Goal: Task Accomplishment & Management: Use online tool/utility

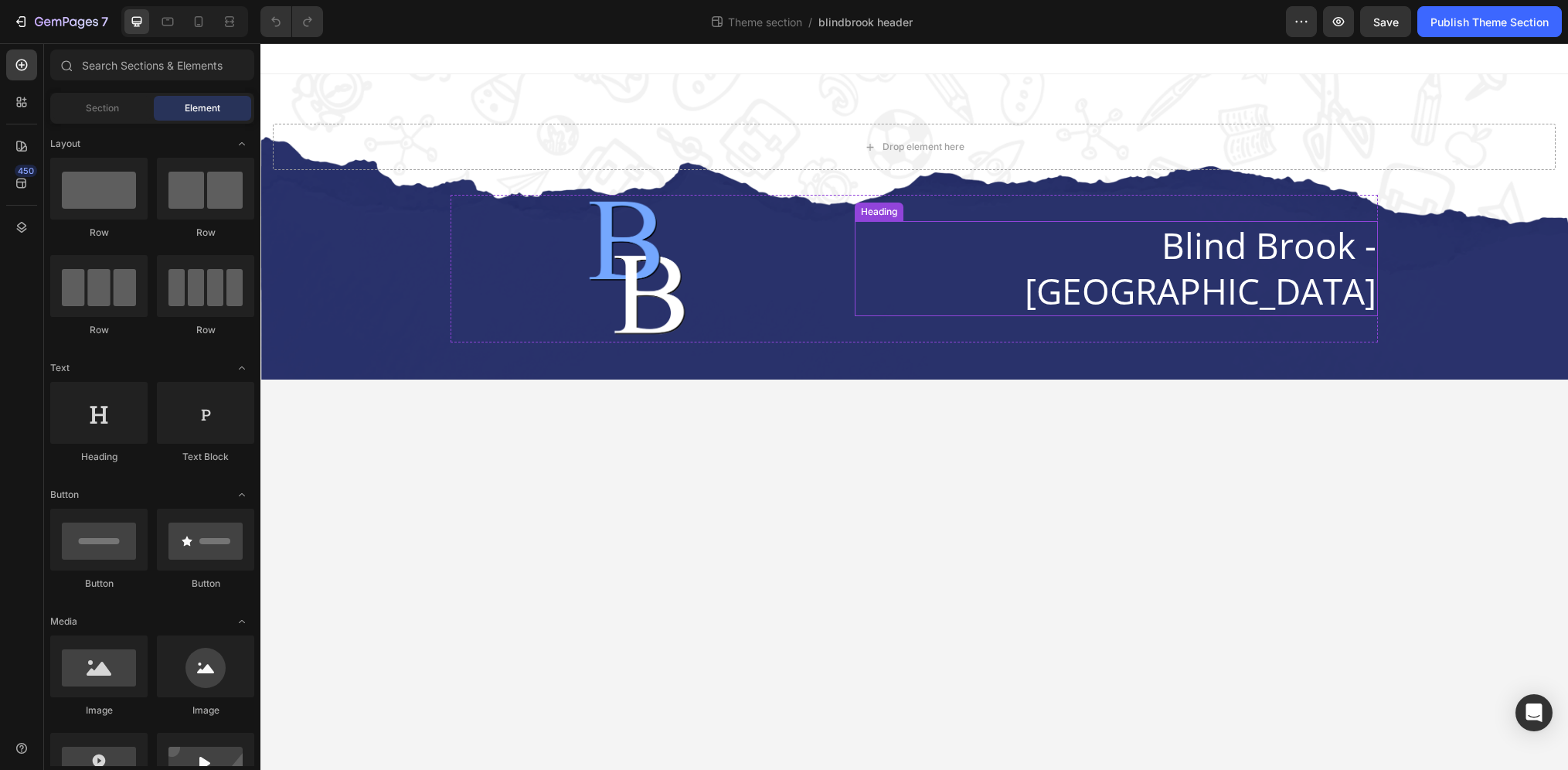
click at [1061, 248] on h2 "Blind Brook - [GEOGRAPHIC_DATA]" at bounding box center [1116, 268] width 523 height 95
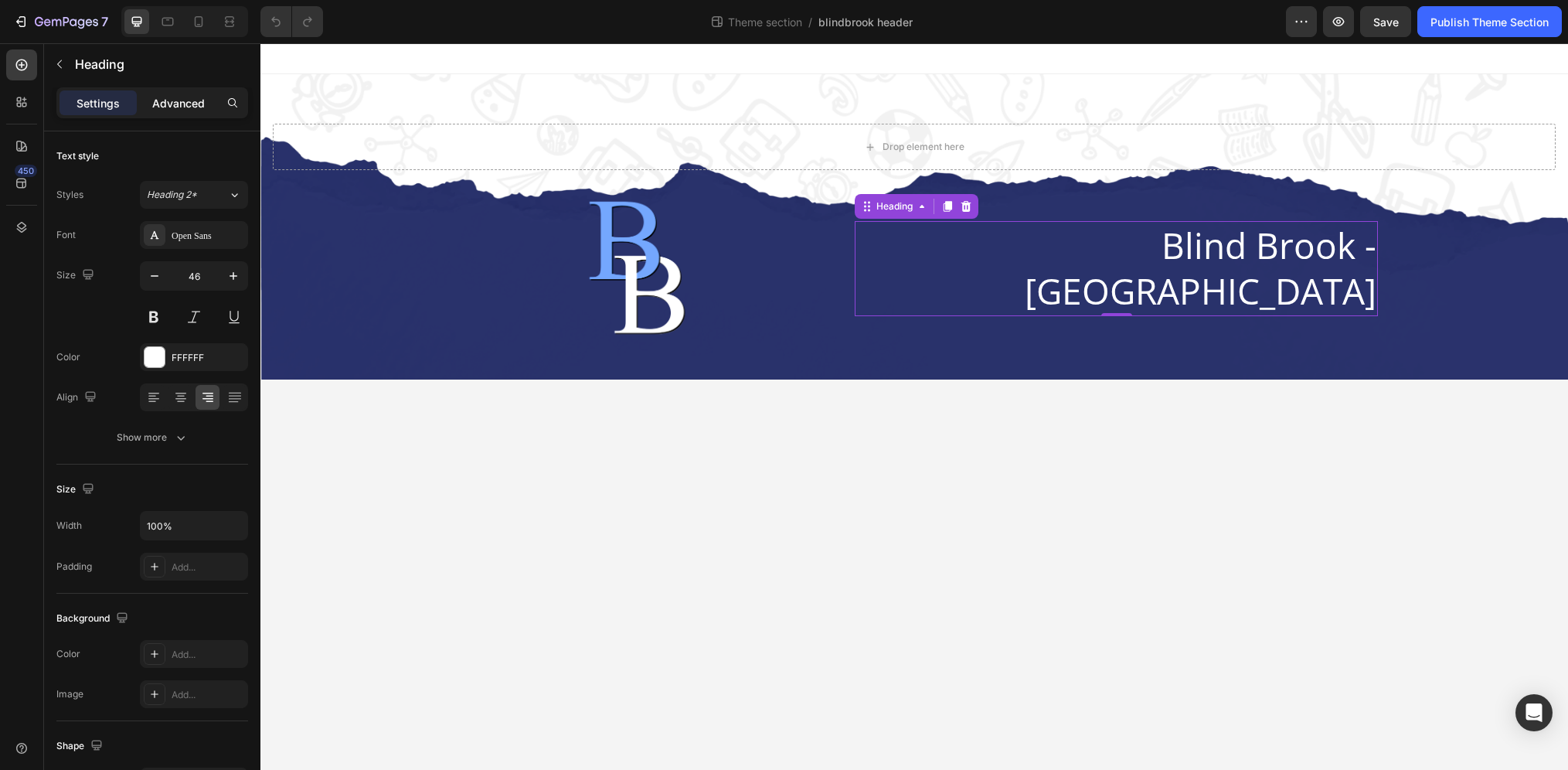
click at [166, 104] on p "Advanced" at bounding box center [178, 103] width 53 height 17
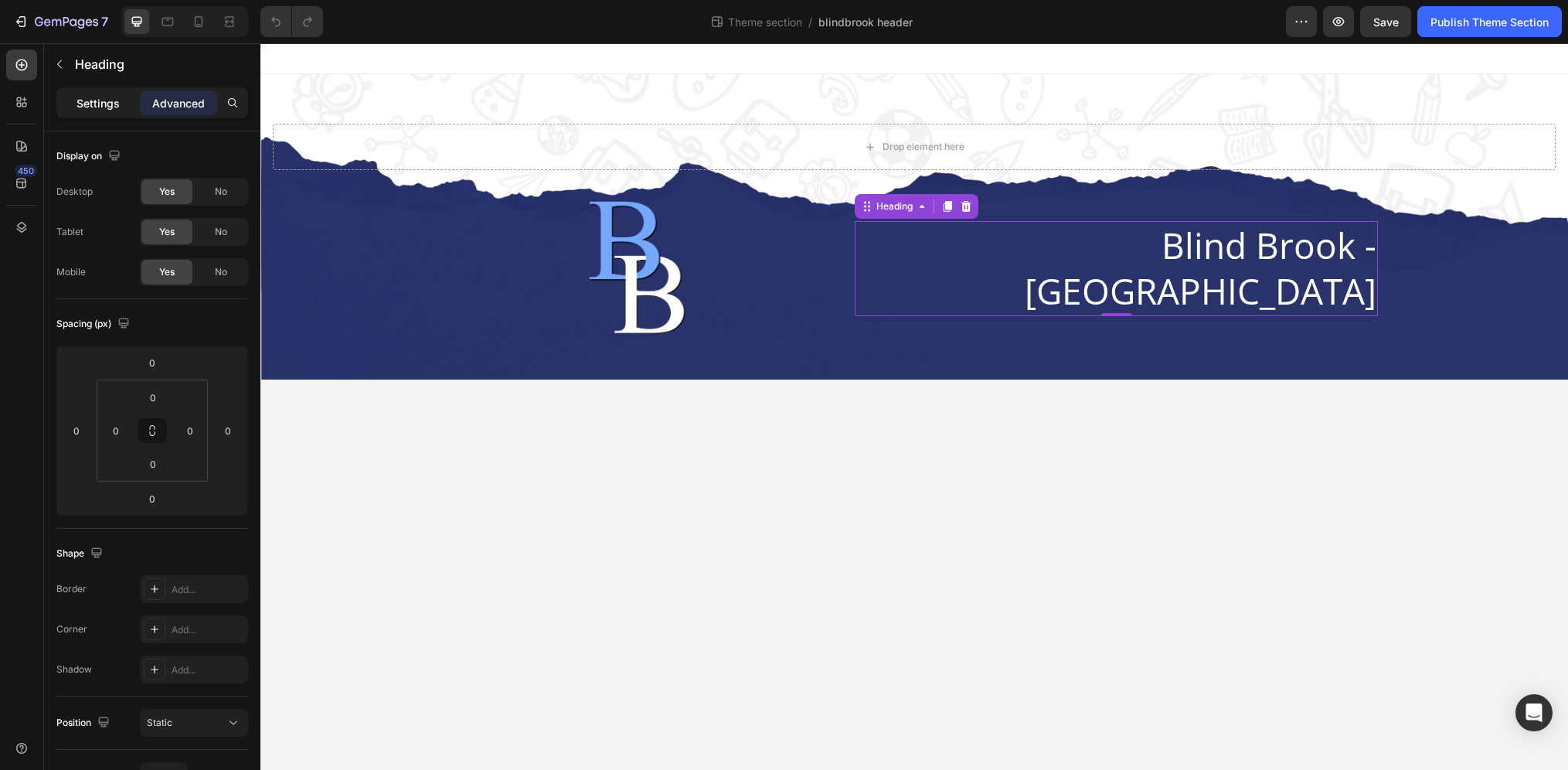
click at [100, 107] on p "Settings" at bounding box center [98, 103] width 43 height 17
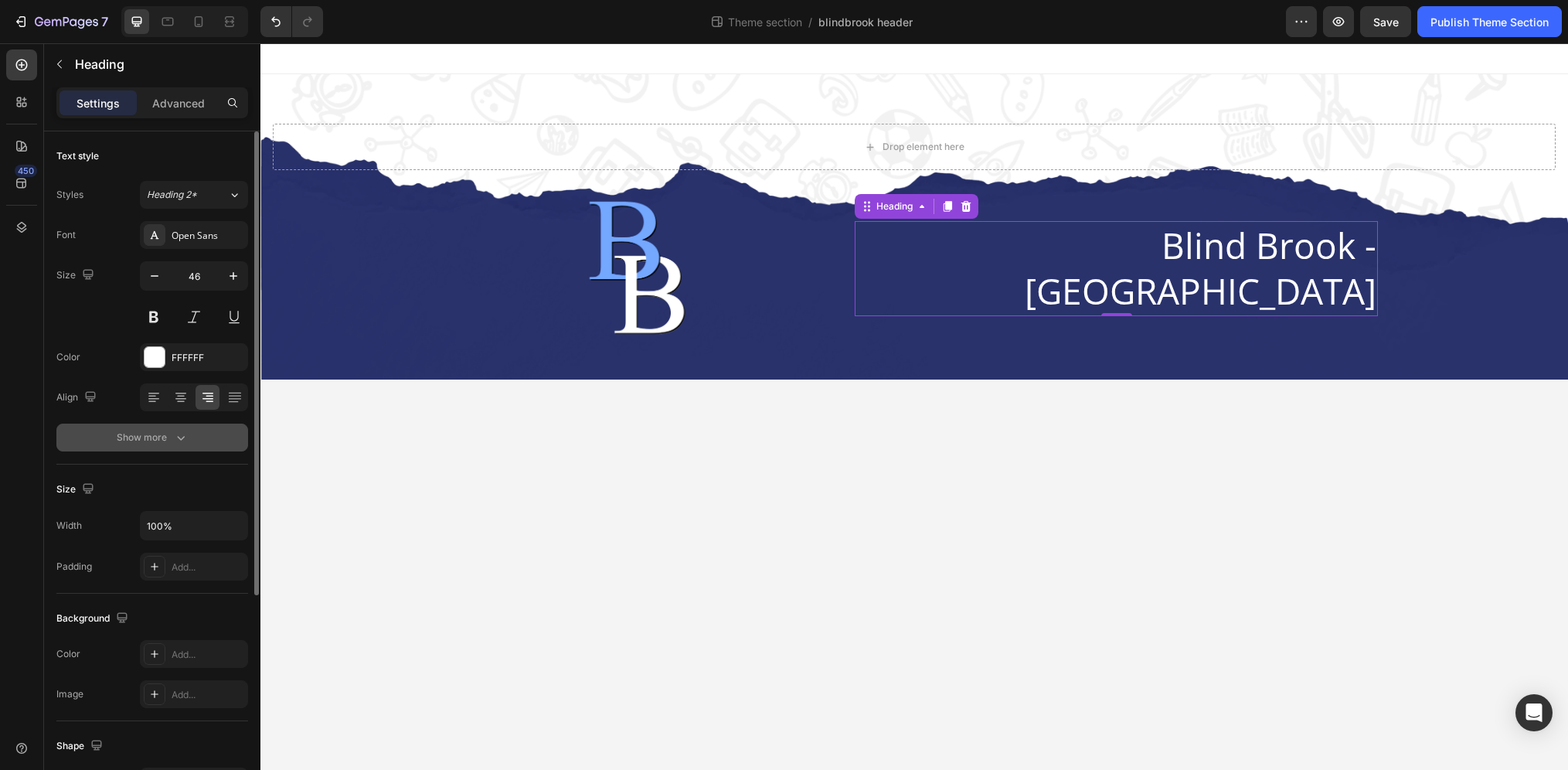
click at [165, 445] on button "Show more" at bounding box center [152, 437] width 192 height 28
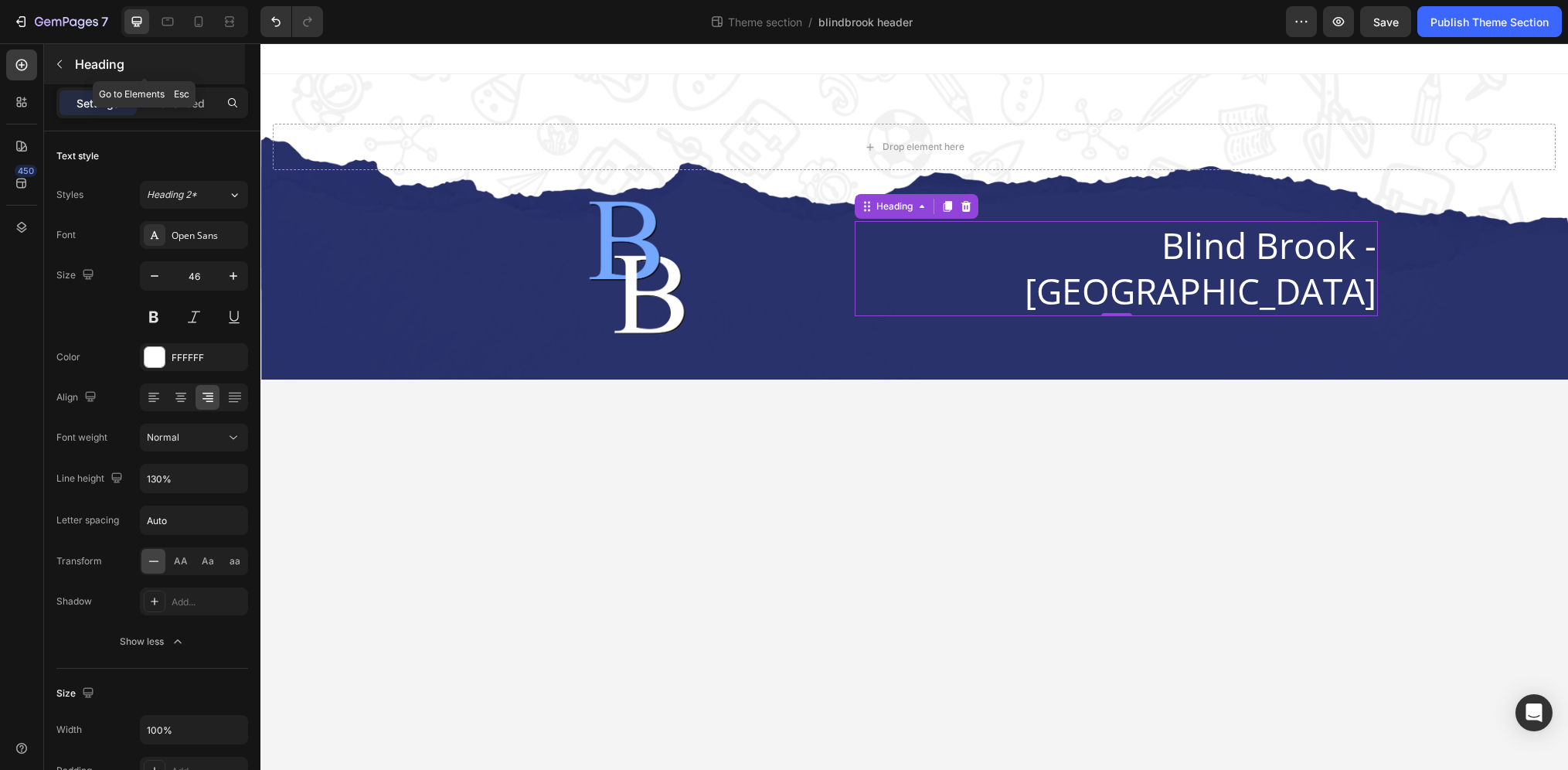
click at [54, 55] on button "button" at bounding box center [59, 64] width 24 height 24
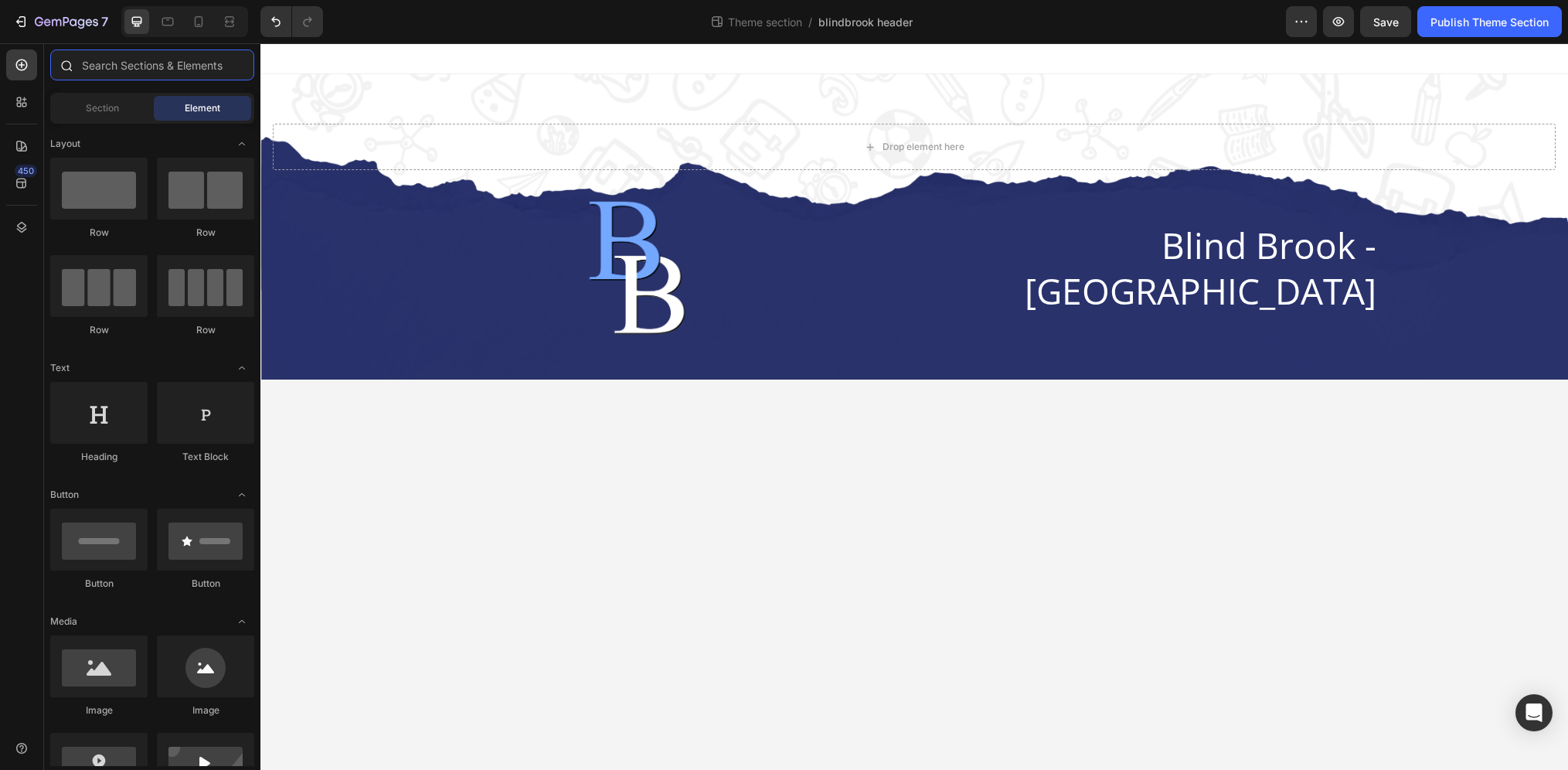
click at [136, 59] on input "text" at bounding box center [152, 65] width 204 height 31
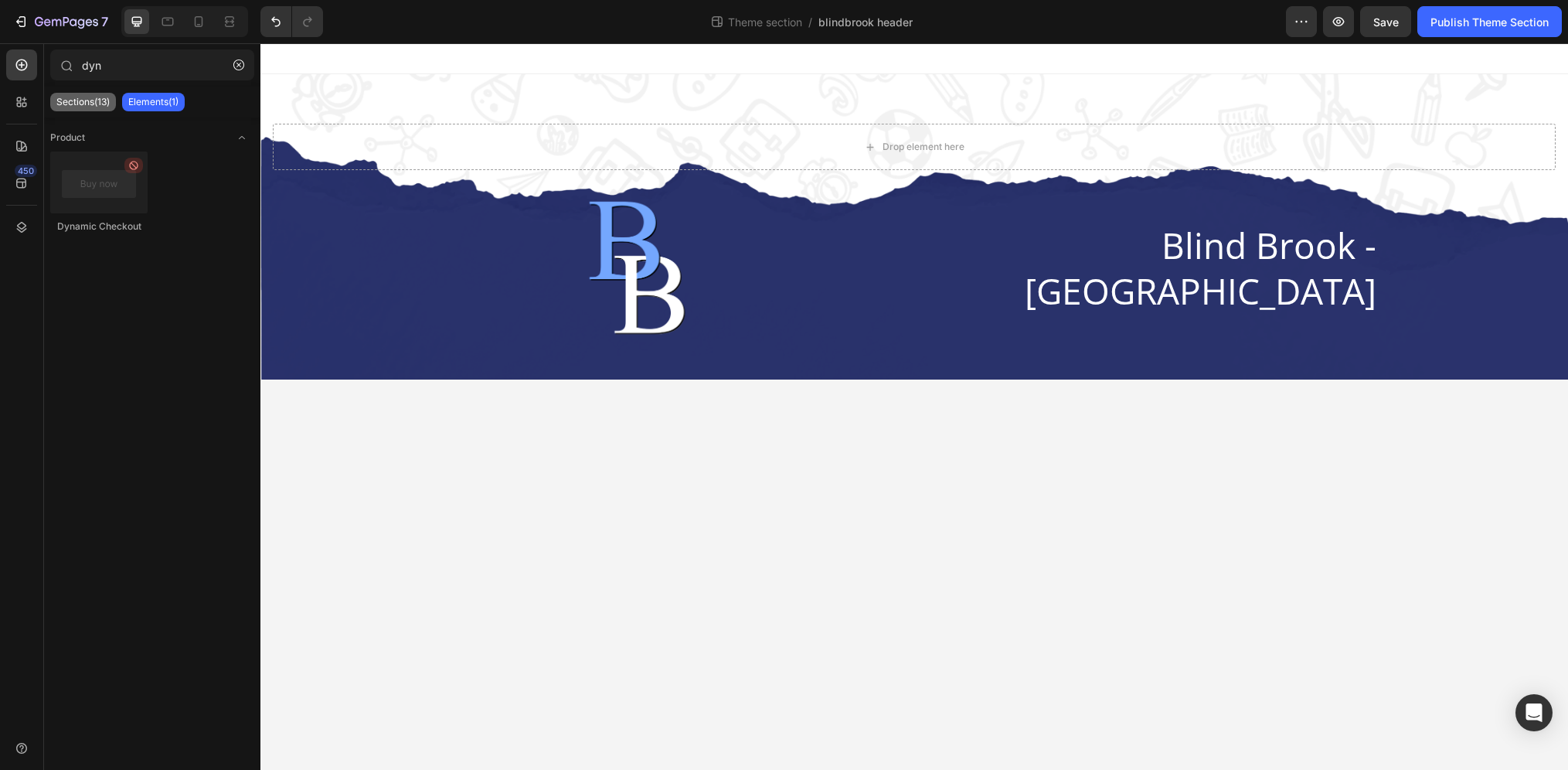
click at [103, 103] on p "Sections(13)" at bounding box center [84, 102] width 54 height 13
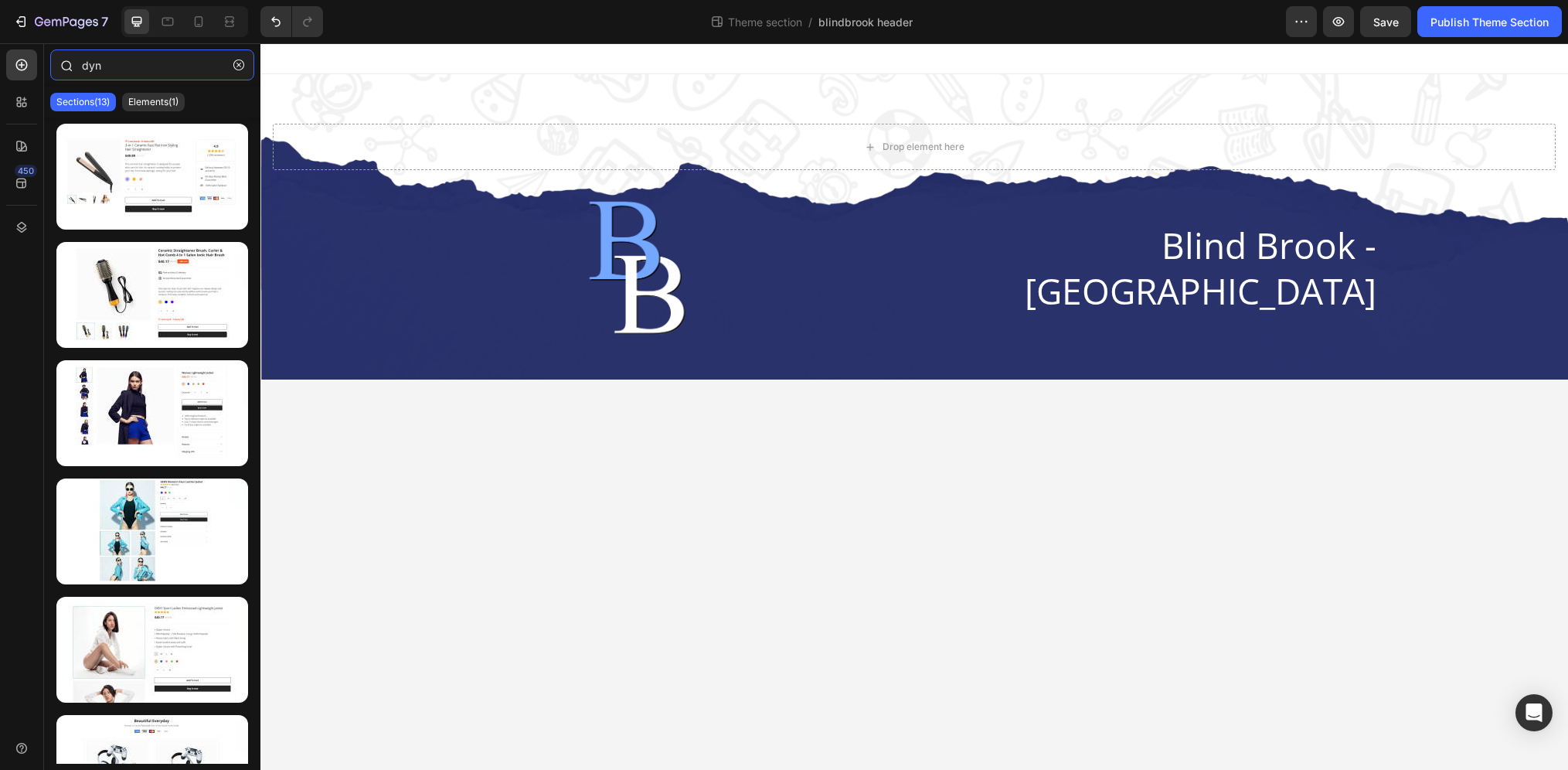
drag, startPoint x: 124, startPoint y: 75, endPoint x: 65, endPoint y: 63, distance: 60.2
click at [65, 63] on div "dyn" at bounding box center [152, 68] width 216 height 37
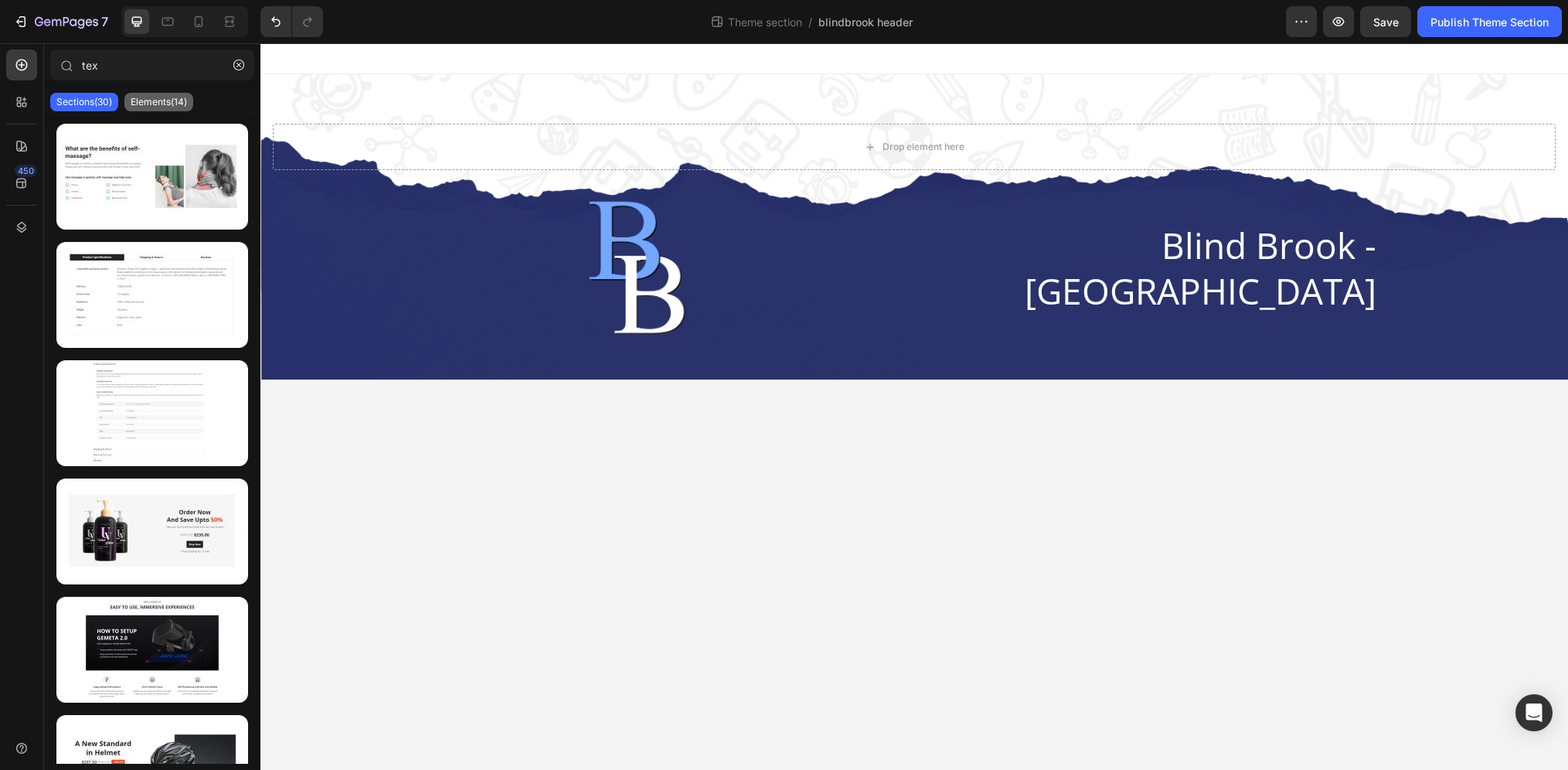
click at [135, 108] on div "Elements(14)" at bounding box center [159, 103] width 69 height 19
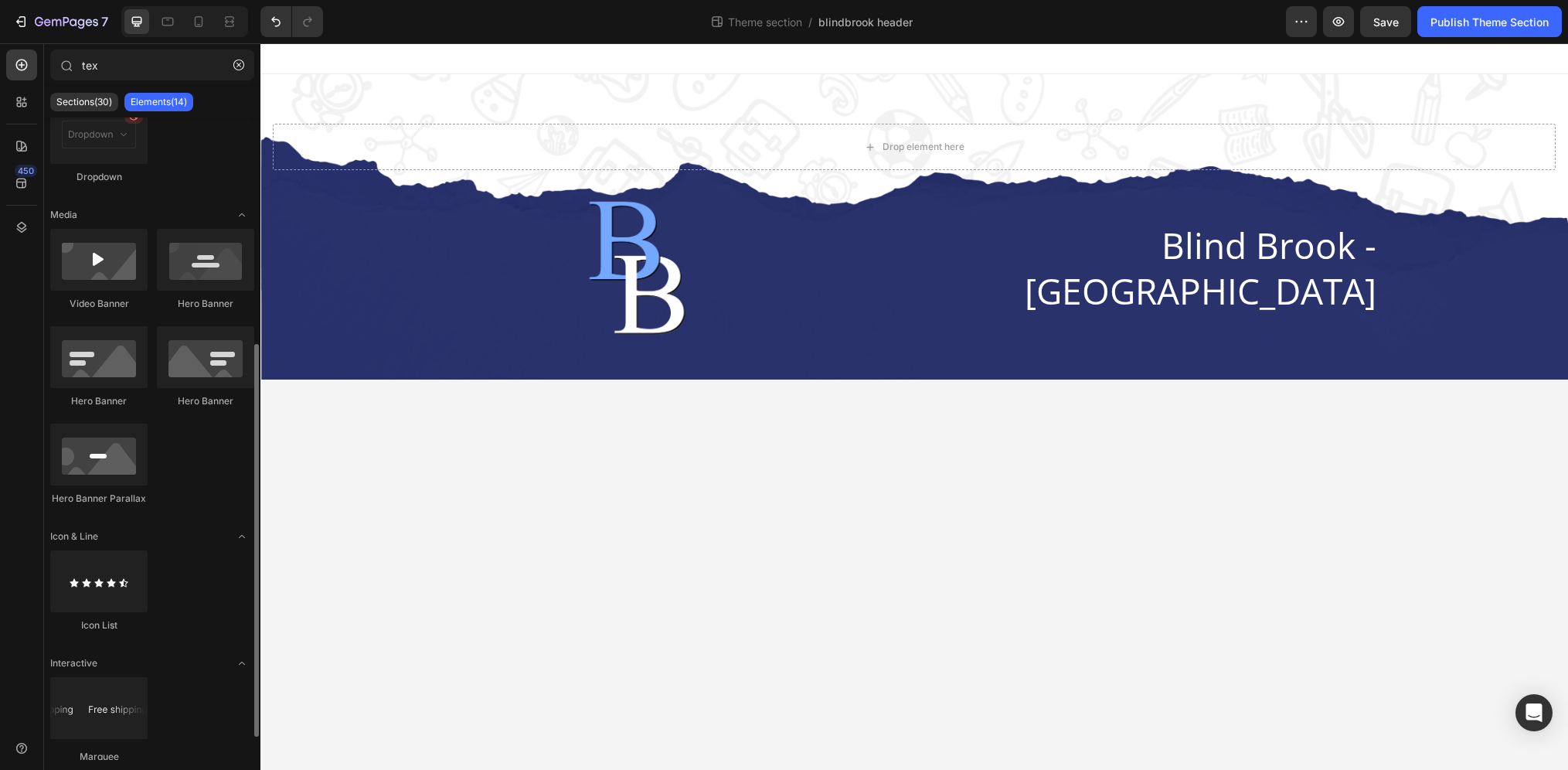
scroll to position [407, 0]
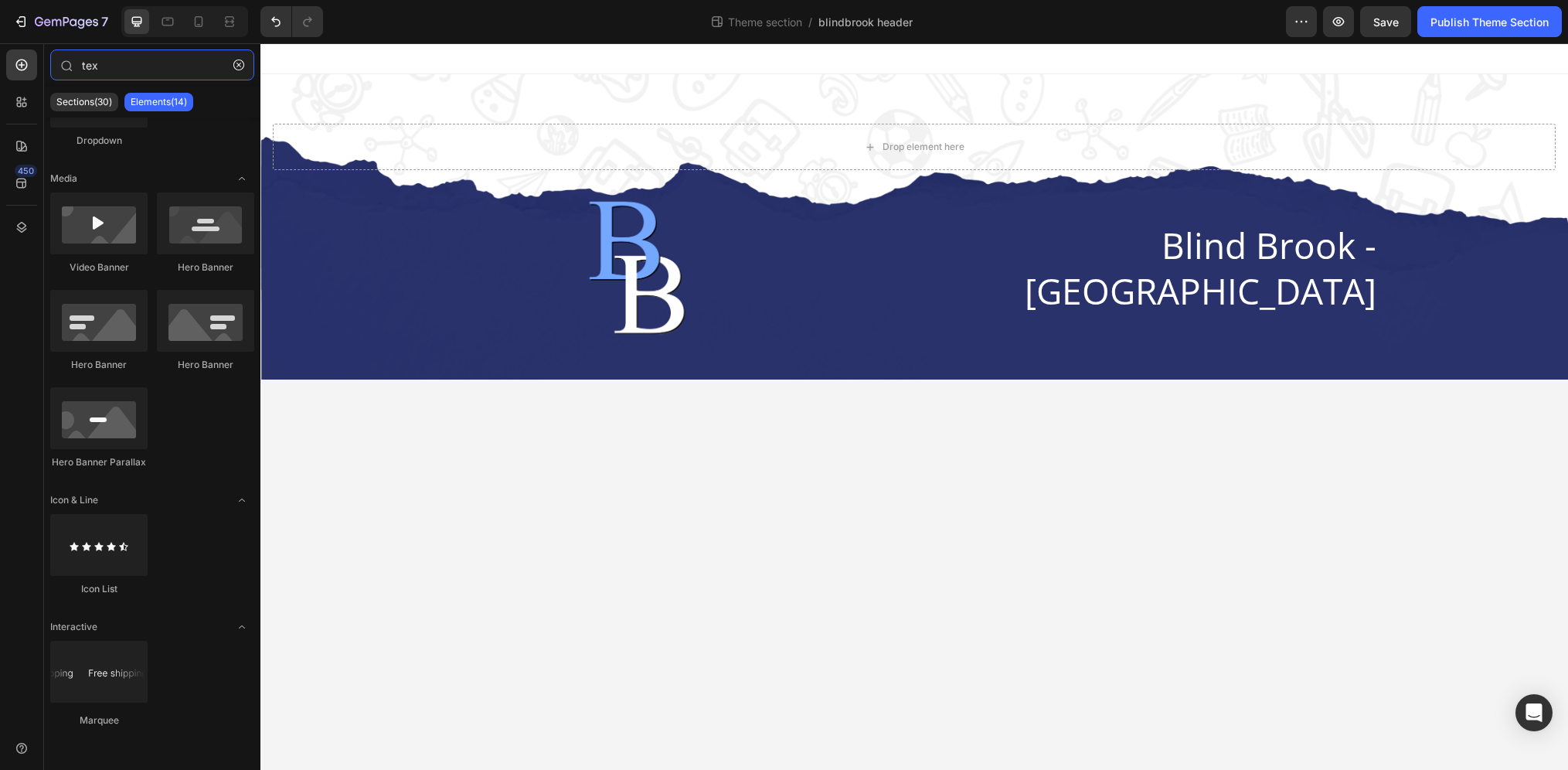
drag, startPoint x: 134, startPoint y: 63, endPoint x: -2, endPoint y: 50, distance: 136.6
click at [0, 0] on html "7 Theme section / blindbrook header Preview Save Publish Theme Section 450 tex …" at bounding box center [784, 0] width 1568 height 0
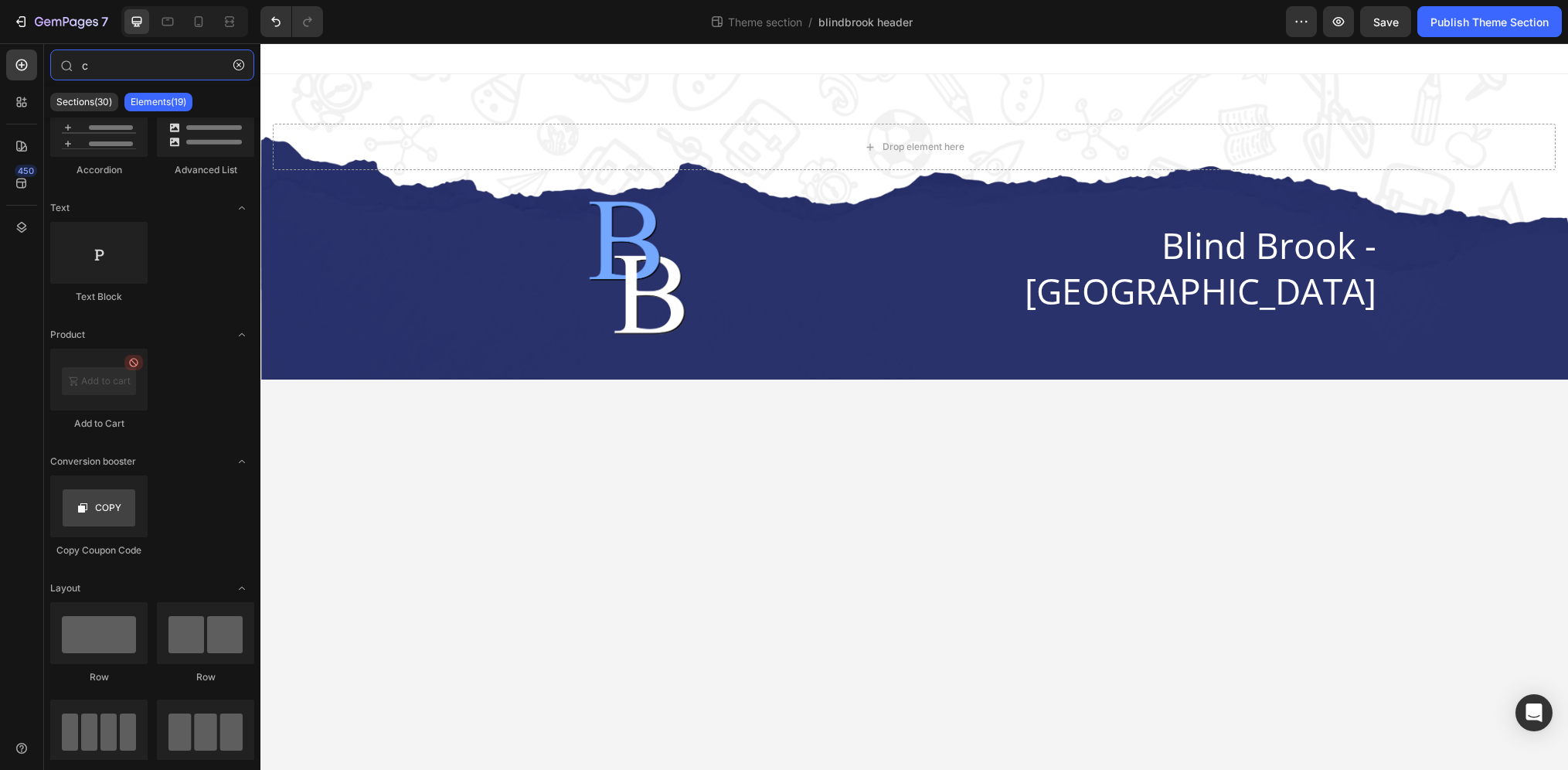
scroll to position [0, 0]
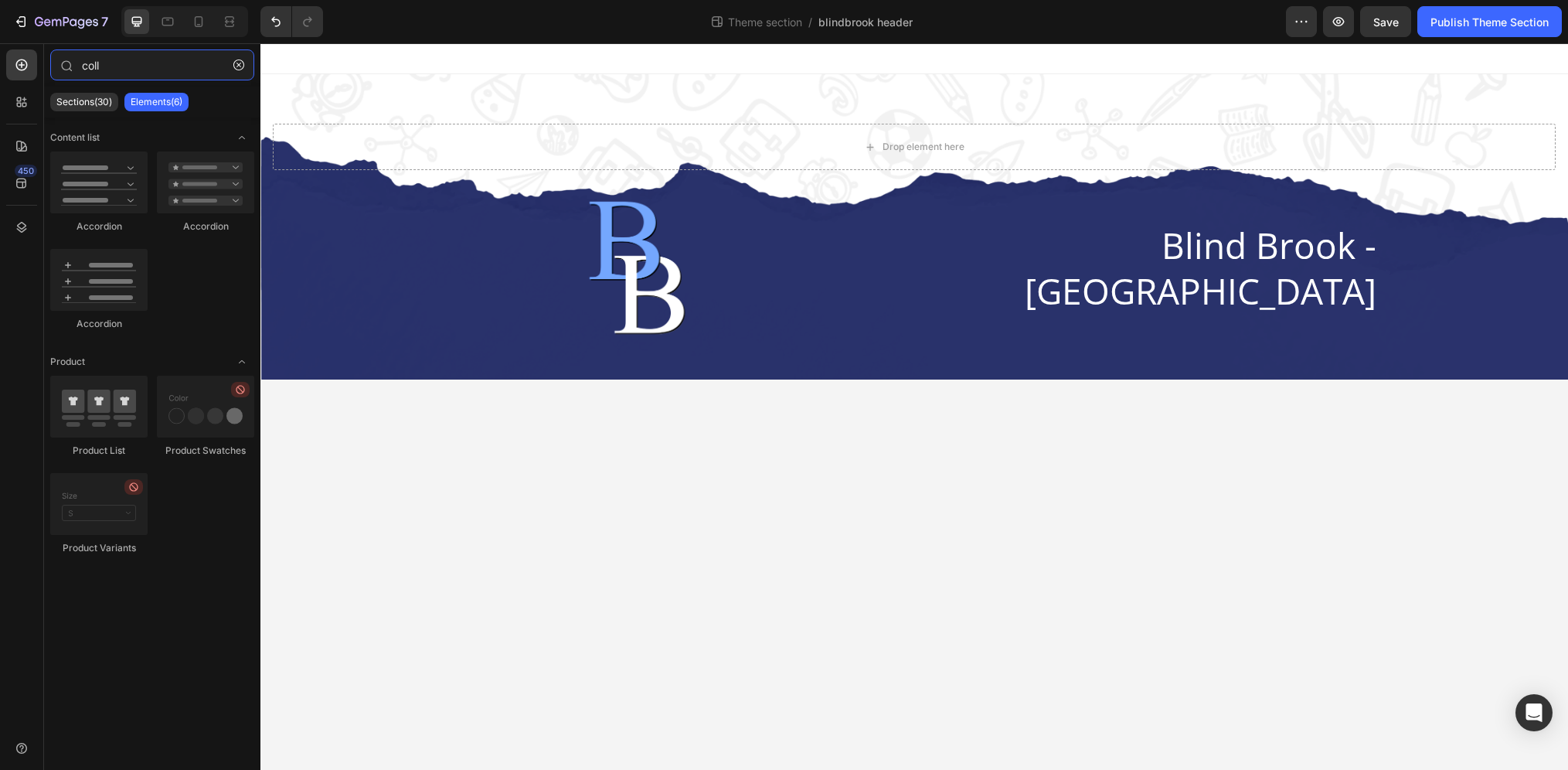
type input "coll"
click at [151, 99] on p "Elements(6)" at bounding box center [157, 102] width 52 height 13
click at [36, 10] on button "7" at bounding box center [61, 21] width 109 height 31
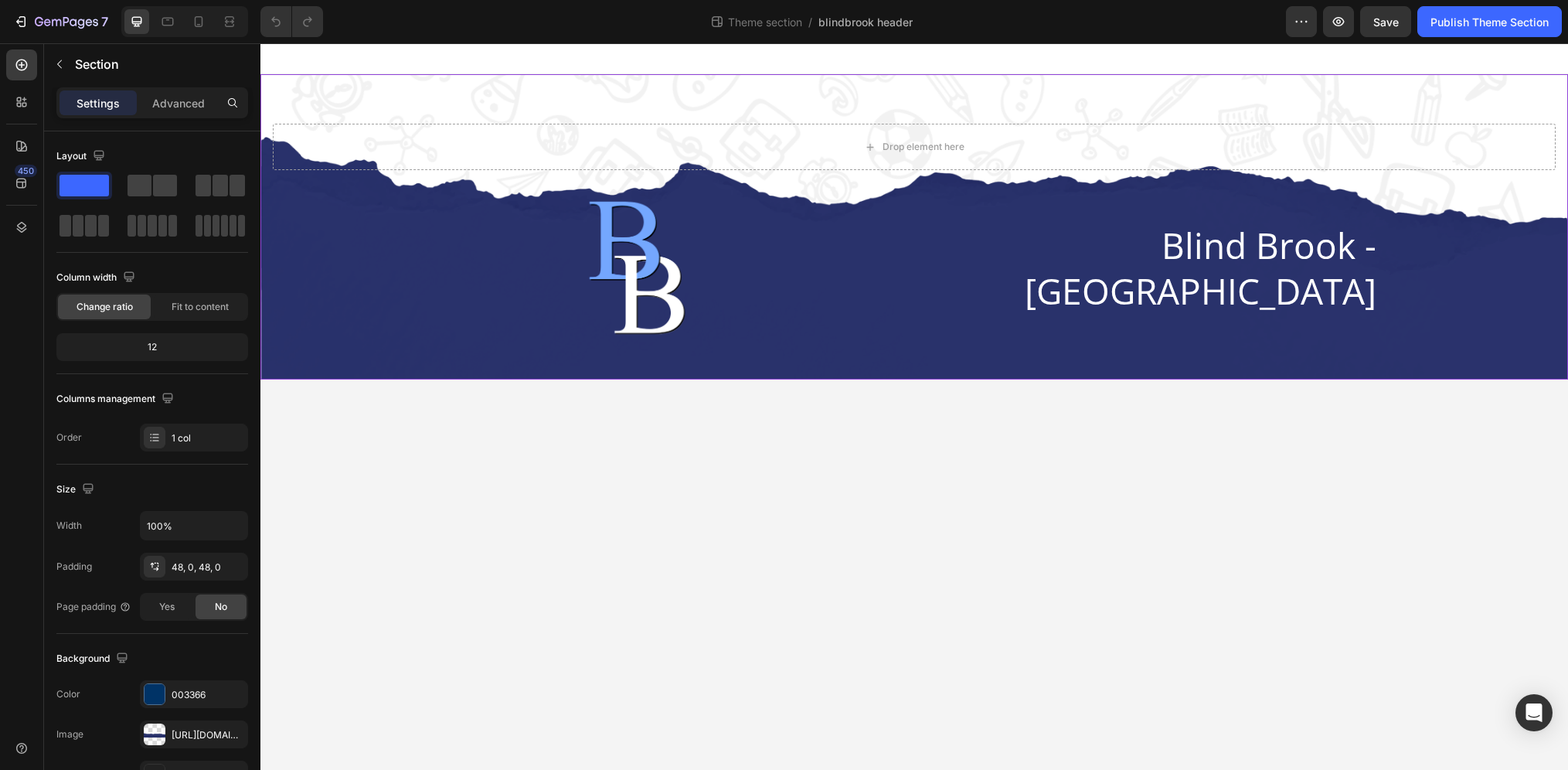
click at [414, 99] on div "Drop element here Row Image Blind Brook - [GEOGRAPHIC_DATA] [GEOGRAPHIC_DATA]" at bounding box center [914, 226] width 1308 height 305
click at [352, 88] on div "Drop element here Row Image Blind Brook - [GEOGRAPHIC_DATA] [GEOGRAPHIC_DATA]" at bounding box center [914, 226] width 1308 height 305
click at [185, 111] on div "Advanced" at bounding box center [178, 103] width 77 height 24
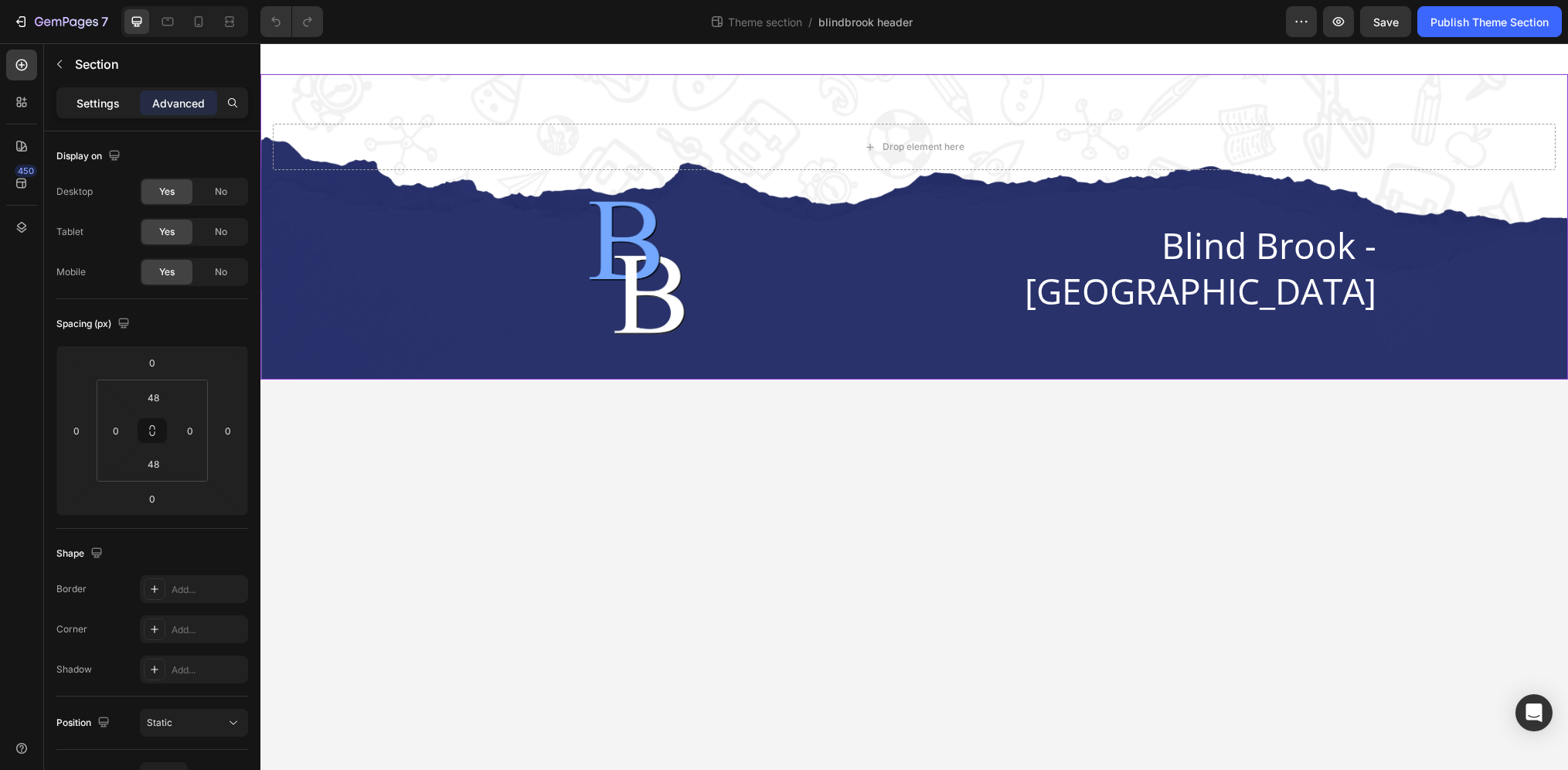
click at [103, 105] on p "Settings" at bounding box center [98, 103] width 43 height 17
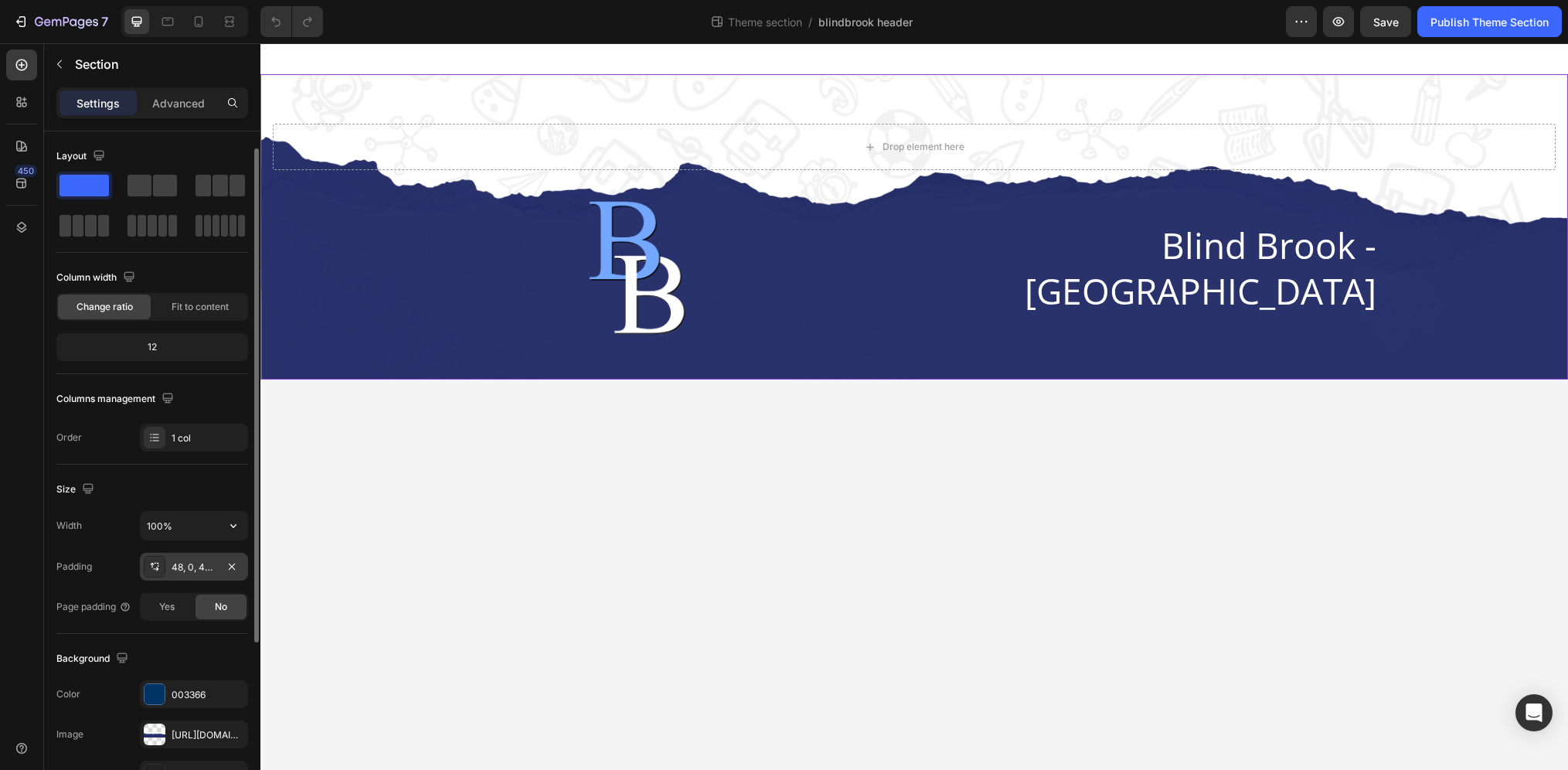
scroll to position [224, 0]
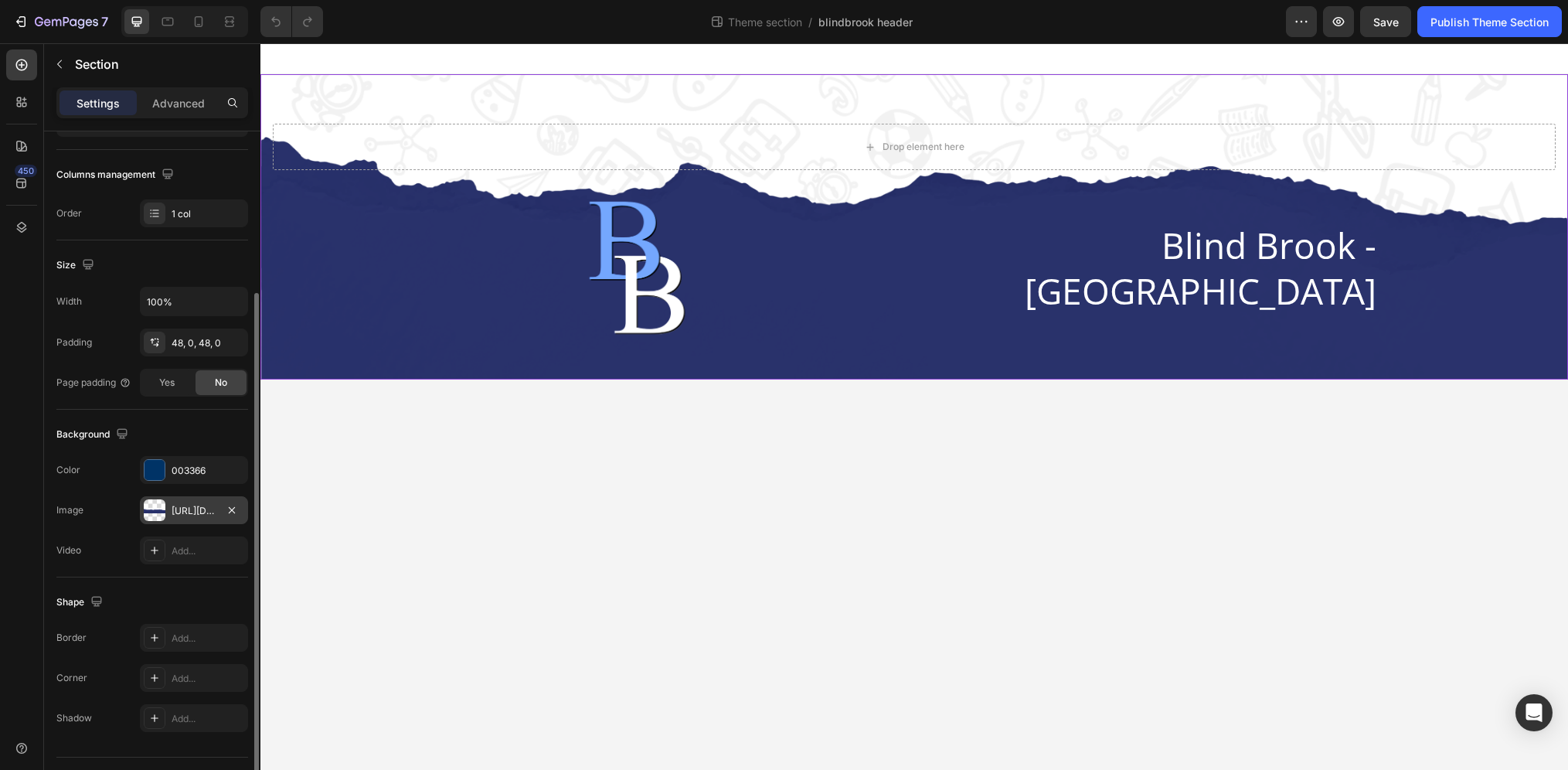
click at [177, 514] on div "[URL][DOMAIN_NAME]" at bounding box center [193, 511] width 45 height 14
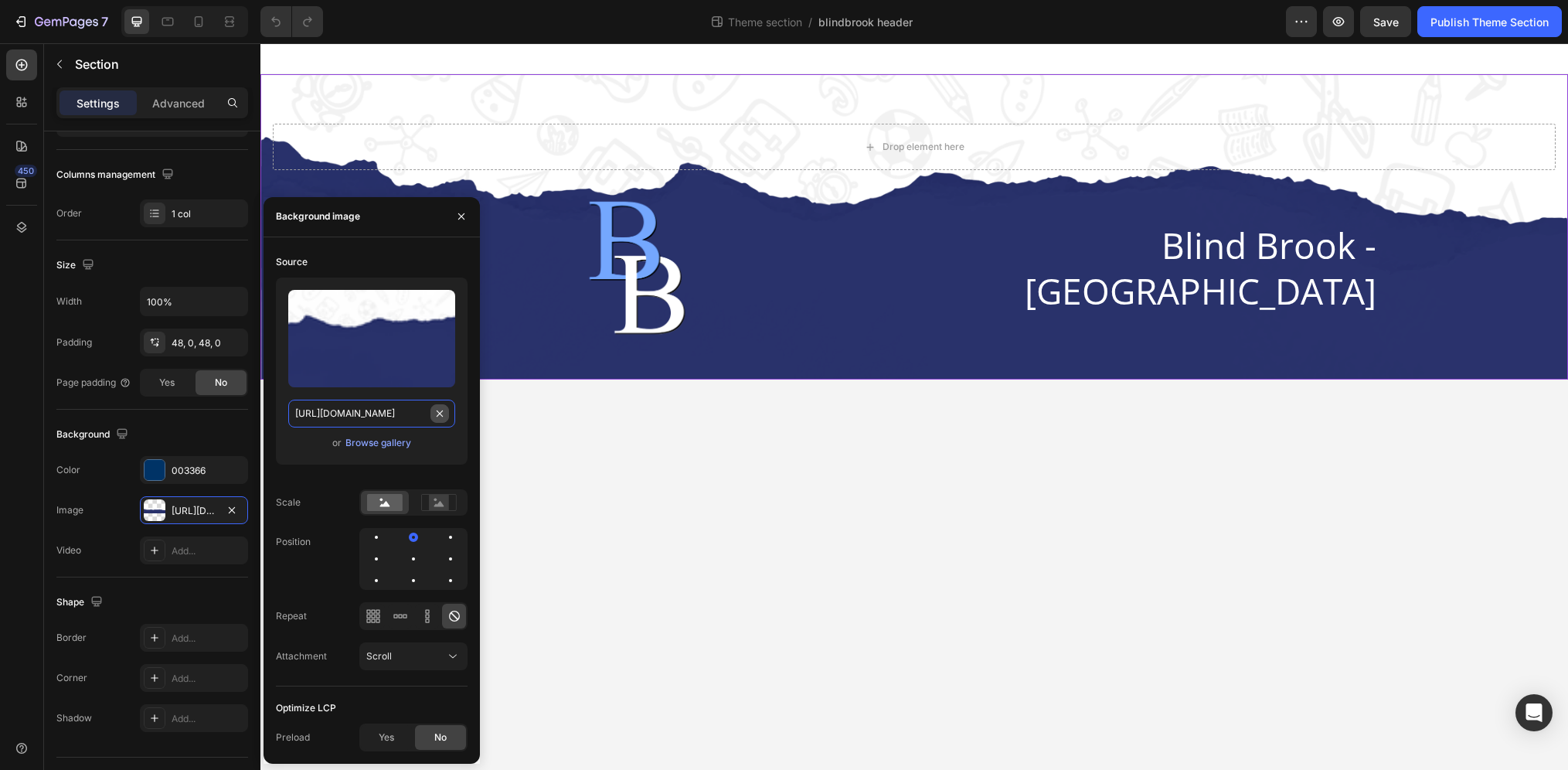
click at [447, 414] on div "[URL][DOMAIN_NAME]" at bounding box center [371, 413] width 167 height 28
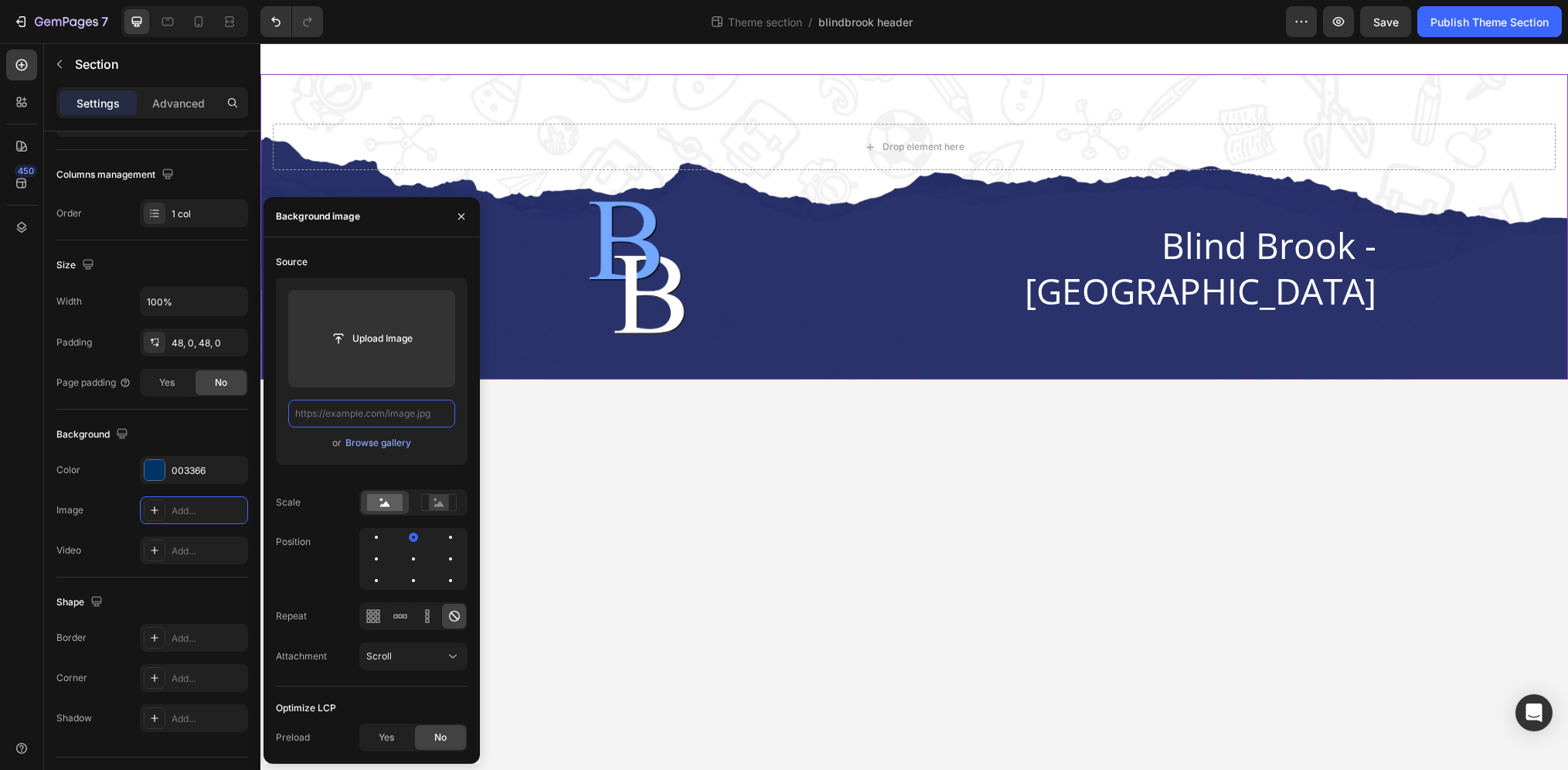
scroll to position [0, 0]
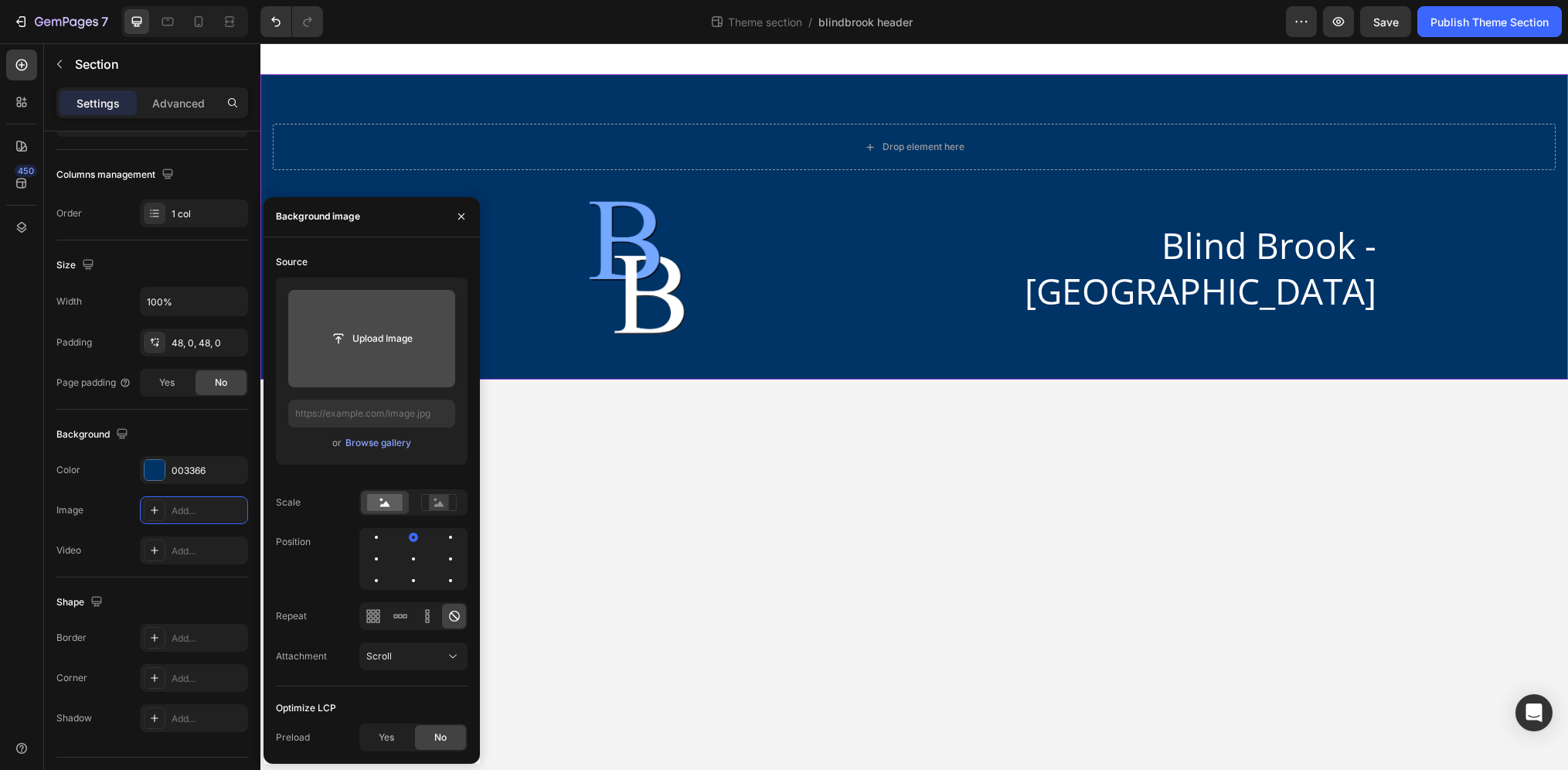
click at [353, 325] on input "file" at bounding box center [371, 338] width 106 height 26
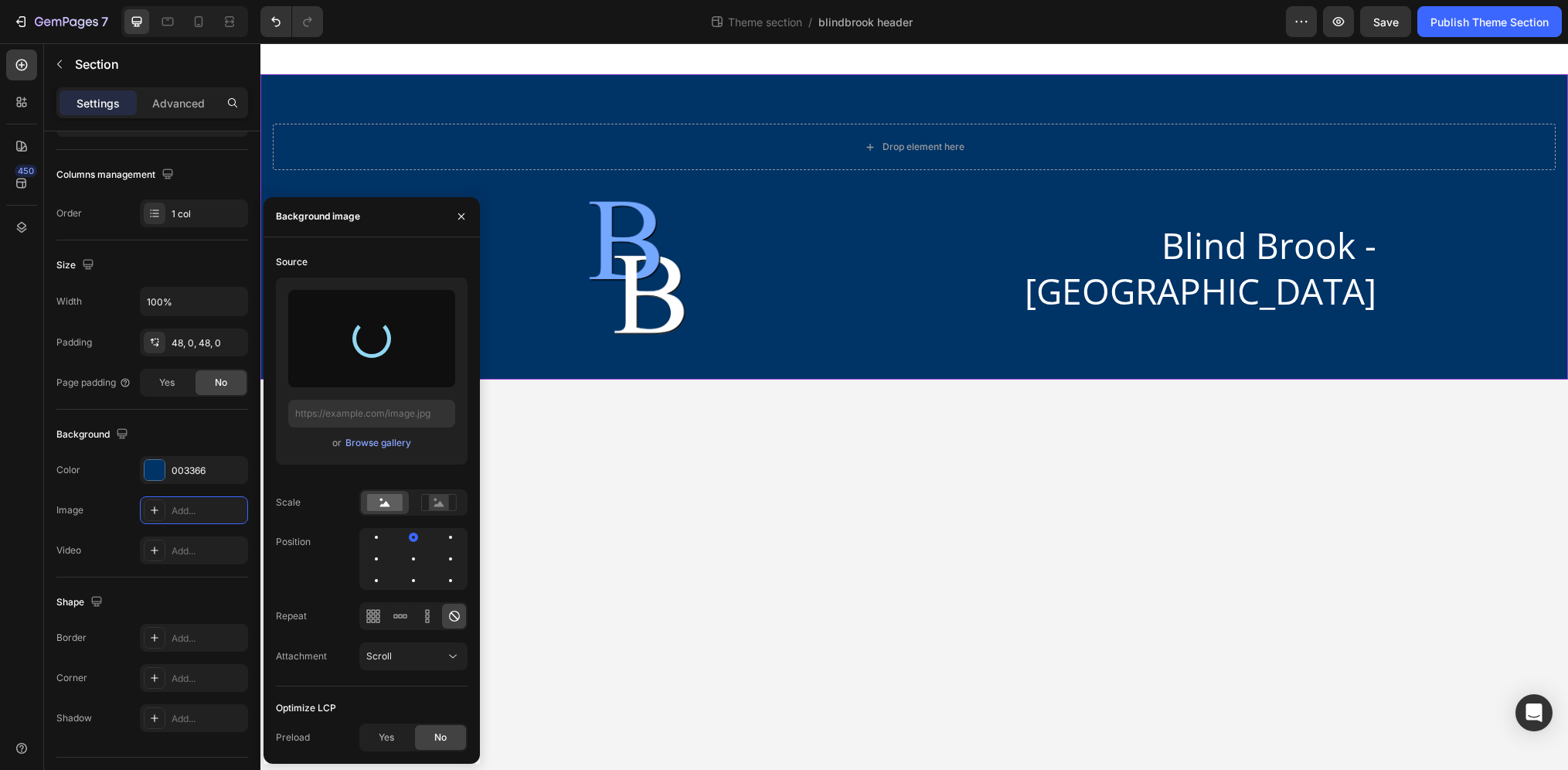
type input "[URL][DOMAIN_NAME]"
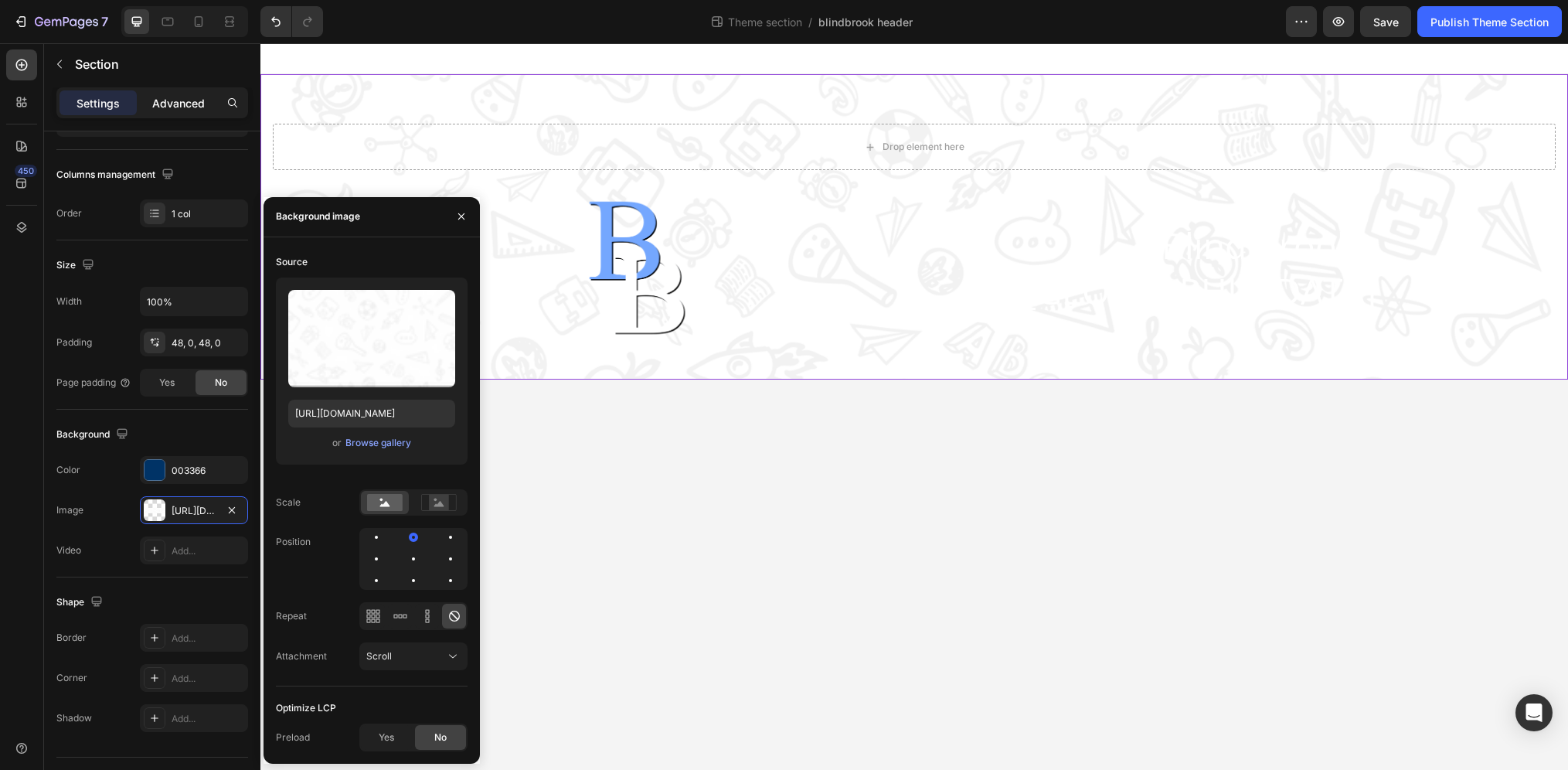
click at [161, 104] on p "Advanced" at bounding box center [178, 103] width 53 height 17
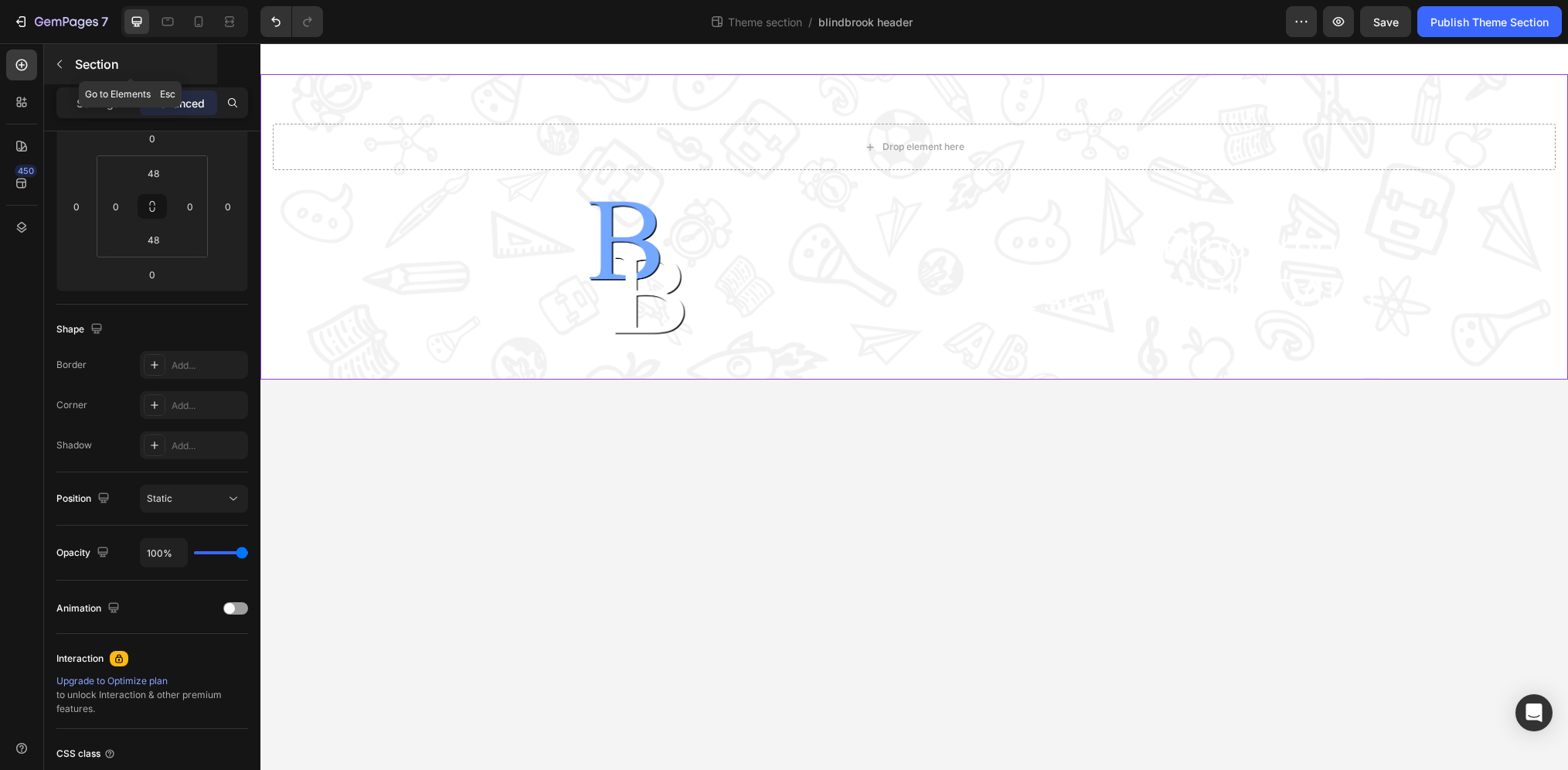
click at [80, 59] on p "Section" at bounding box center [144, 65] width 139 height 19
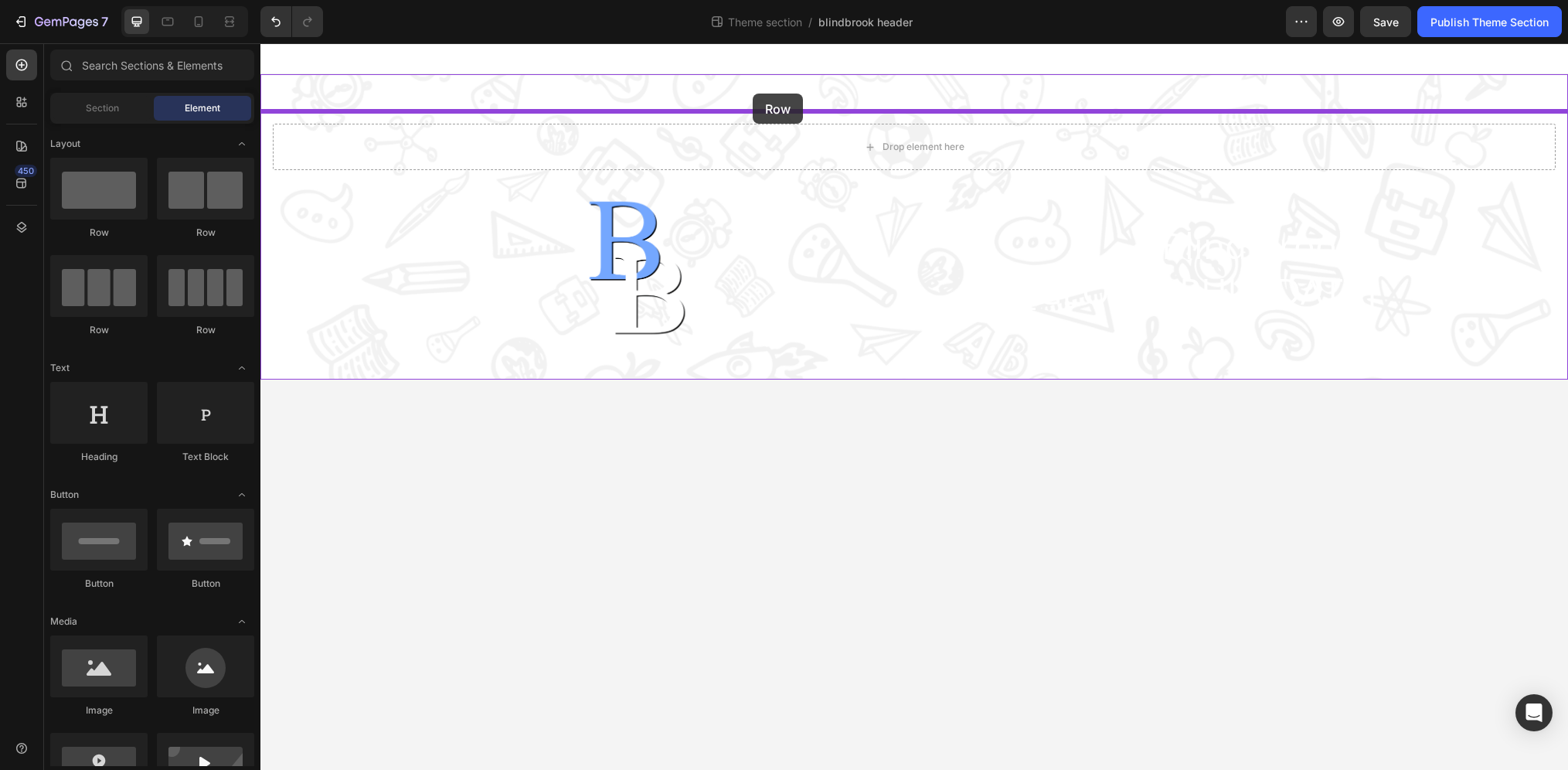
drag, startPoint x: 366, startPoint y: 245, endPoint x: 752, endPoint y: 94, distance: 414.5
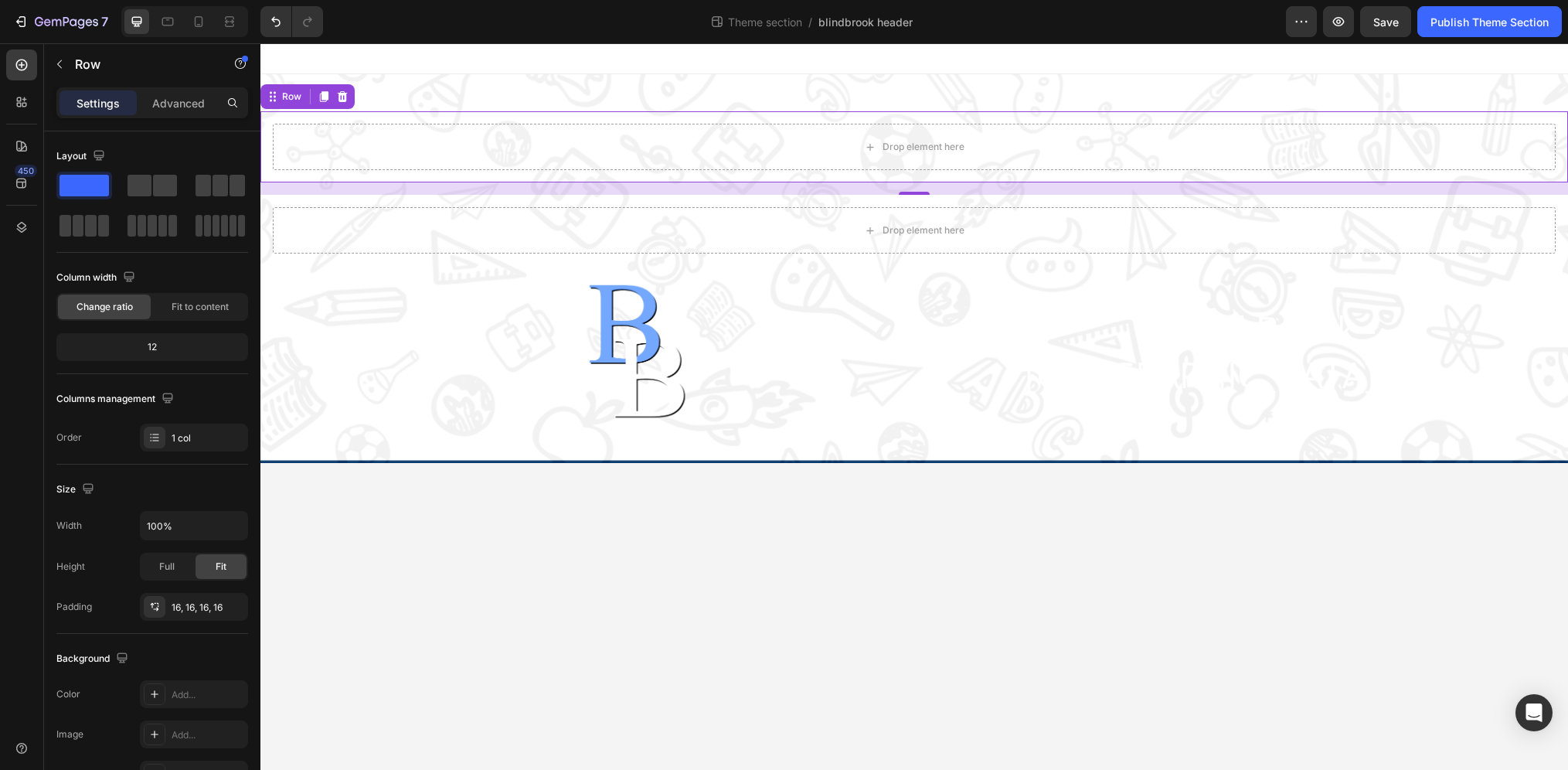
click at [383, 118] on div "Drop element here Row 16" at bounding box center [914, 147] width 1308 height 71
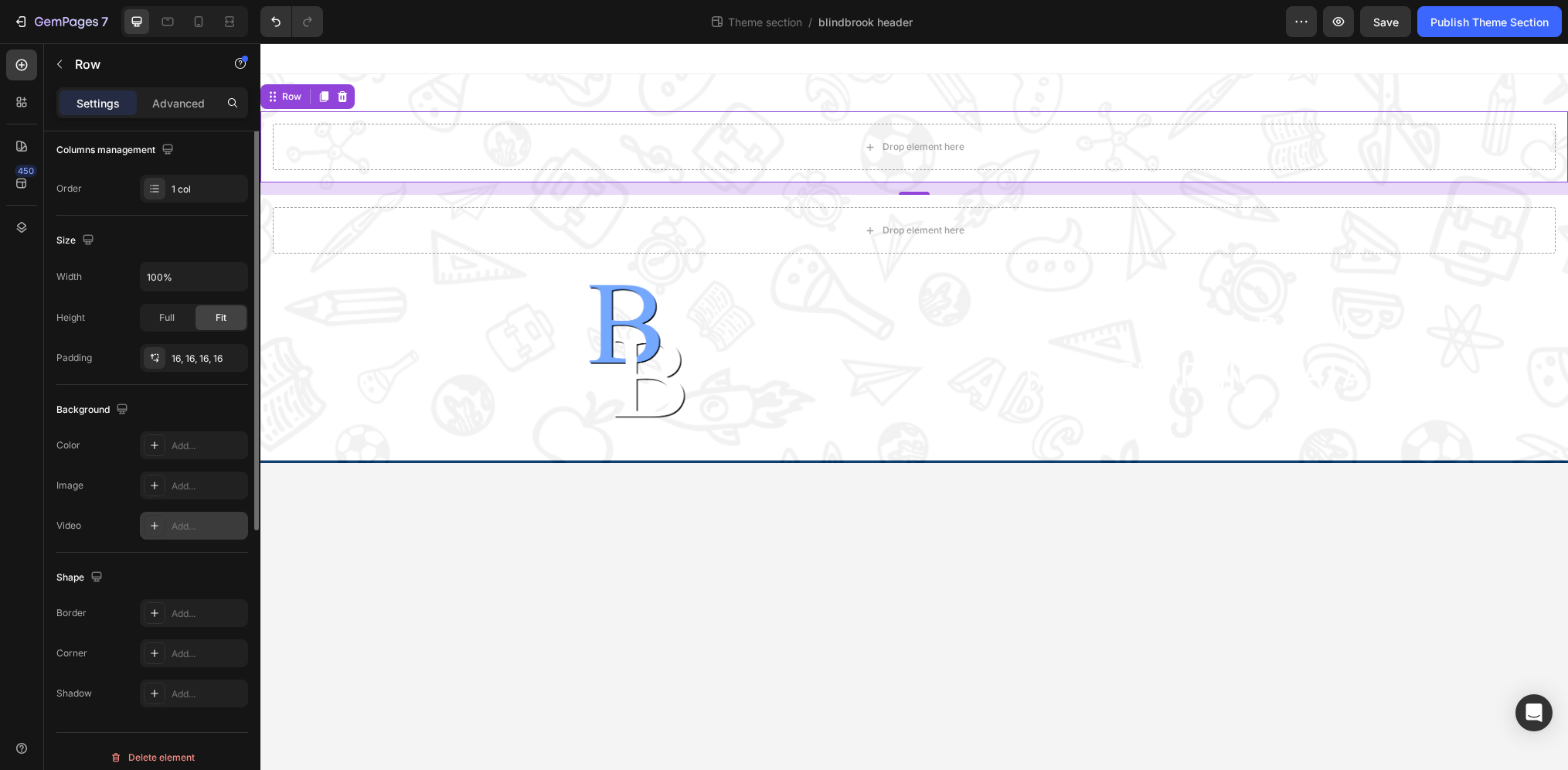
scroll to position [260, 0]
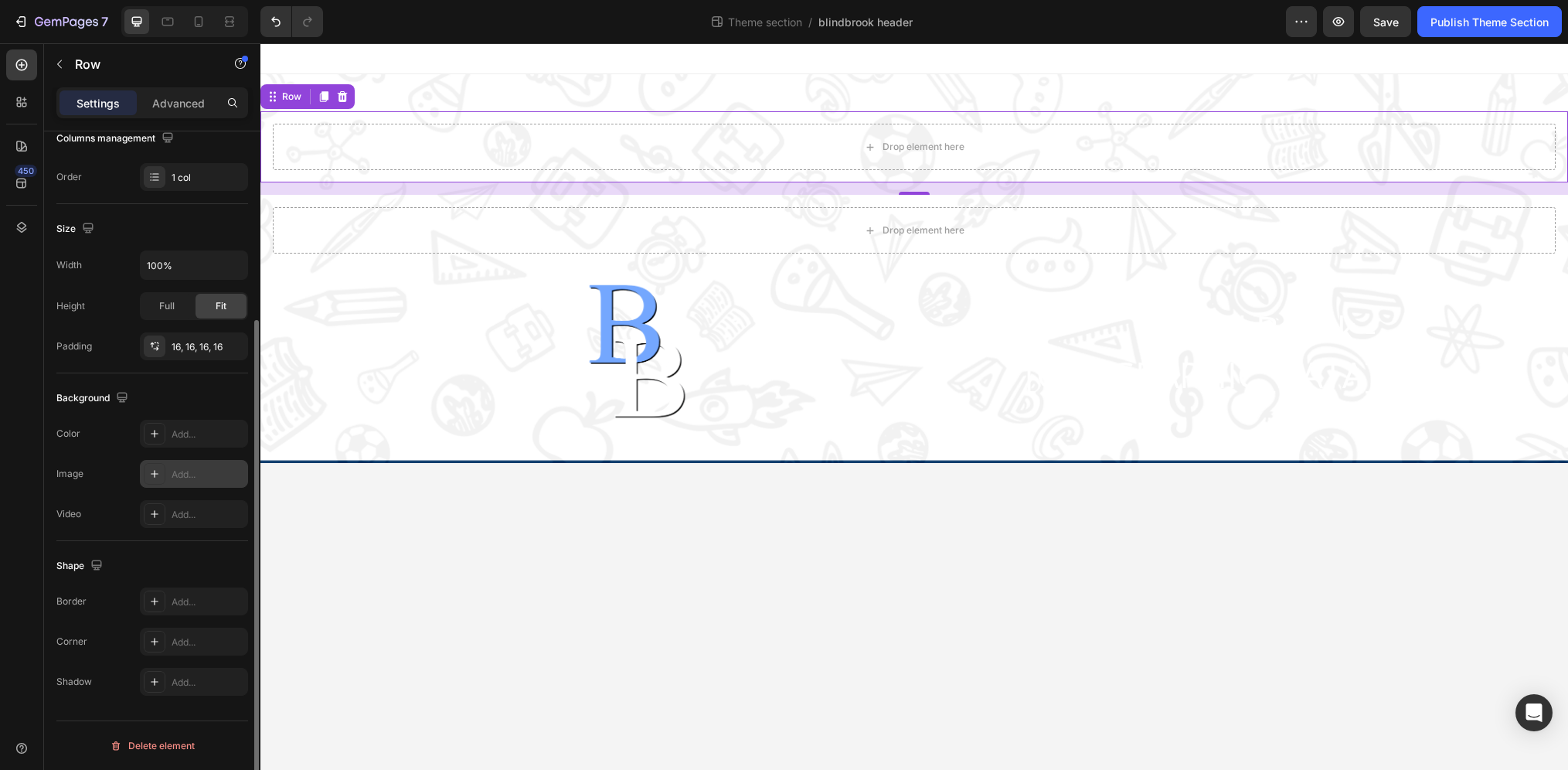
click at [170, 477] on div "Add..." at bounding box center [193, 473] width 108 height 28
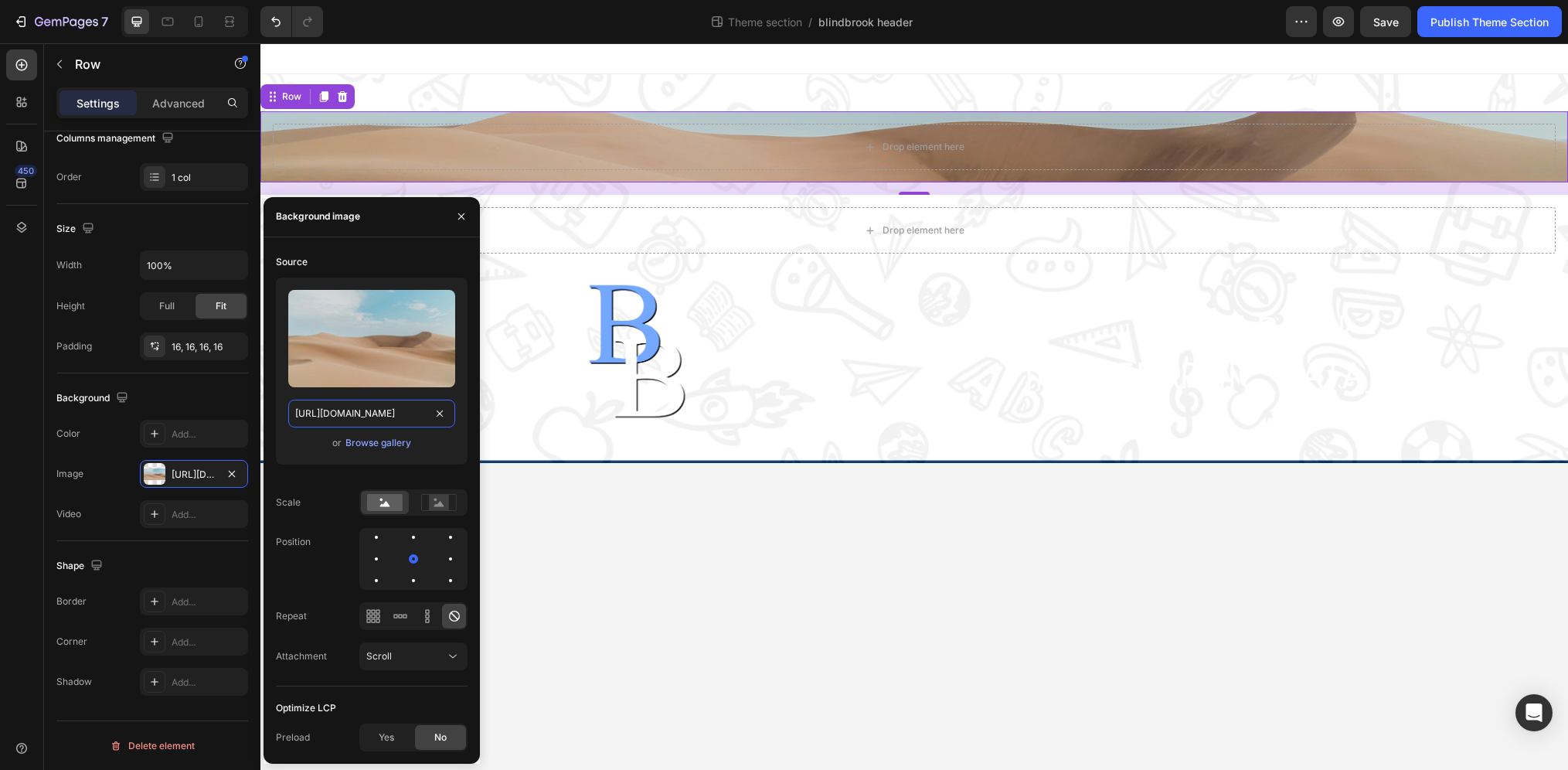
click at [426, 409] on input "[URL][DOMAIN_NAME]" at bounding box center [371, 413] width 167 height 28
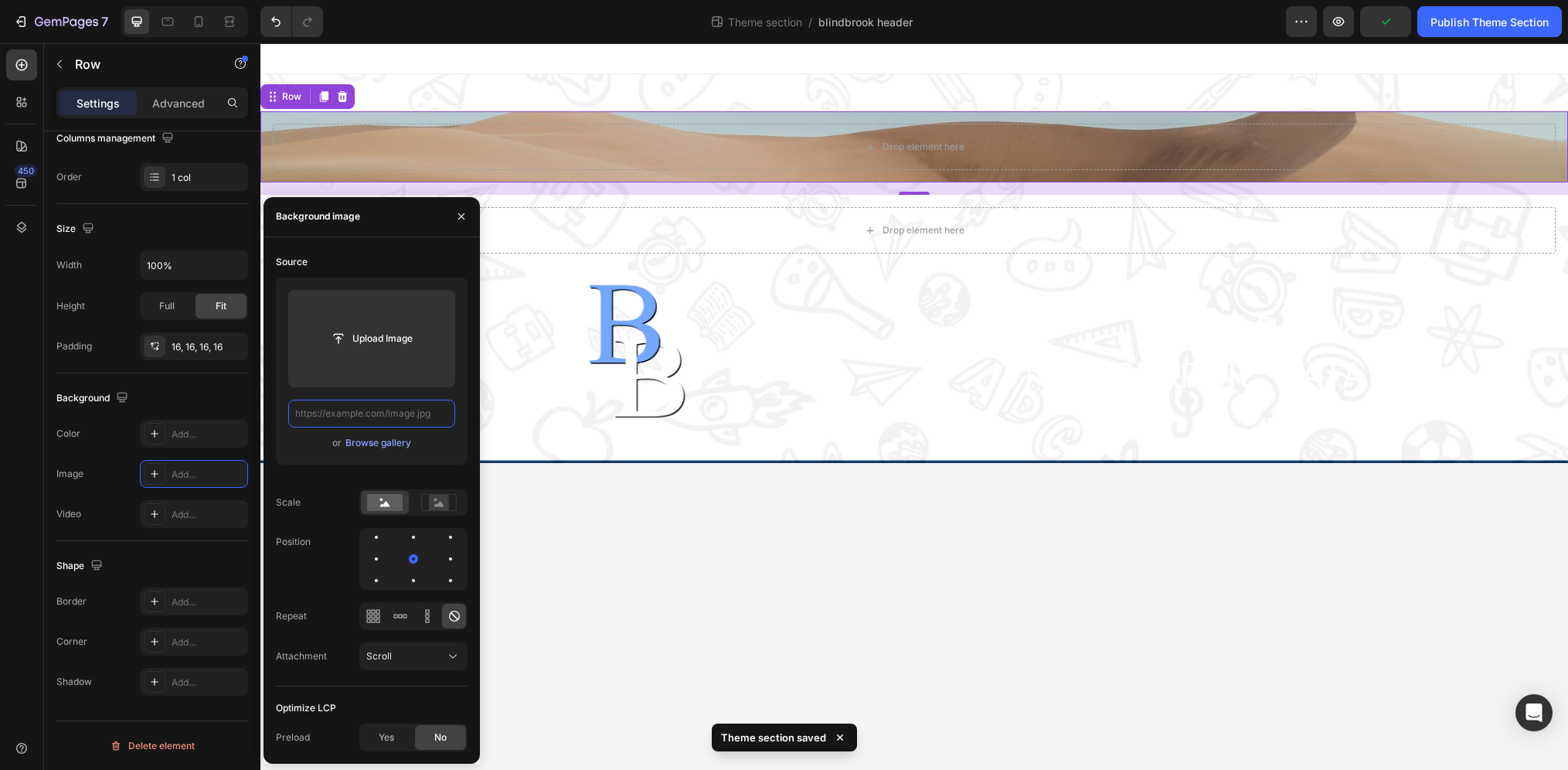
scroll to position [0, 0]
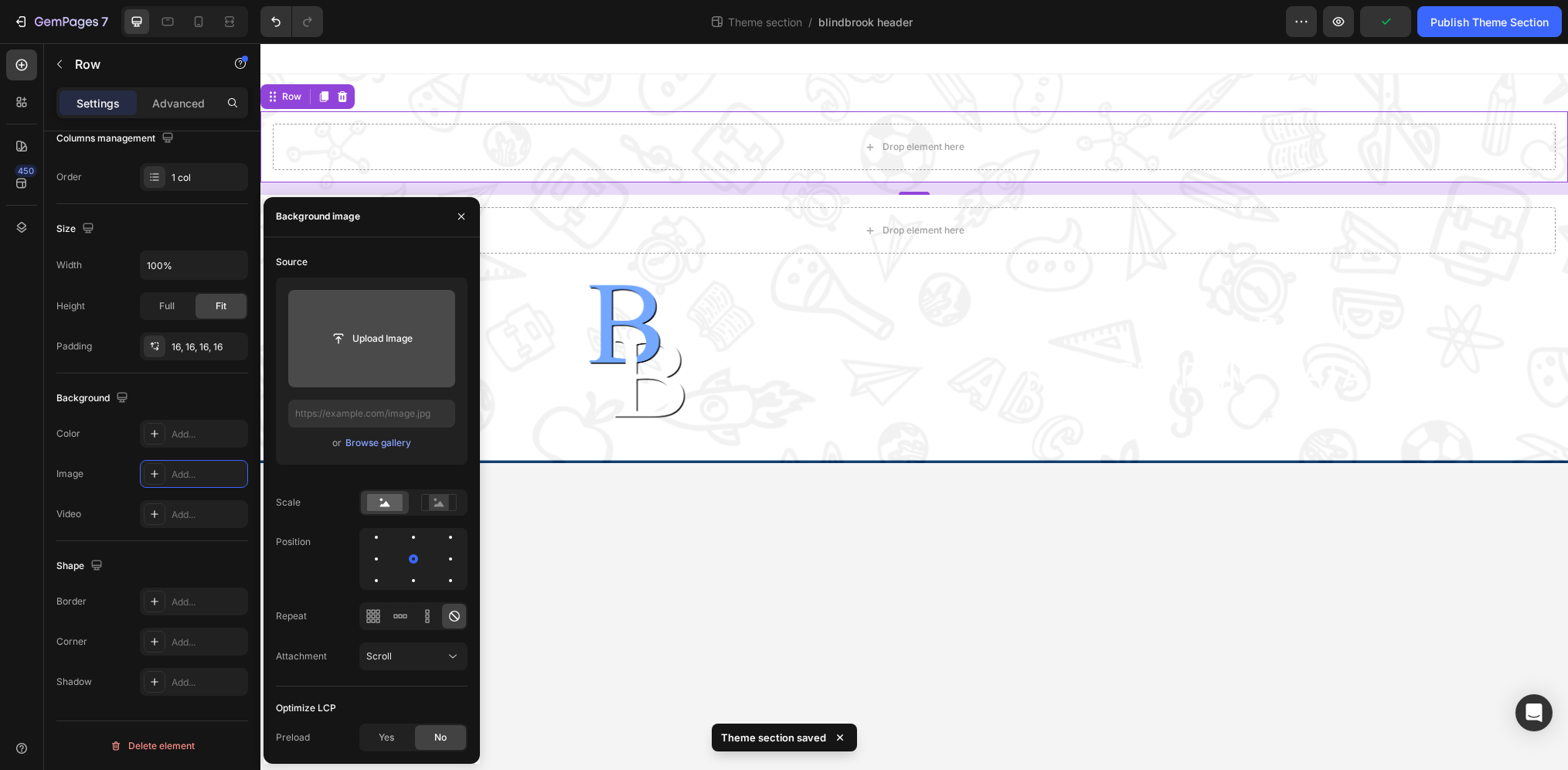
click at [364, 323] on input "file" at bounding box center [371, 338] width 167 height 97
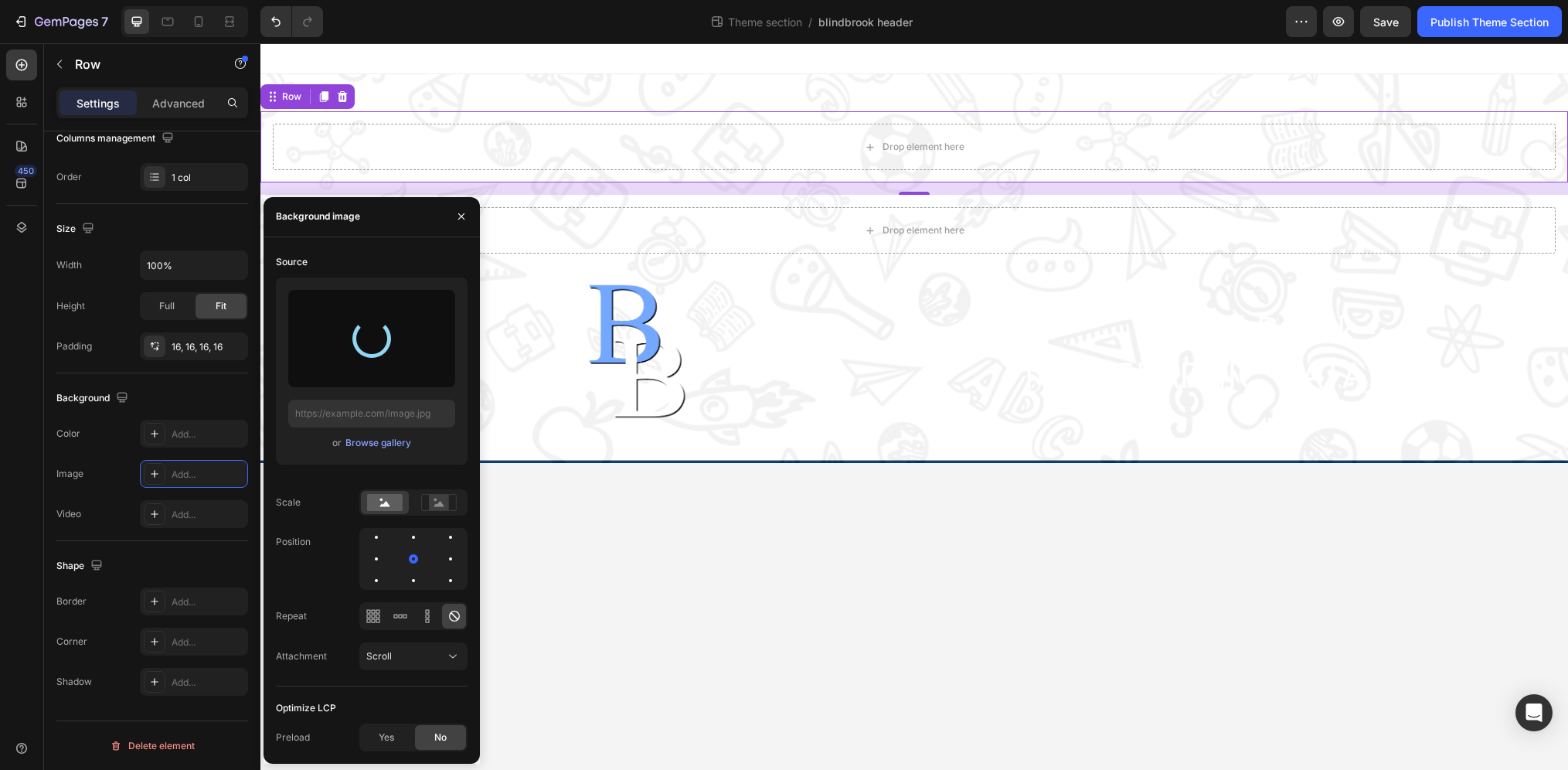
type input "[URL][DOMAIN_NAME]"
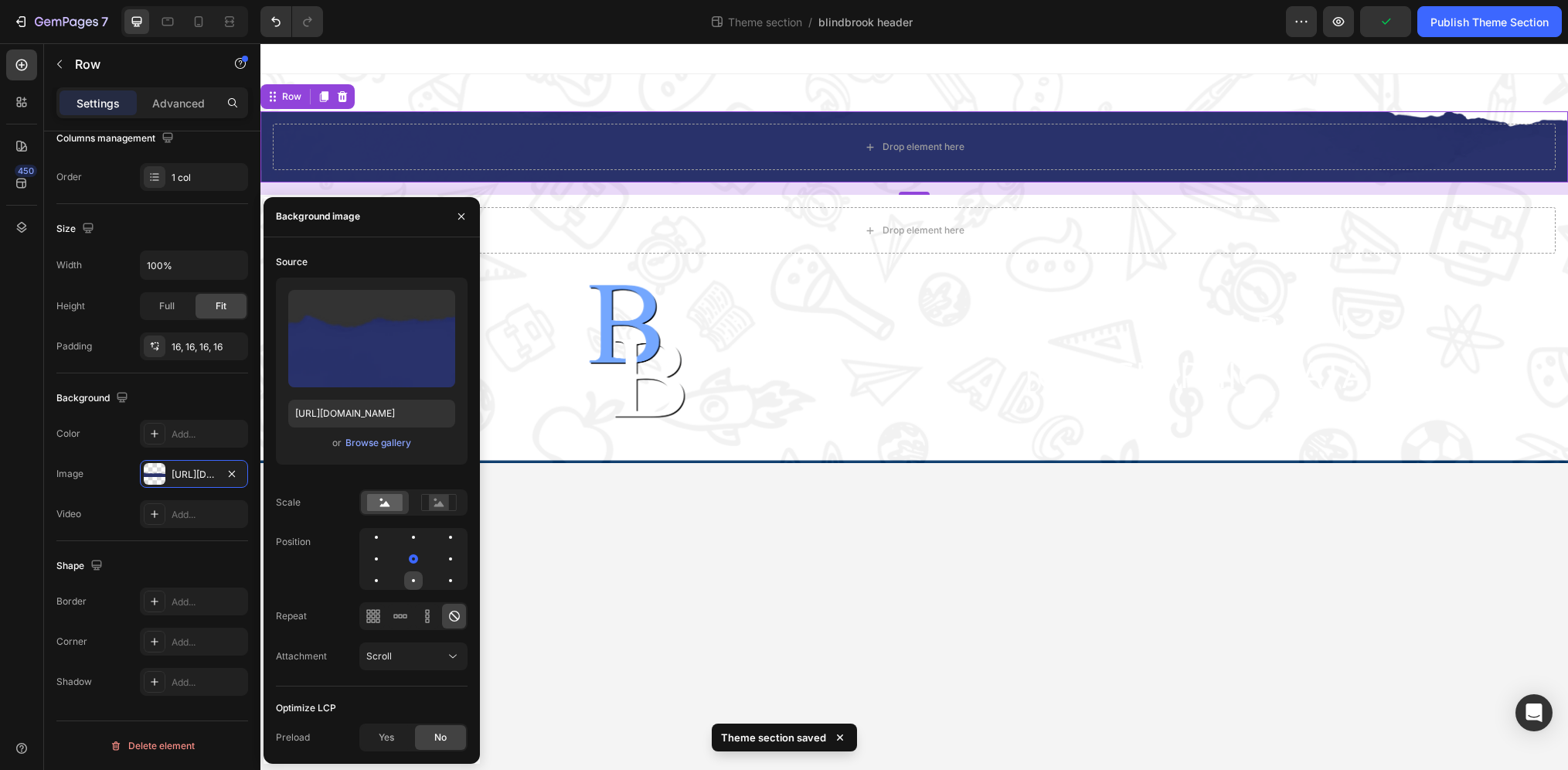
click at [441, 578] on div at bounding box center [450, 581] width 19 height 19
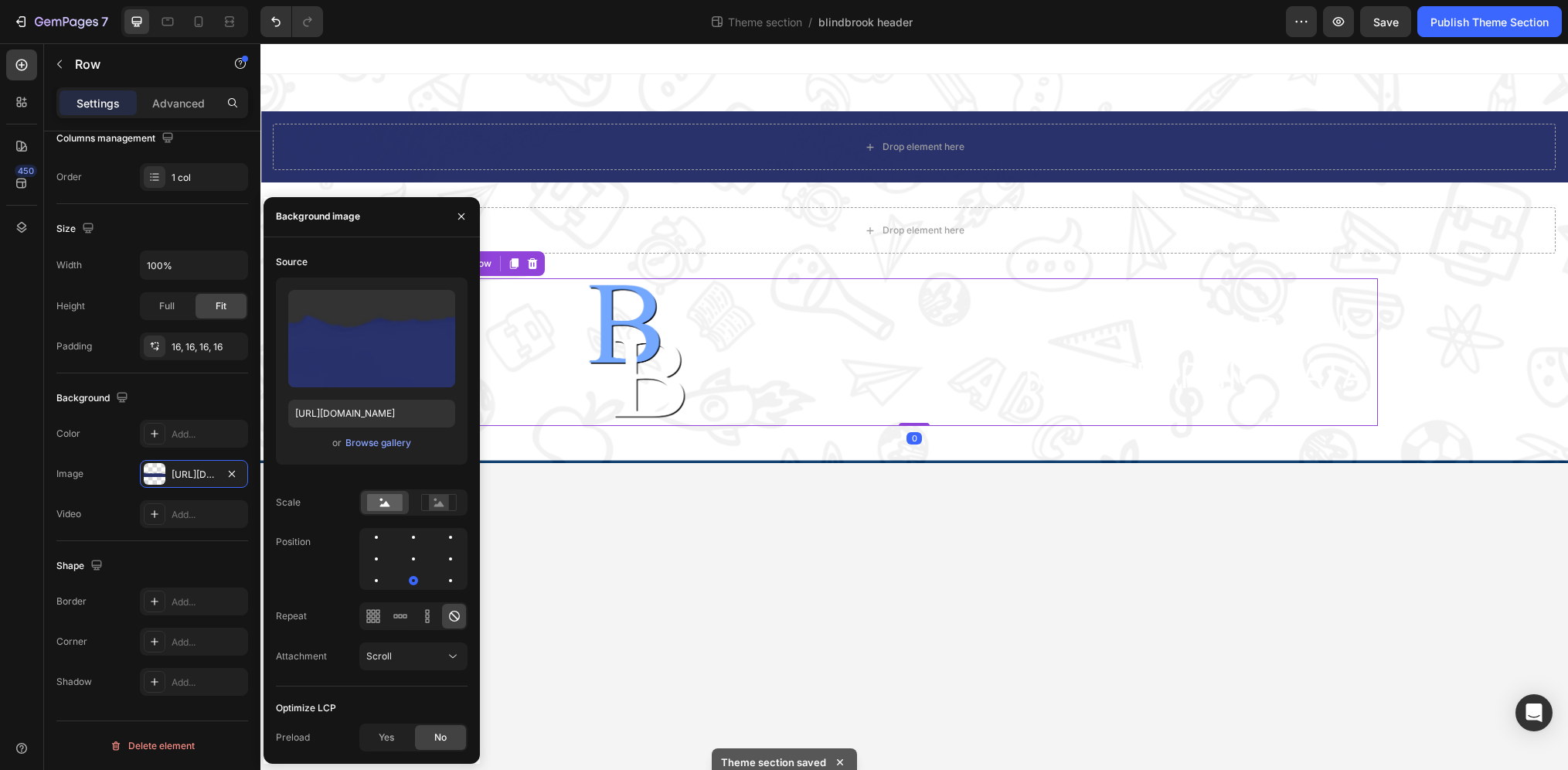
click at [959, 278] on div "Blind Brook - [GEOGRAPHIC_DATA] Heading" at bounding box center [1116, 352] width 523 height 148
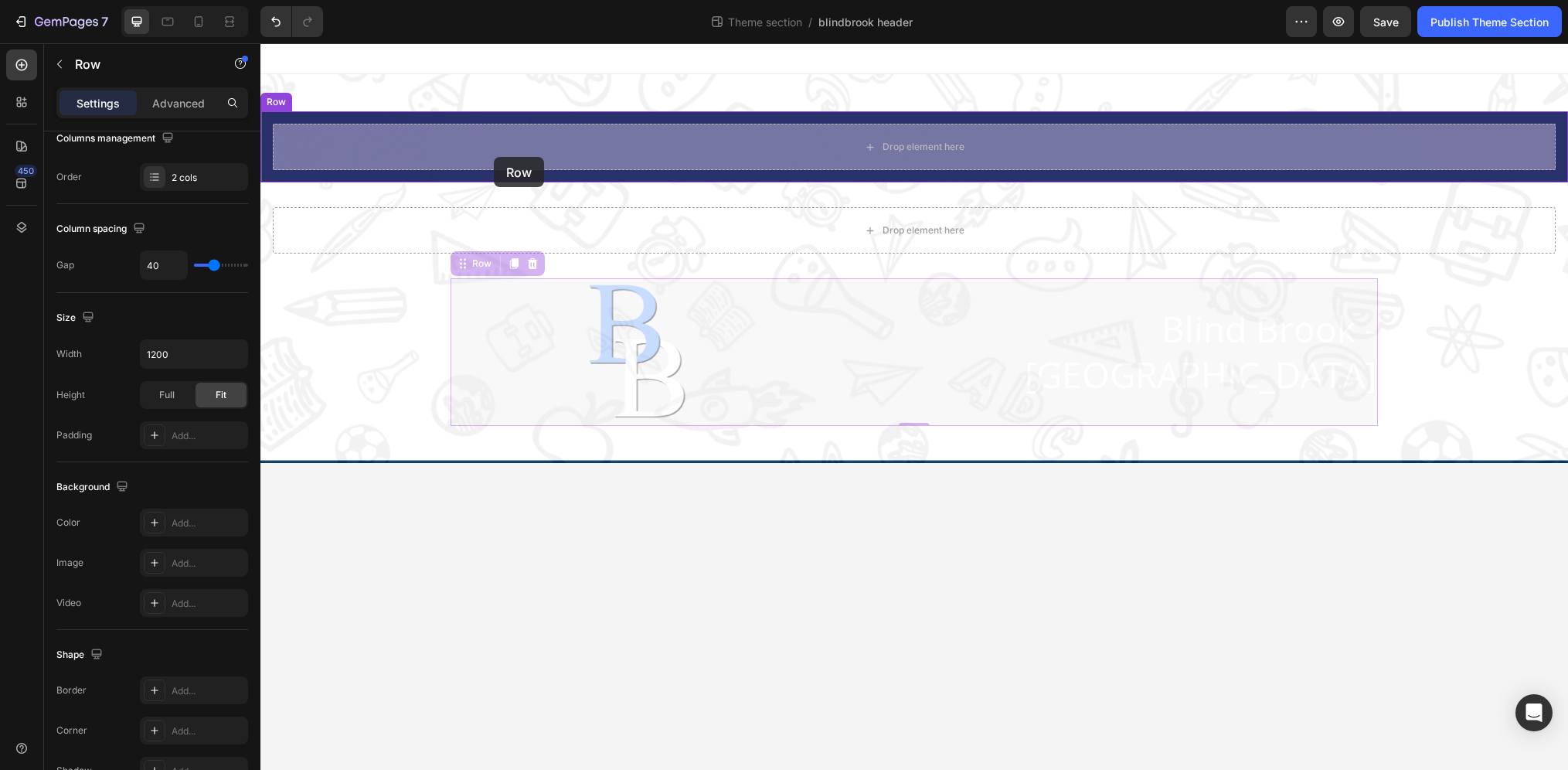
drag, startPoint x: 466, startPoint y: 265, endPoint x: 494, endPoint y: 157, distance: 111.6
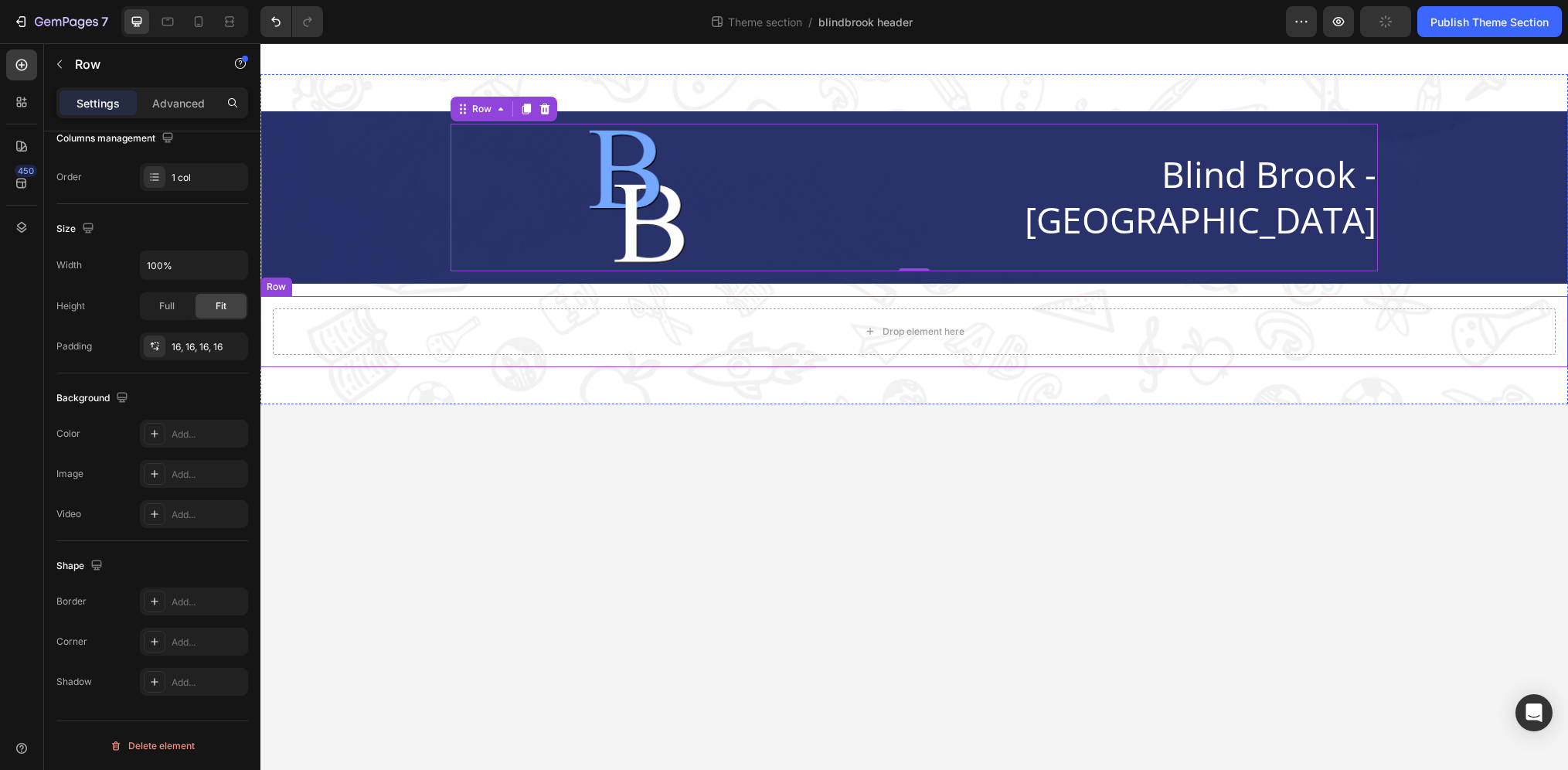
click at [511, 304] on div "Drop element here Row" at bounding box center [914, 331] width 1308 height 71
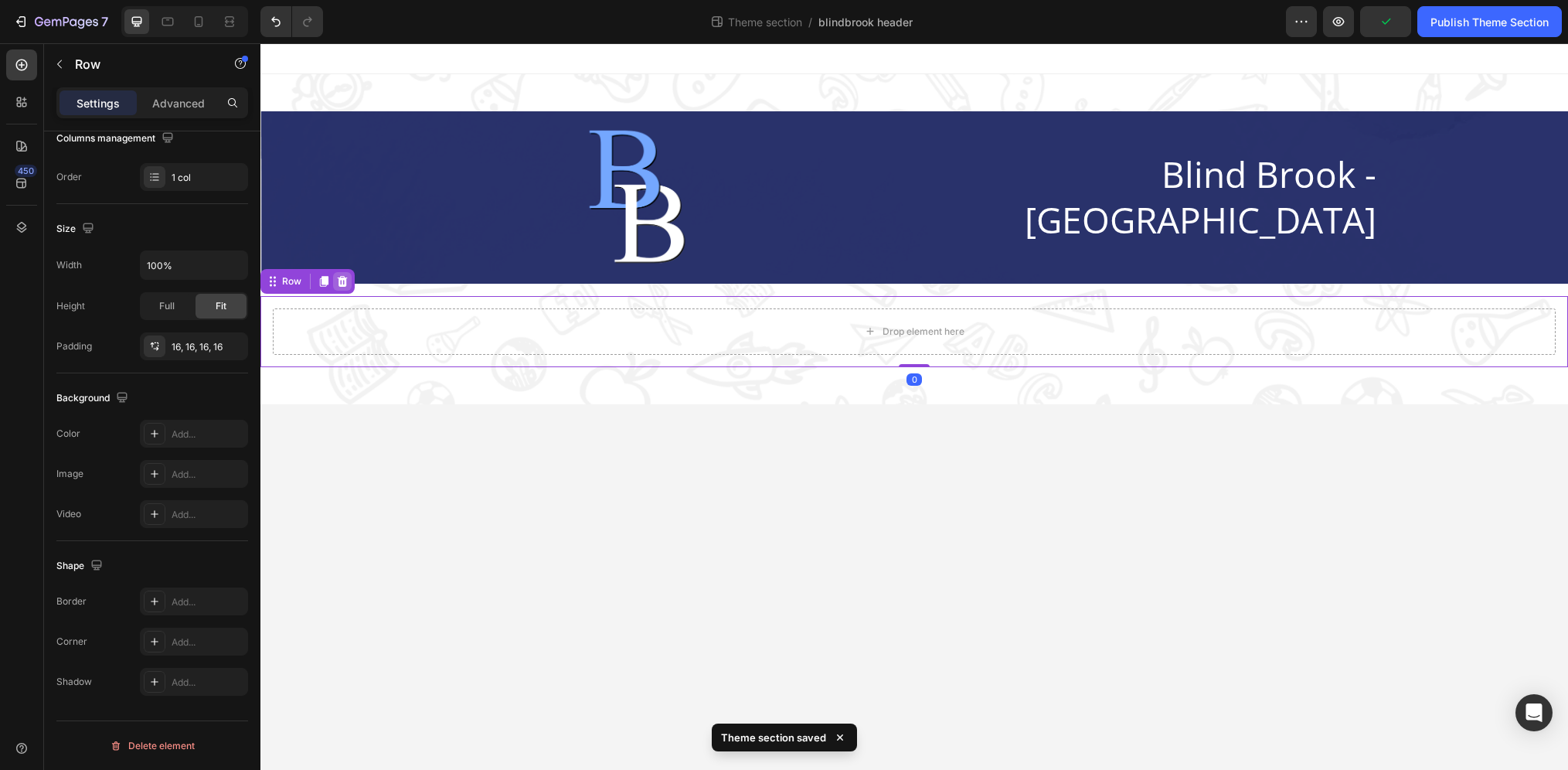
click at [345, 282] on icon at bounding box center [342, 282] width 10 height 11
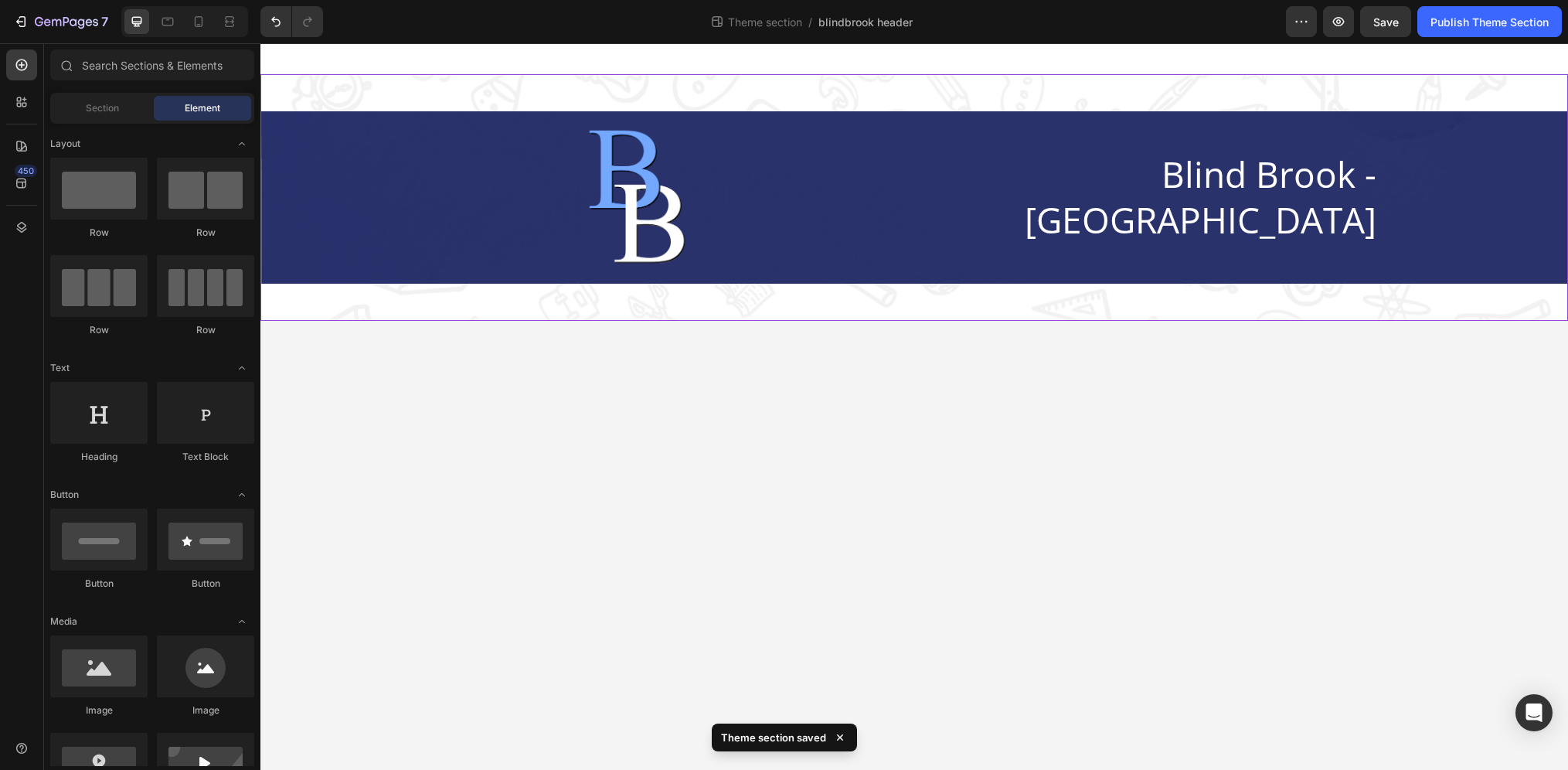
click at [682, 304] on div "Image Blind Brook - [GEOGRAPHIC_DATA] [GEOGRAPHIC_DATA]" at bounding box center [914, 197] width 1308 height 247
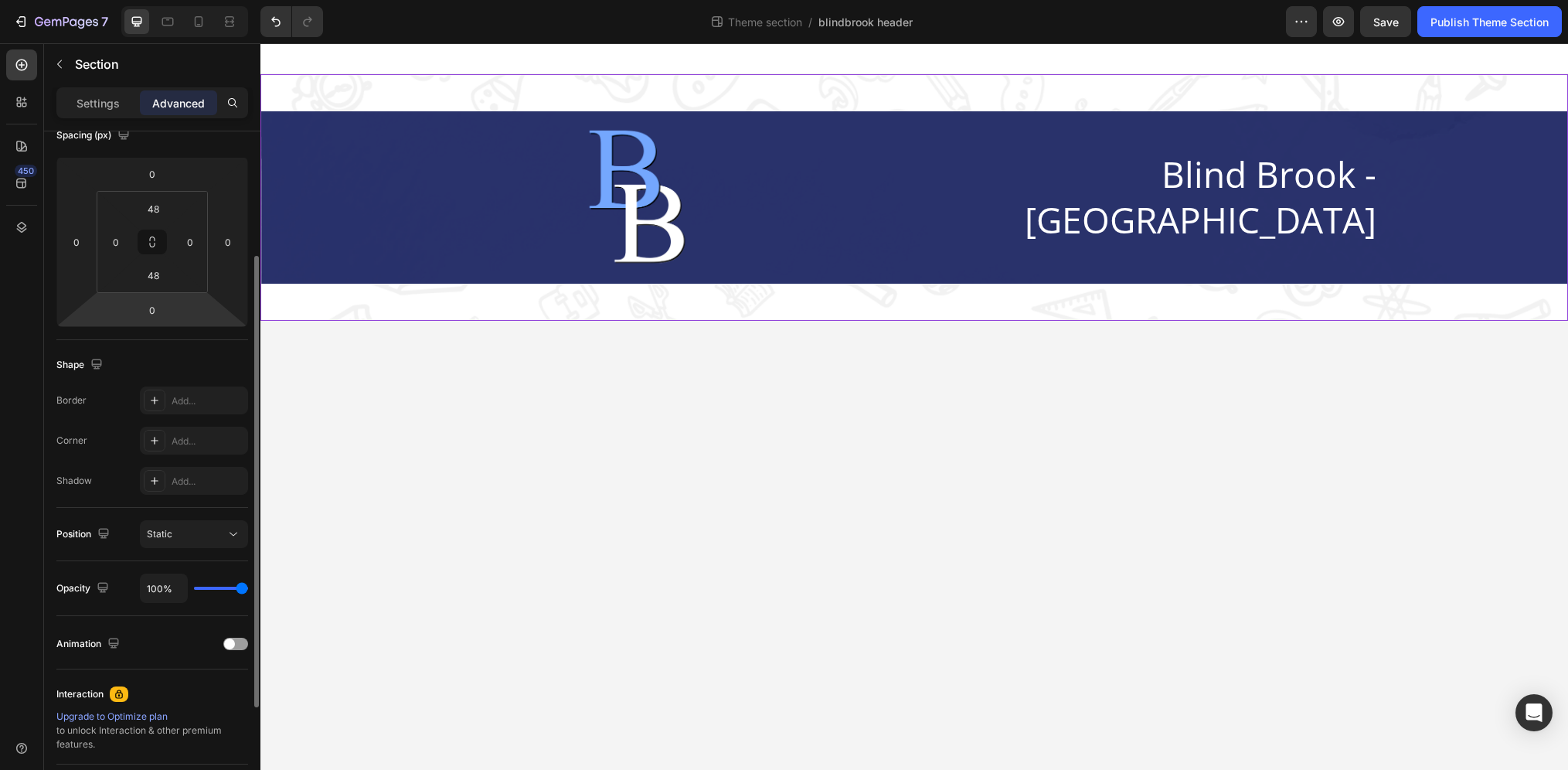
scroll to position [2, 0]
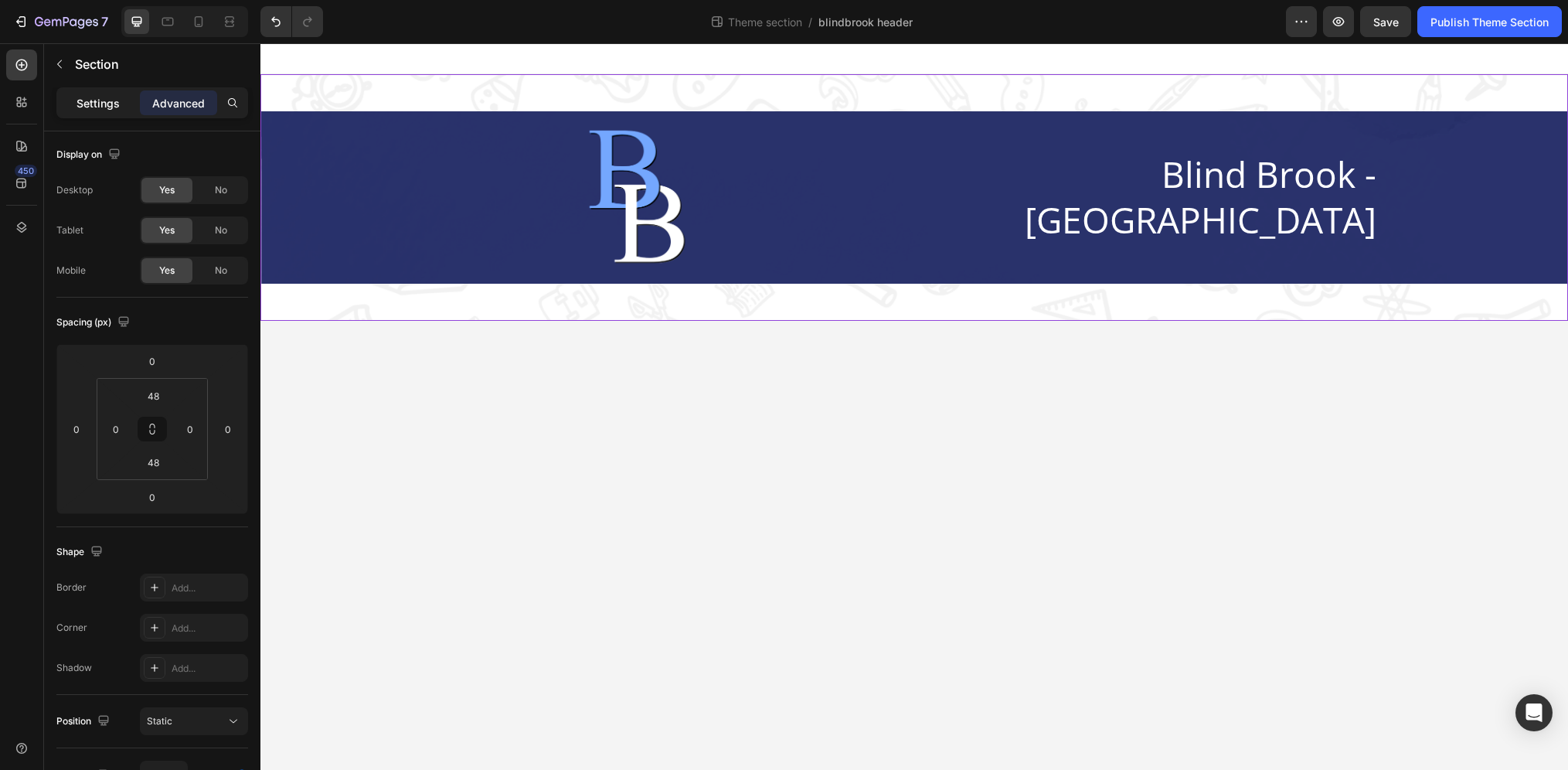
click at [93, 104] on p "Settings" at bounding box center [98, 103] width 43 height 17
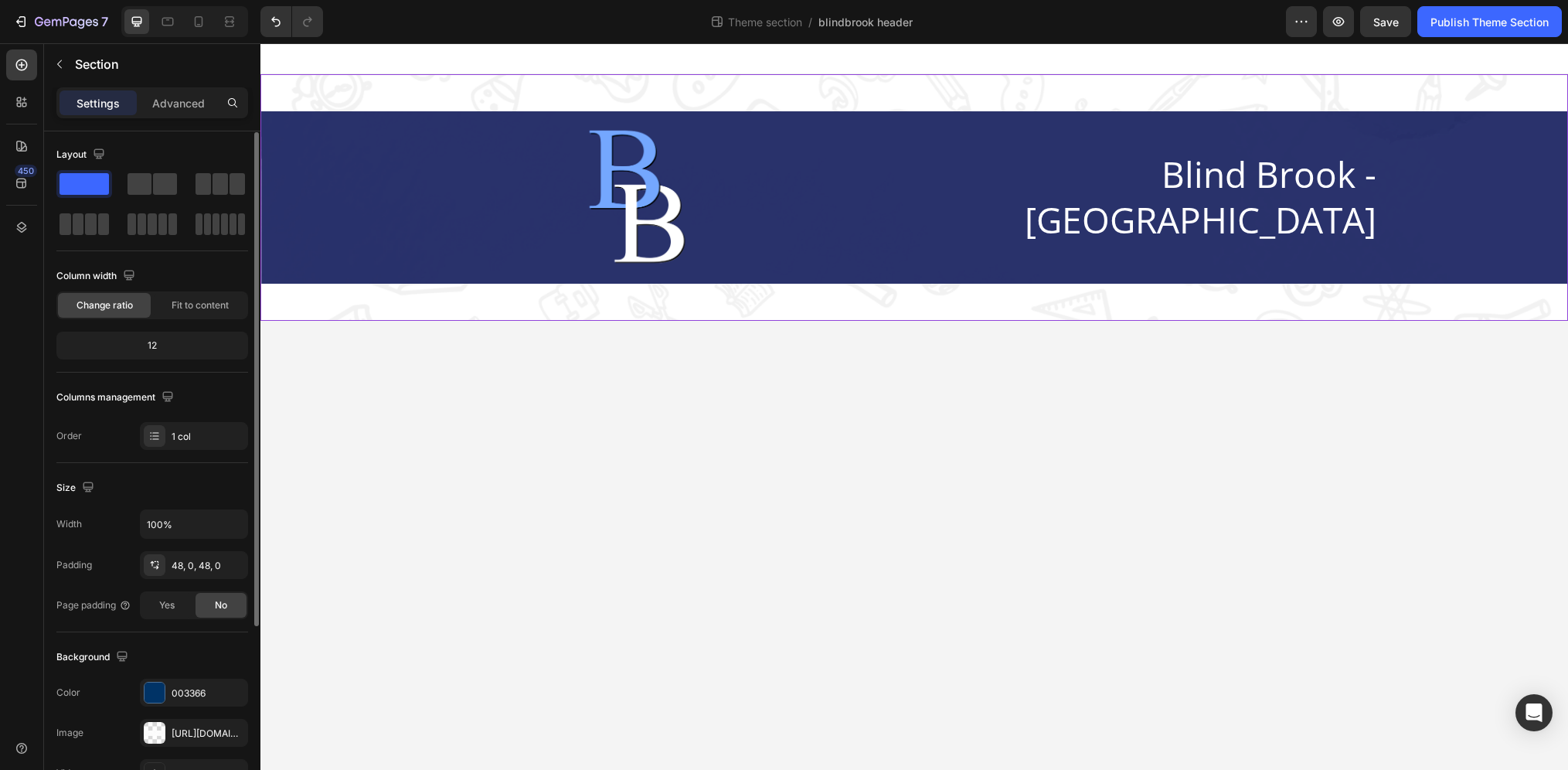
scroll to position [190, 0]
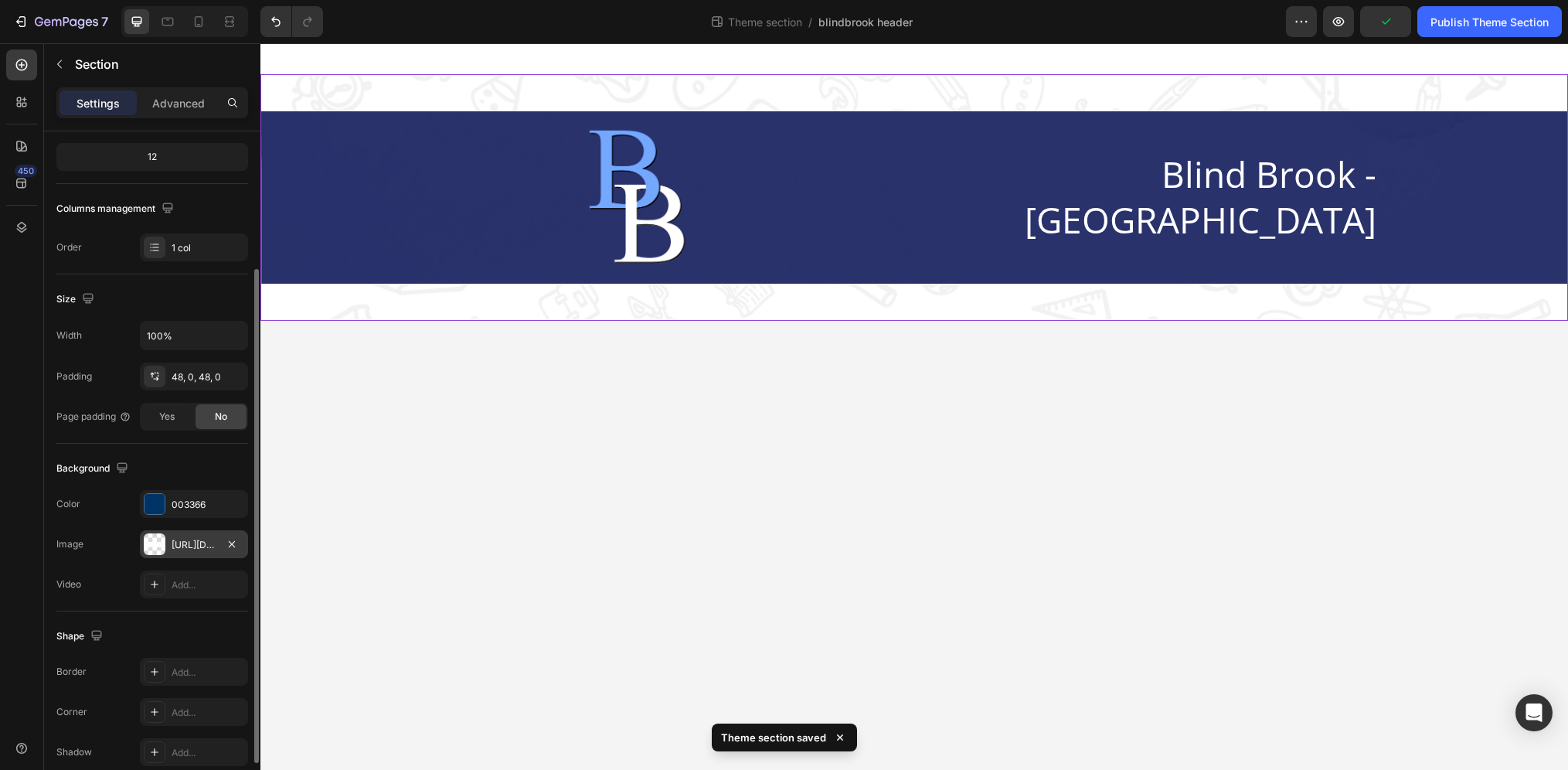
click at [159, 542] on div at bounding box center [154, 544] width 21 height 21
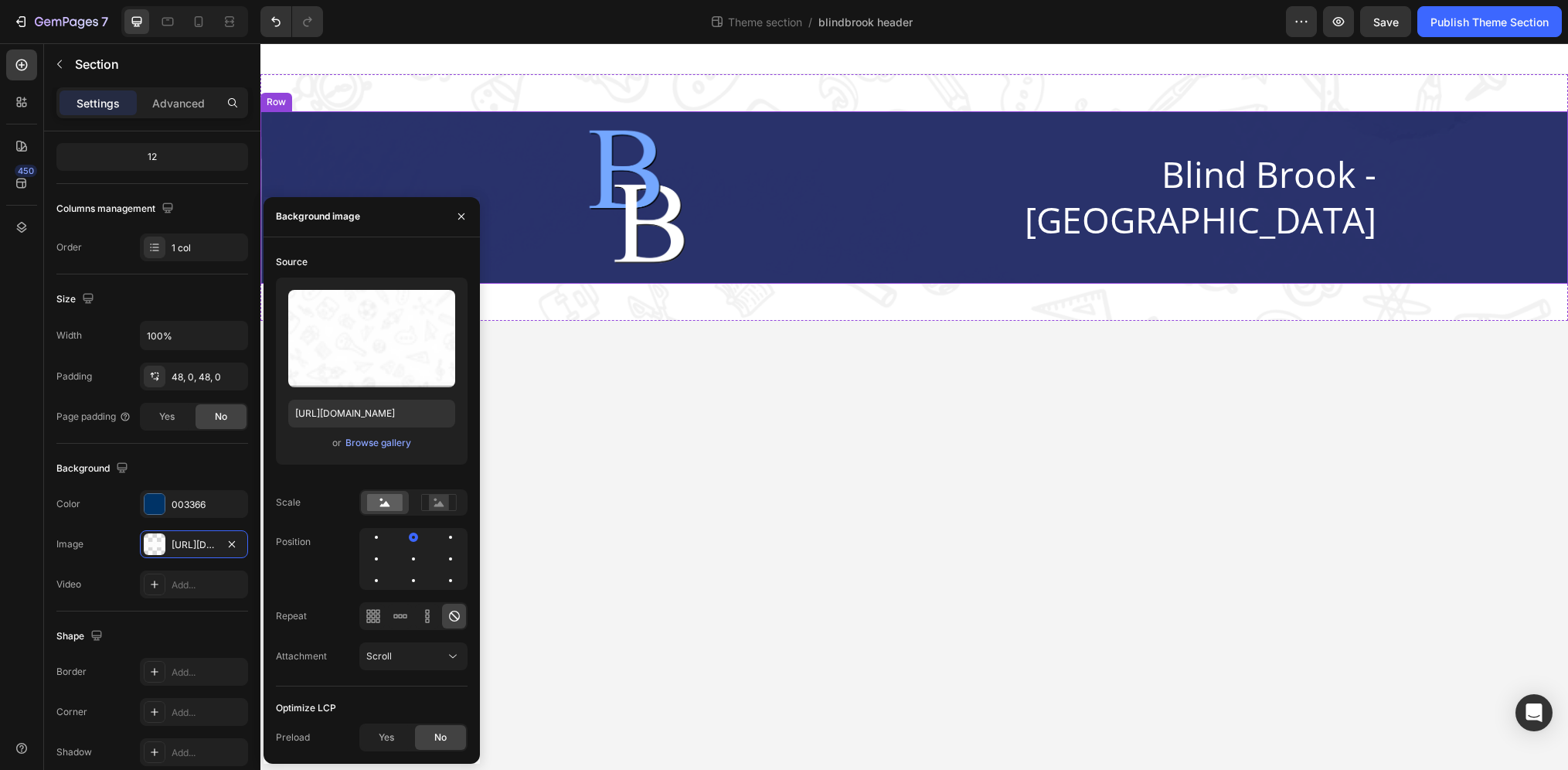
click at [365, 148] on div "Image Blind Brook - [GEOGRAPHIC_DATA] Heading Row" at bounding box center [914, 197] width 1282 height 148
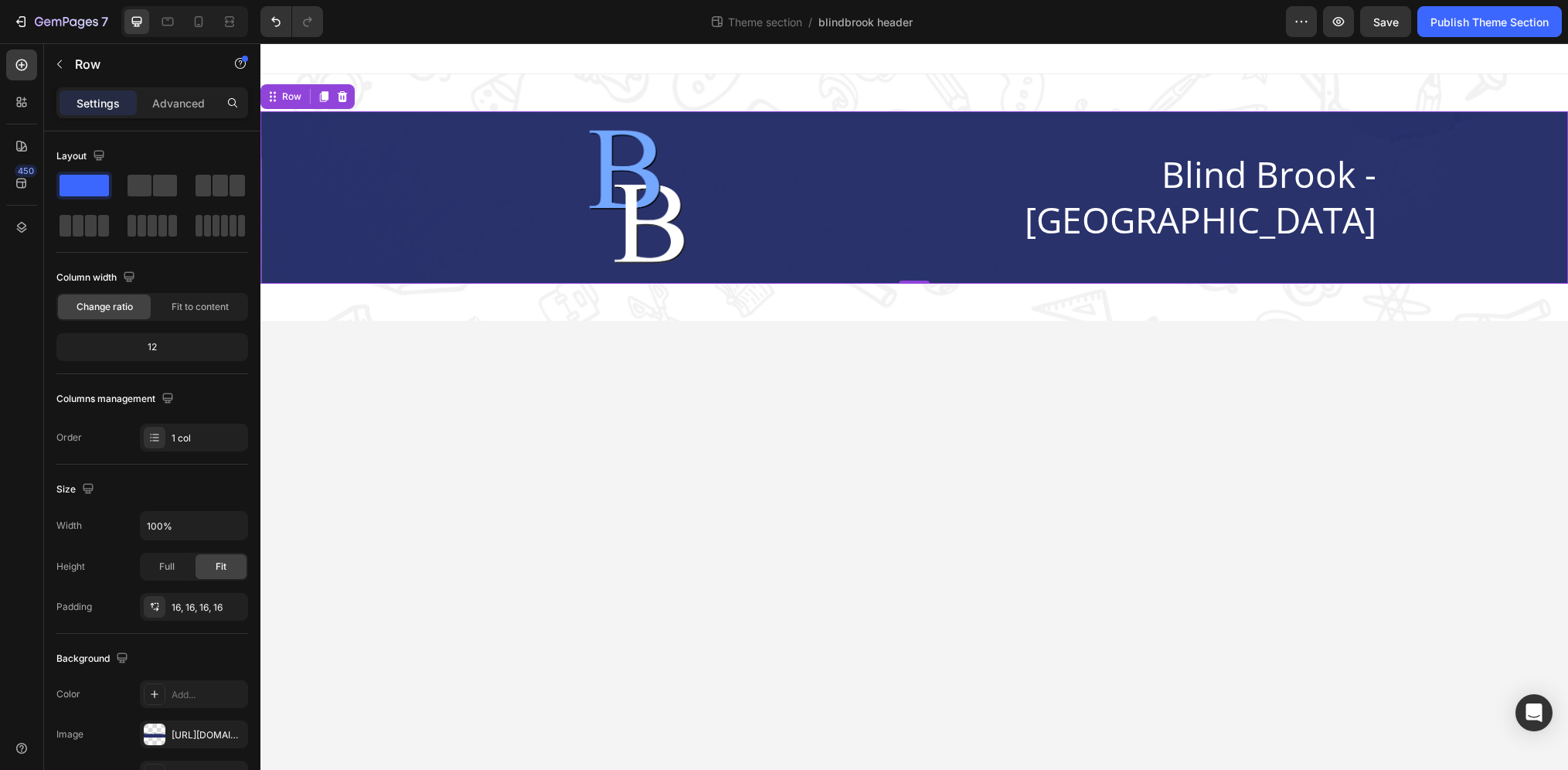
click at [329, 202] on div "Image Blind Brook - [GEOGRAPHIC_DATA] Heading Row" at bounding box center [914, 197] width 1282 height 148
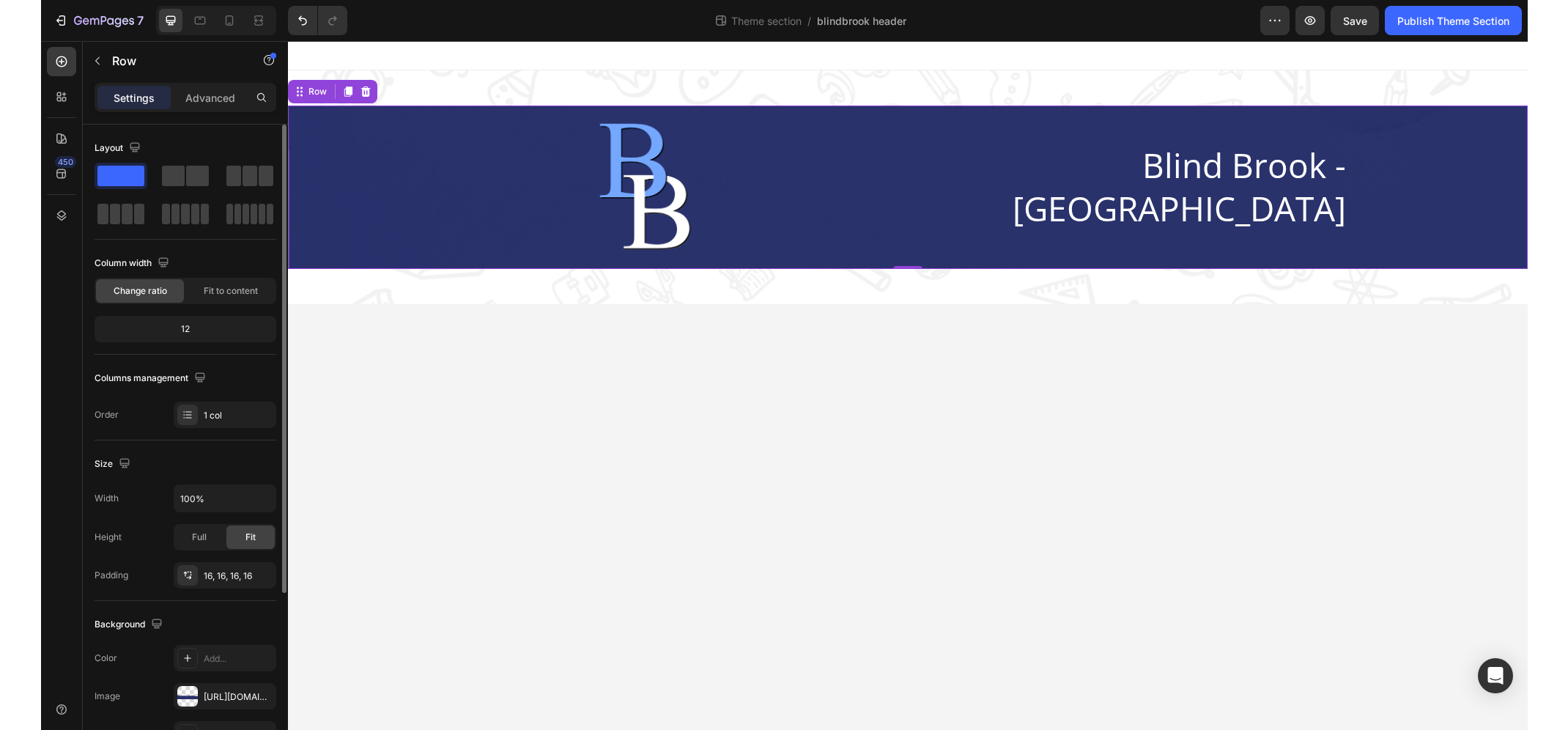
scroll to position [179, 0]
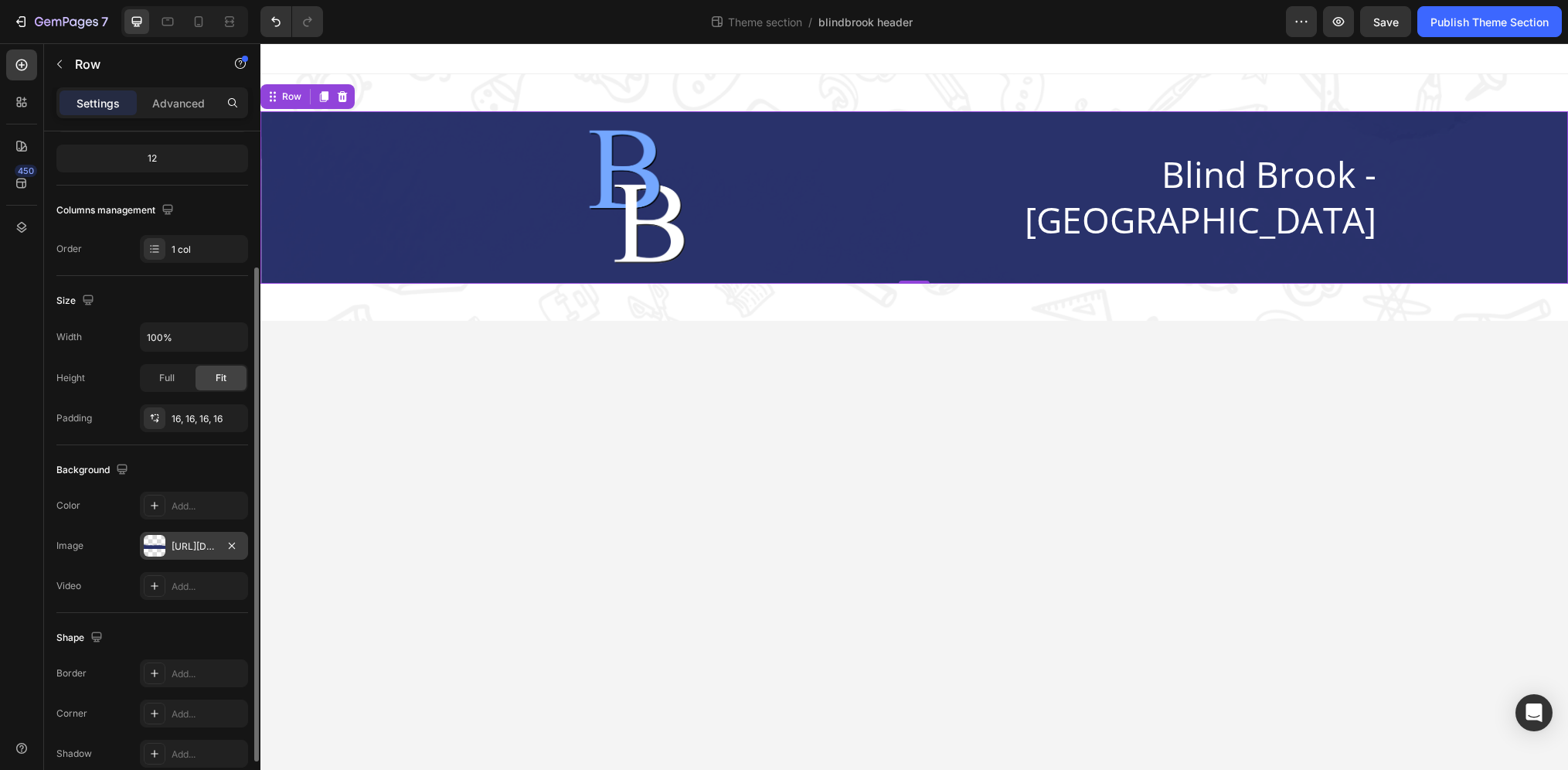
click at [196, 536] on div "[URL][DOMAIN_NAME]" at bounding box center [193, 545] width 108 height 28
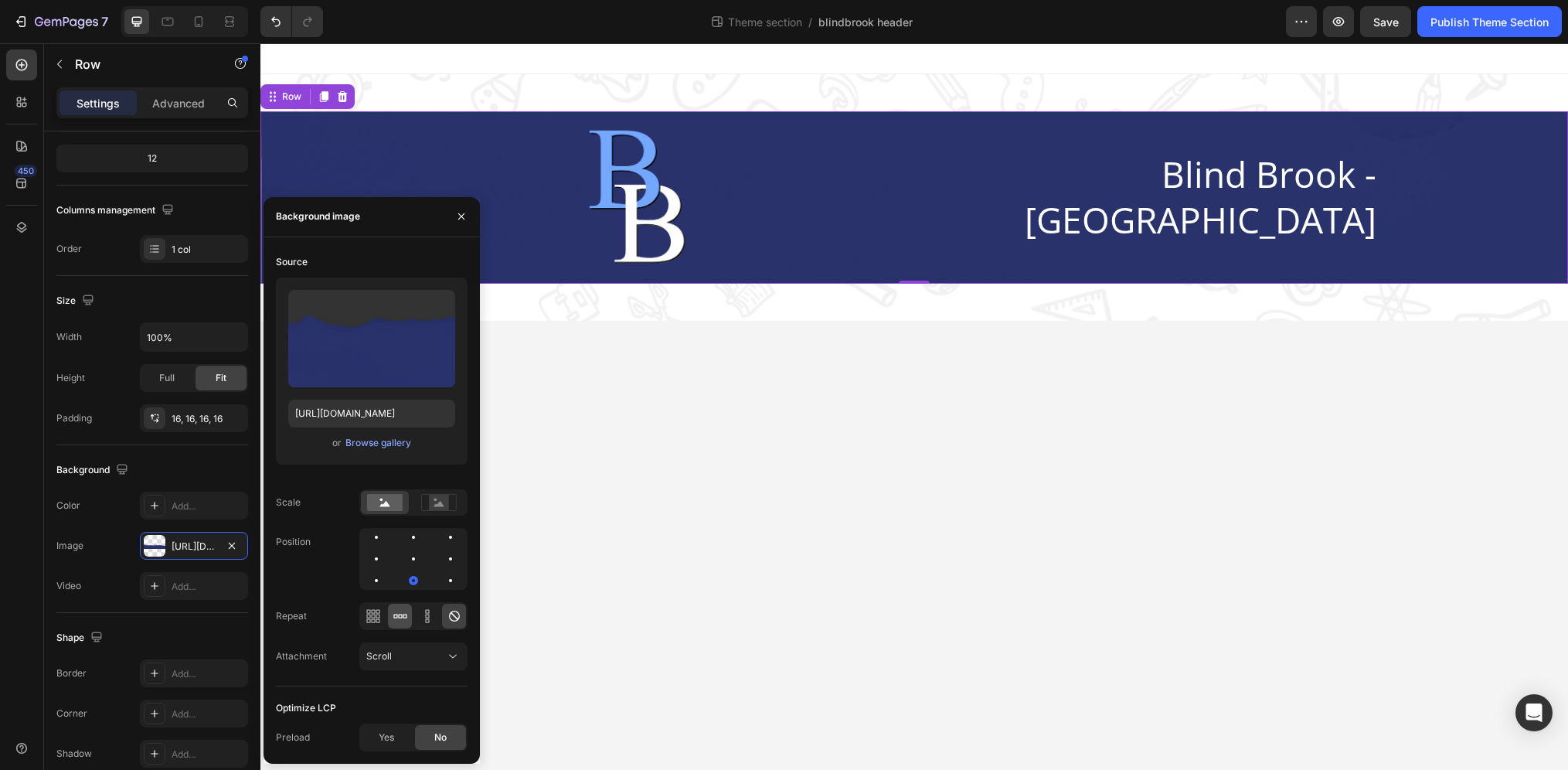
click at [390, 615] on div at bounding box center [400, 615] width 24 height 24
click at [427, 555] on div at bounding box center [413, 559] width 108 height 62
click at [431, 535] on div at bounding box center [413, 559] width 108 height 62
click at [441, 534] on div at bounding box center [450, 537] width 19 height 19
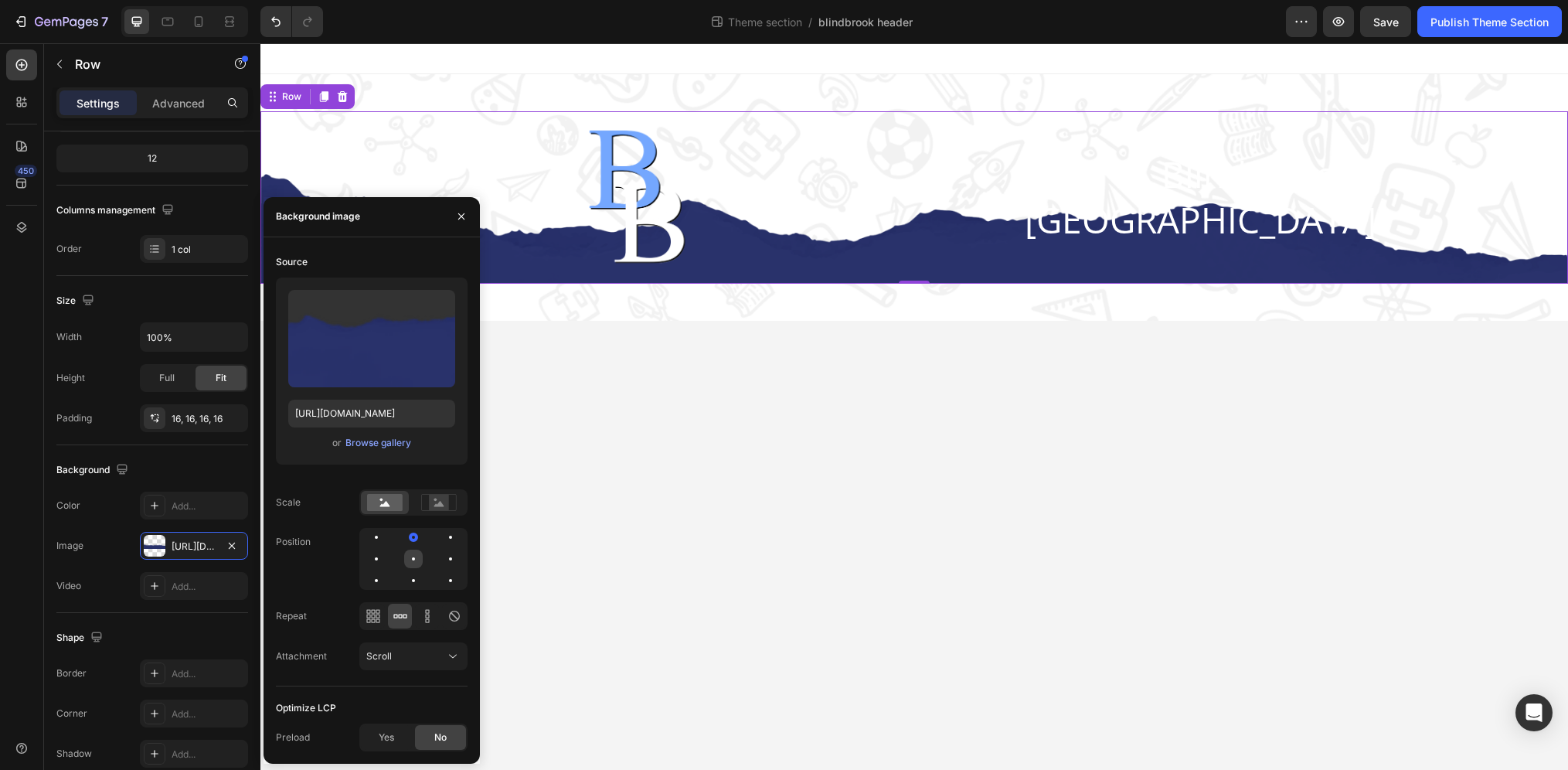
click at [441, 566] on div at bounding box center [450, 559] width 19 height 19
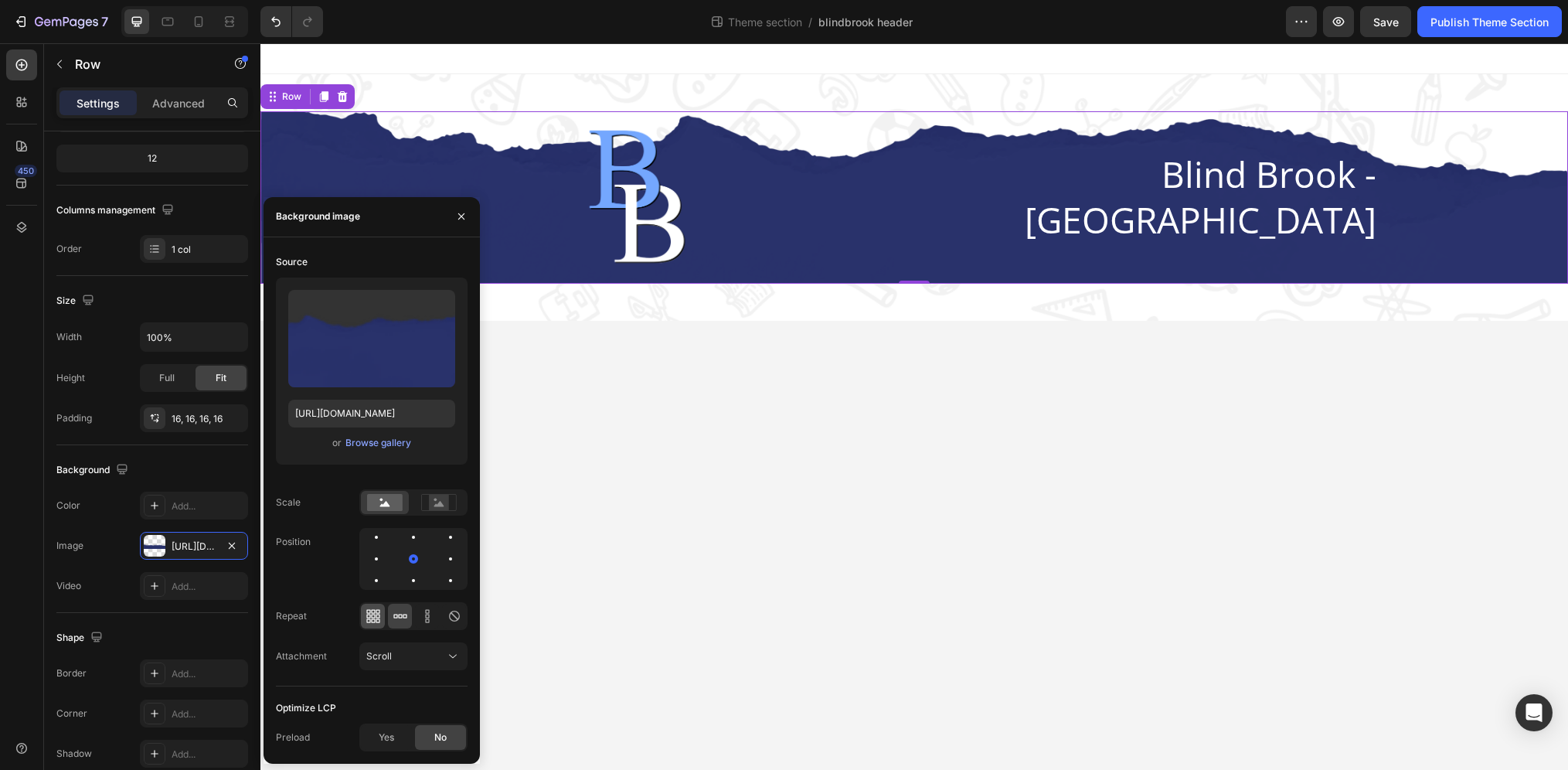
click at [369, 619] on icon at bounding box center [368, 620] width 4 height 4
click at [403, 619] on icon at bounding box center [401, 616] width 16 height 16
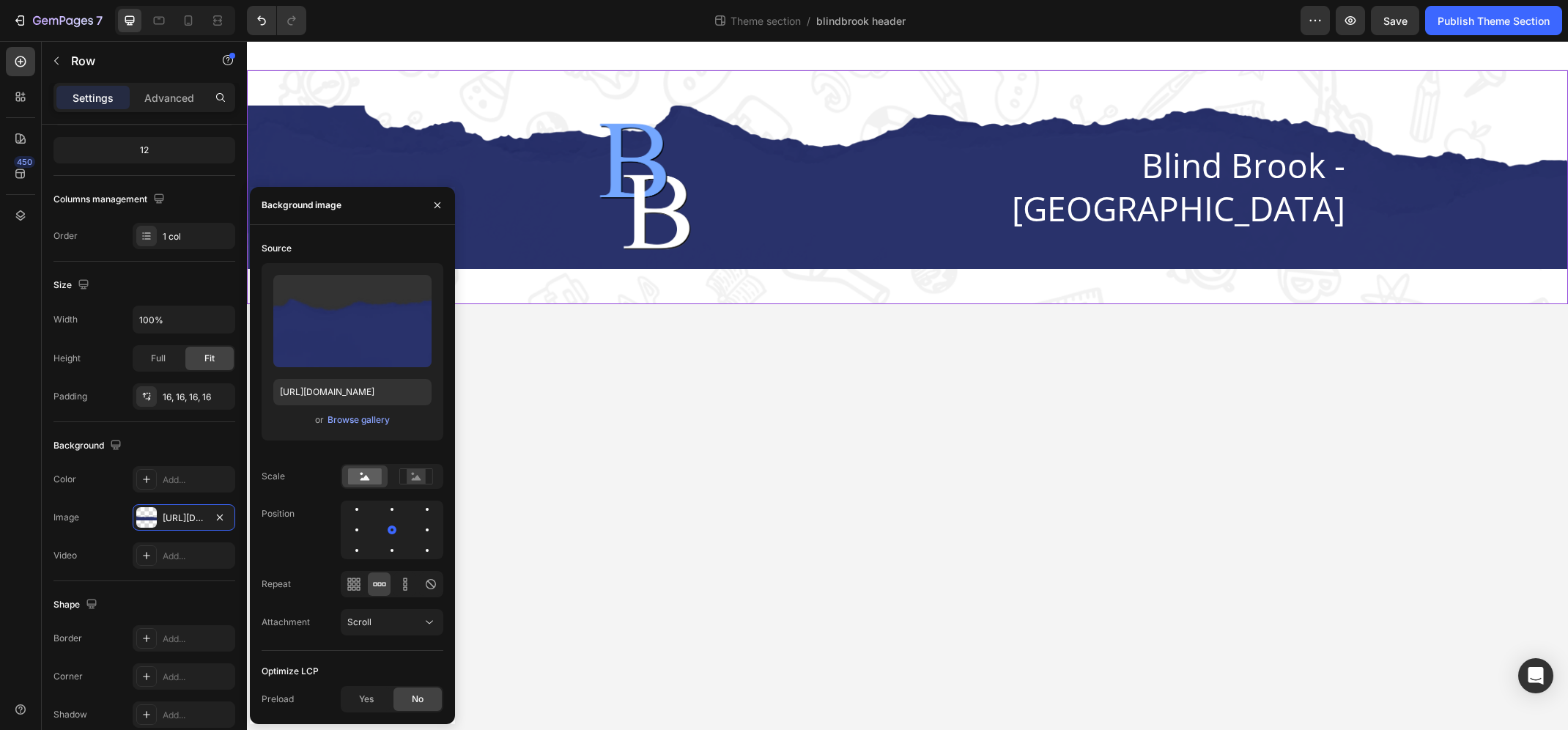
click at [697, 81] on div "Image Blind Brook - [GEOGRAPHIC_DATA] [GEOGRAPHIC_DATA]" at bounding box center [907, 187] width 1320 height 234
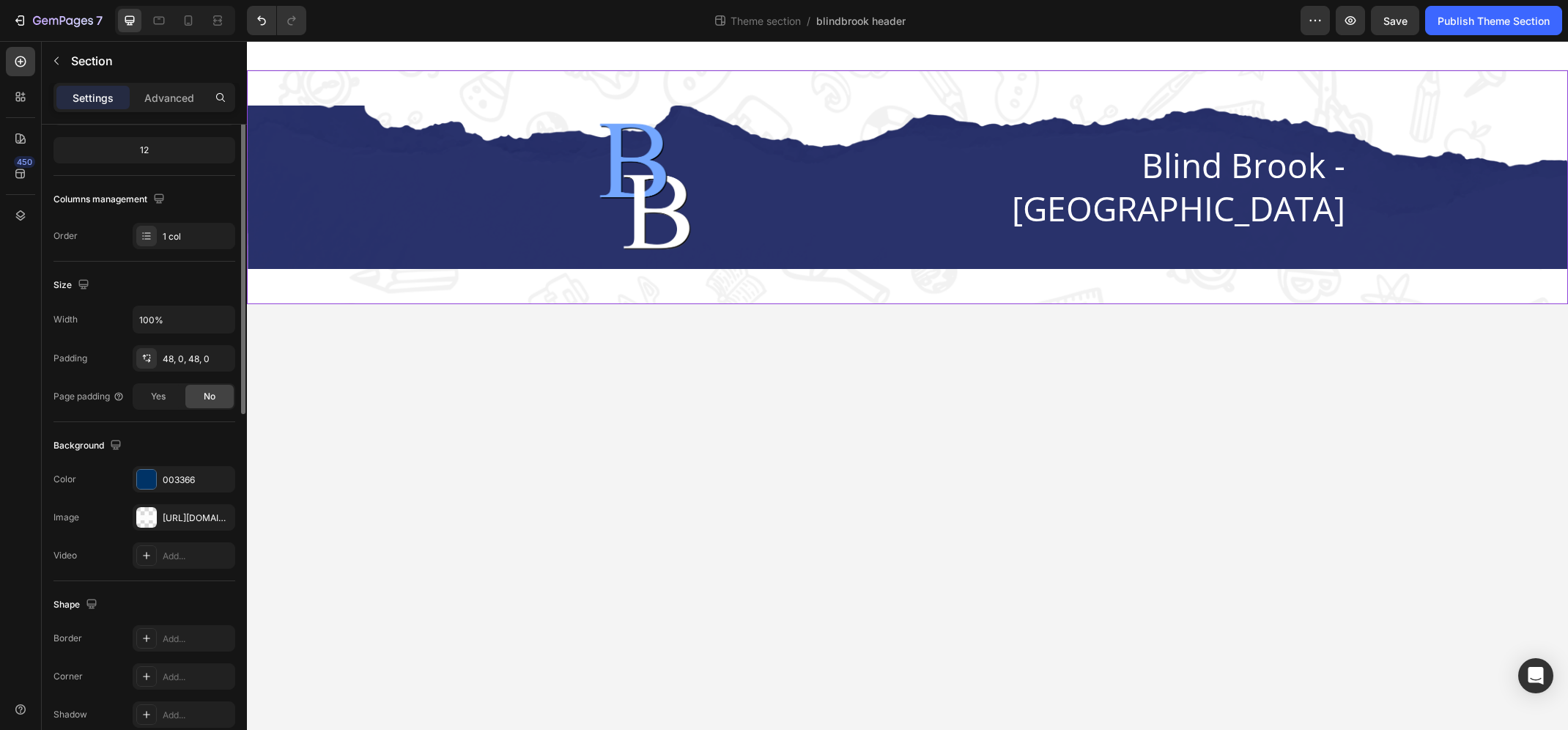
scroll to position [0, 0]
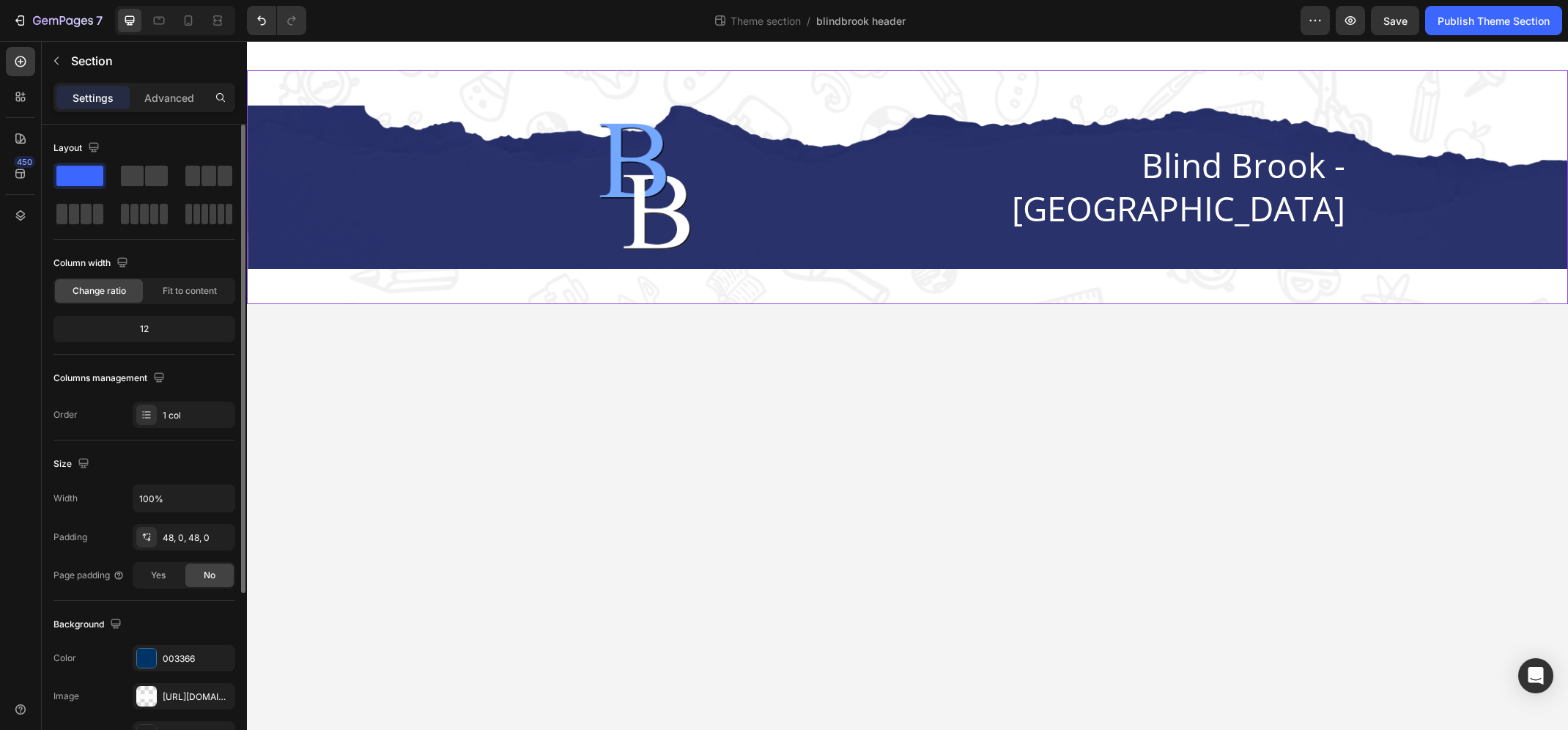
click at [639, 88] on div "Image Blind Brook - [GEOGRAPHIC_DATA] [GEOGRAPHIC_DATA]" at bounding box center [907, 187] width 1320 height 234
click at [183, 538] on div "48, 0, 48, 0" at bounding box center [183, 538] width 43 height 13
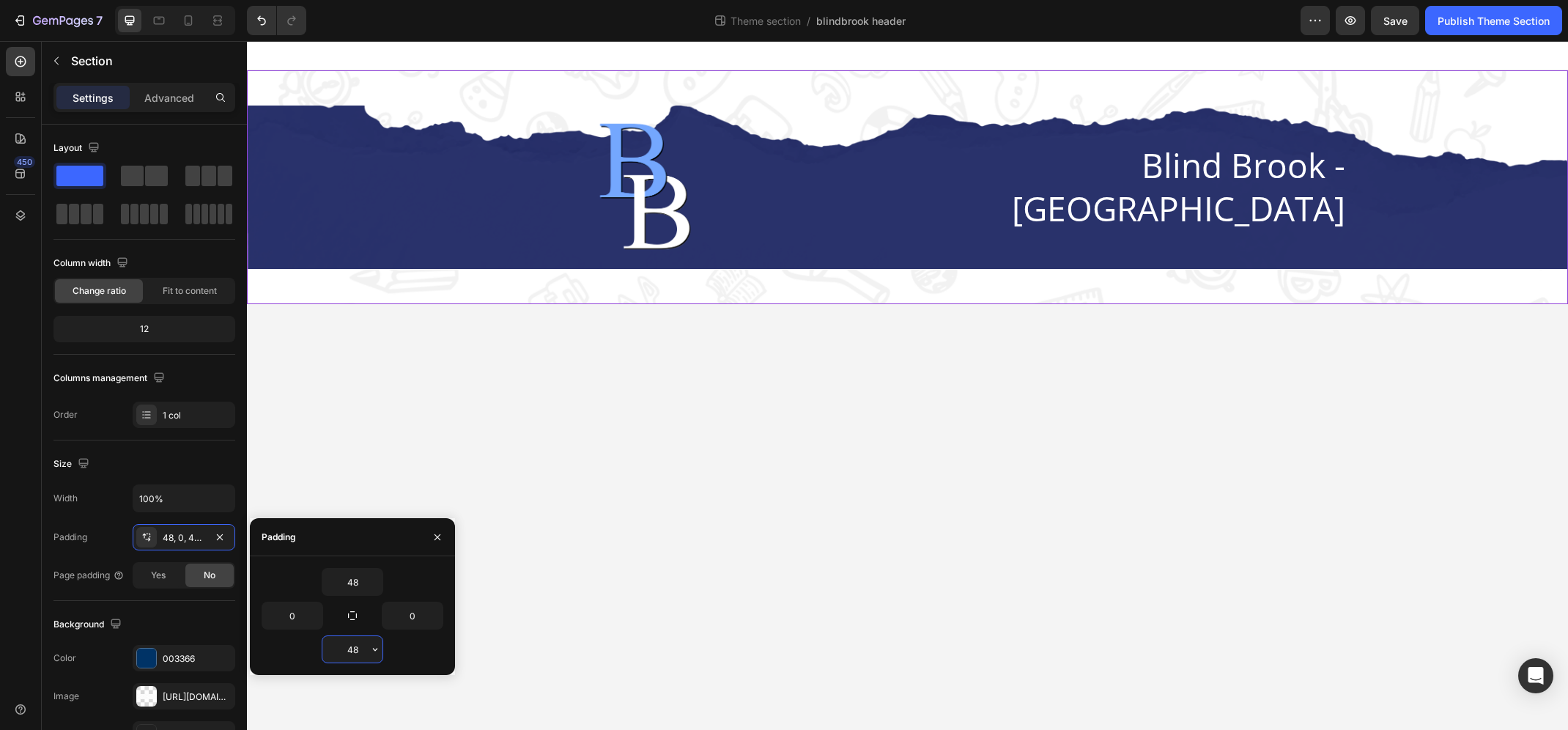
click at [361, 657] on input "48" at bounding box center [352, 648] width 60 height 26
click at [369, 657] on button "button" at bounding box center [375, 648] width 15 height 26
click at [298, 495] on span "Auto" at bounding box center [295, 500] width 19 height 13
type input "Auto"
click at [718, 80] on div "Image Blind Brook - [GEOGRAPHIC_DATA] [GEOGRAPHIC_DATA]" at bounding box center [907, 170] width 1320 height 199
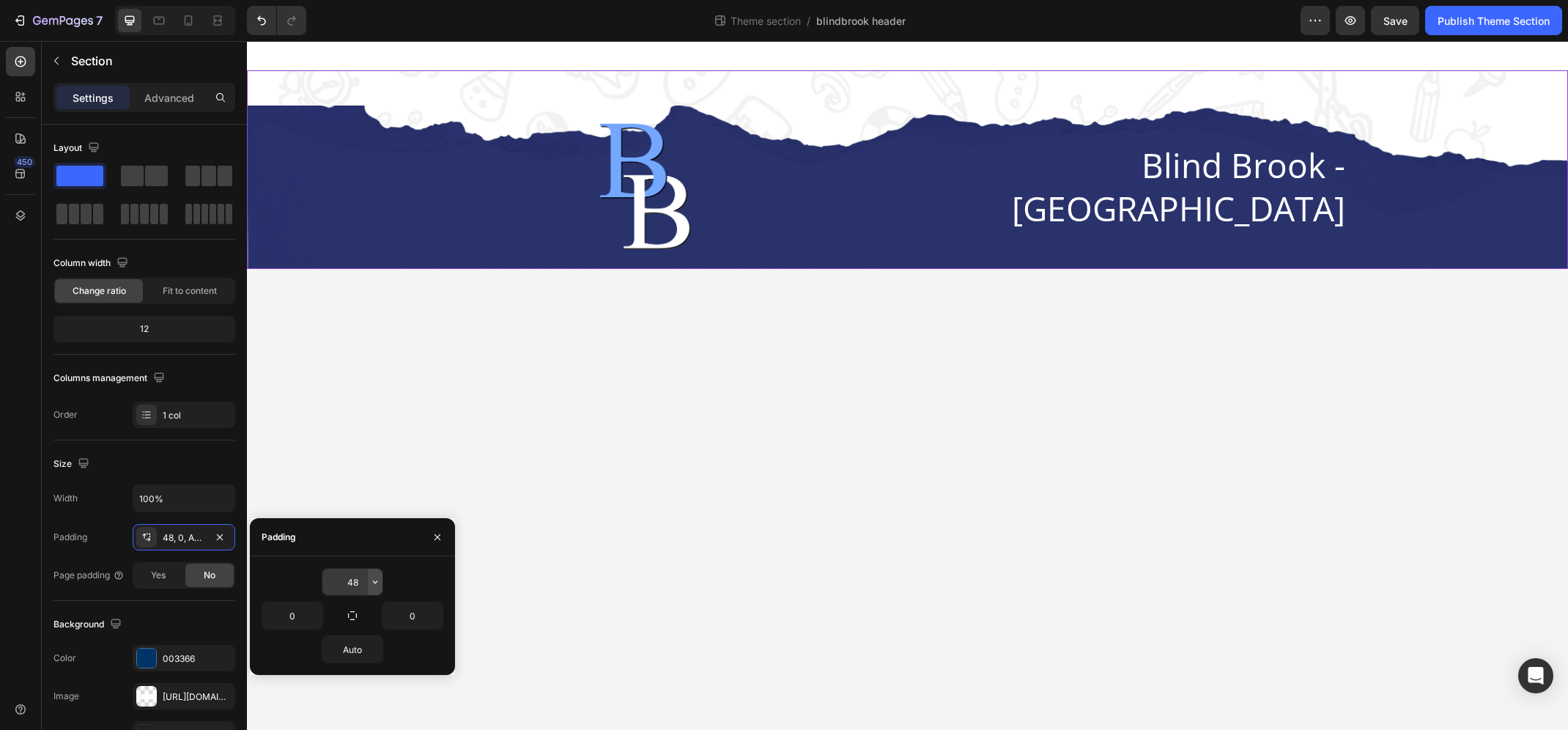
click at [378, 589] on button "button" at bounding box center [375, 581] width 15 height 26
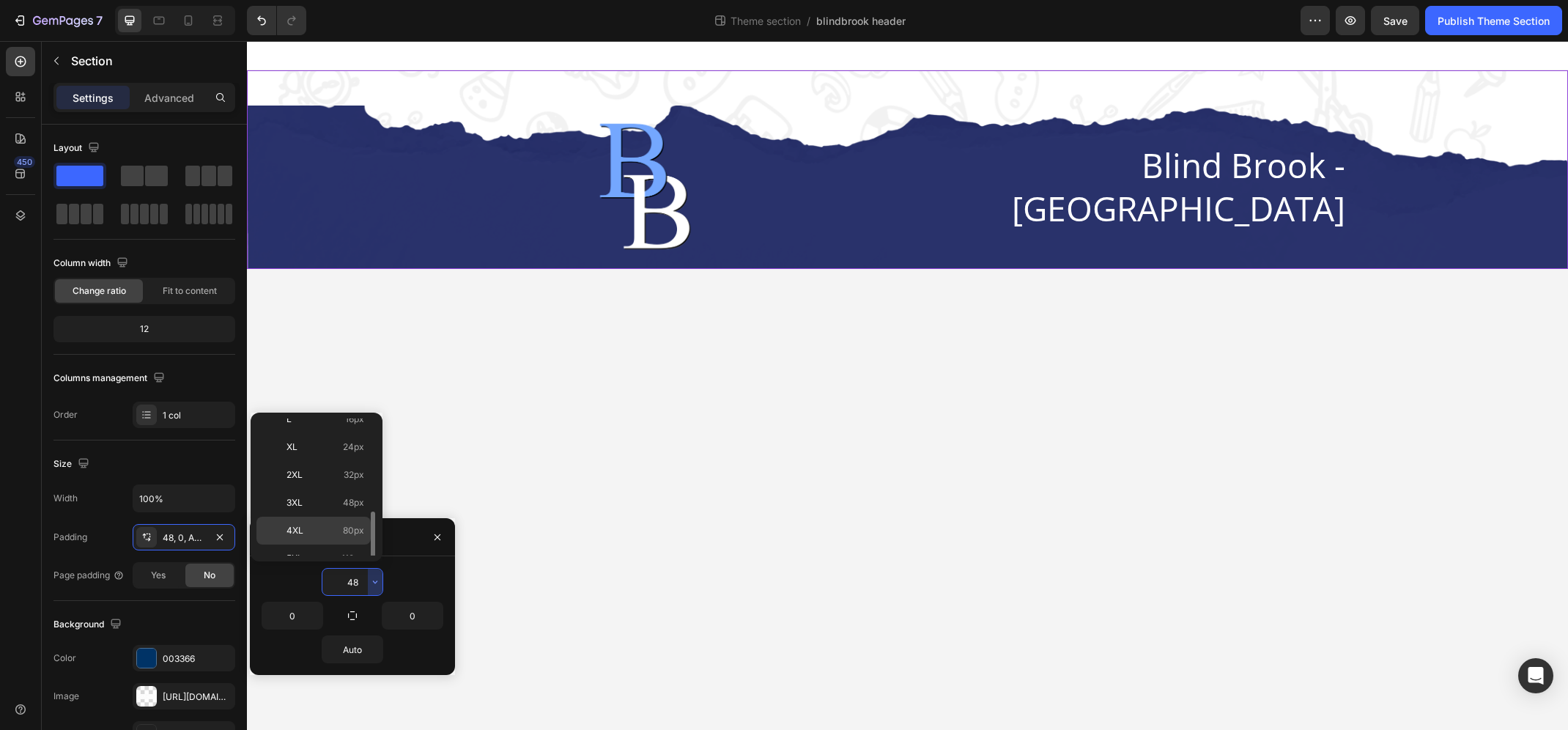
scroll to position [169, 0]
click at [320, 516] on p "4XL 80px" at bounding box center [325, 514] width 78 height 13
type input "80"
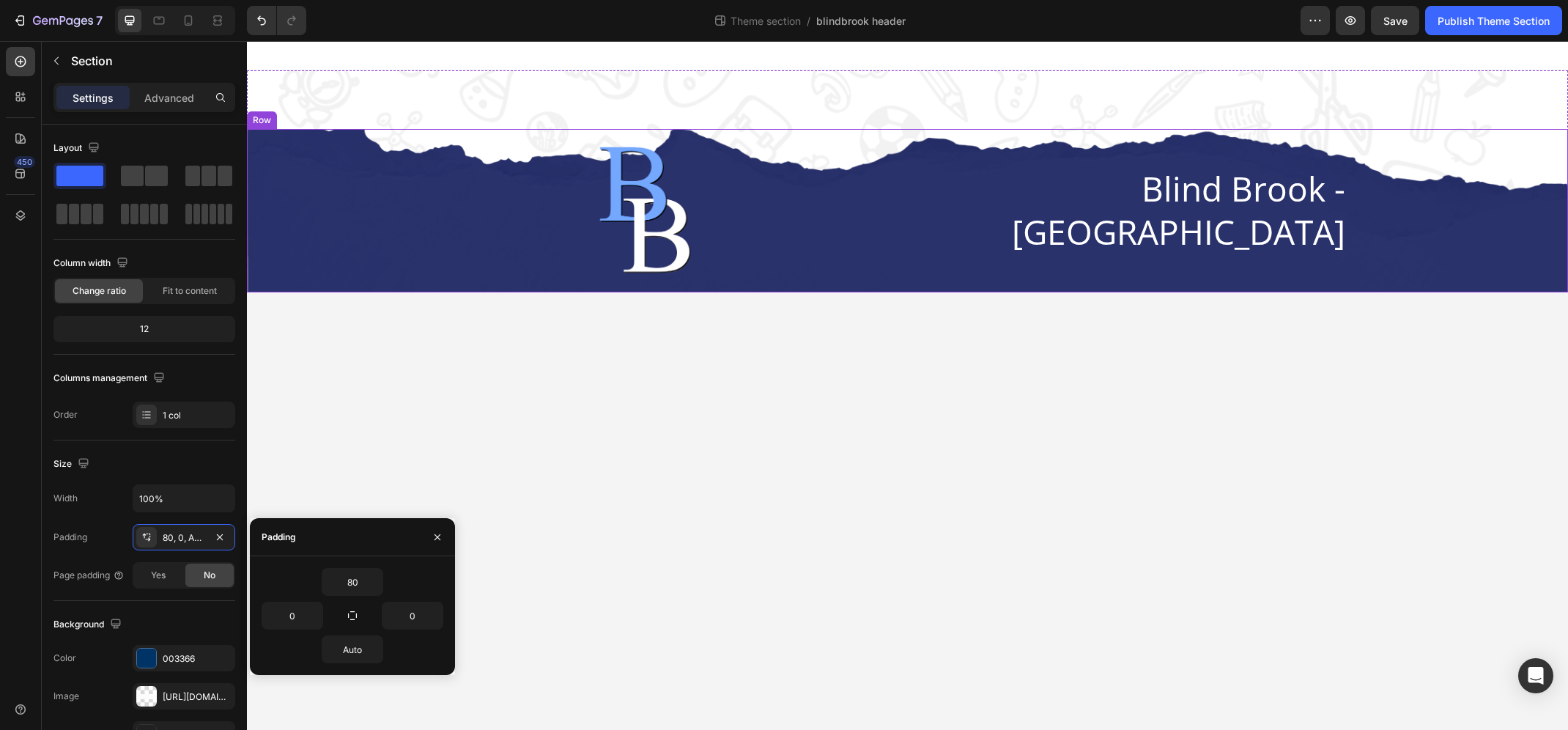
click at [394, 209] on div "Image Blind Brook - [GEOGRAPHIC_DATA] Heading Row" at bounding box center [907, 210] width 1297 height 140
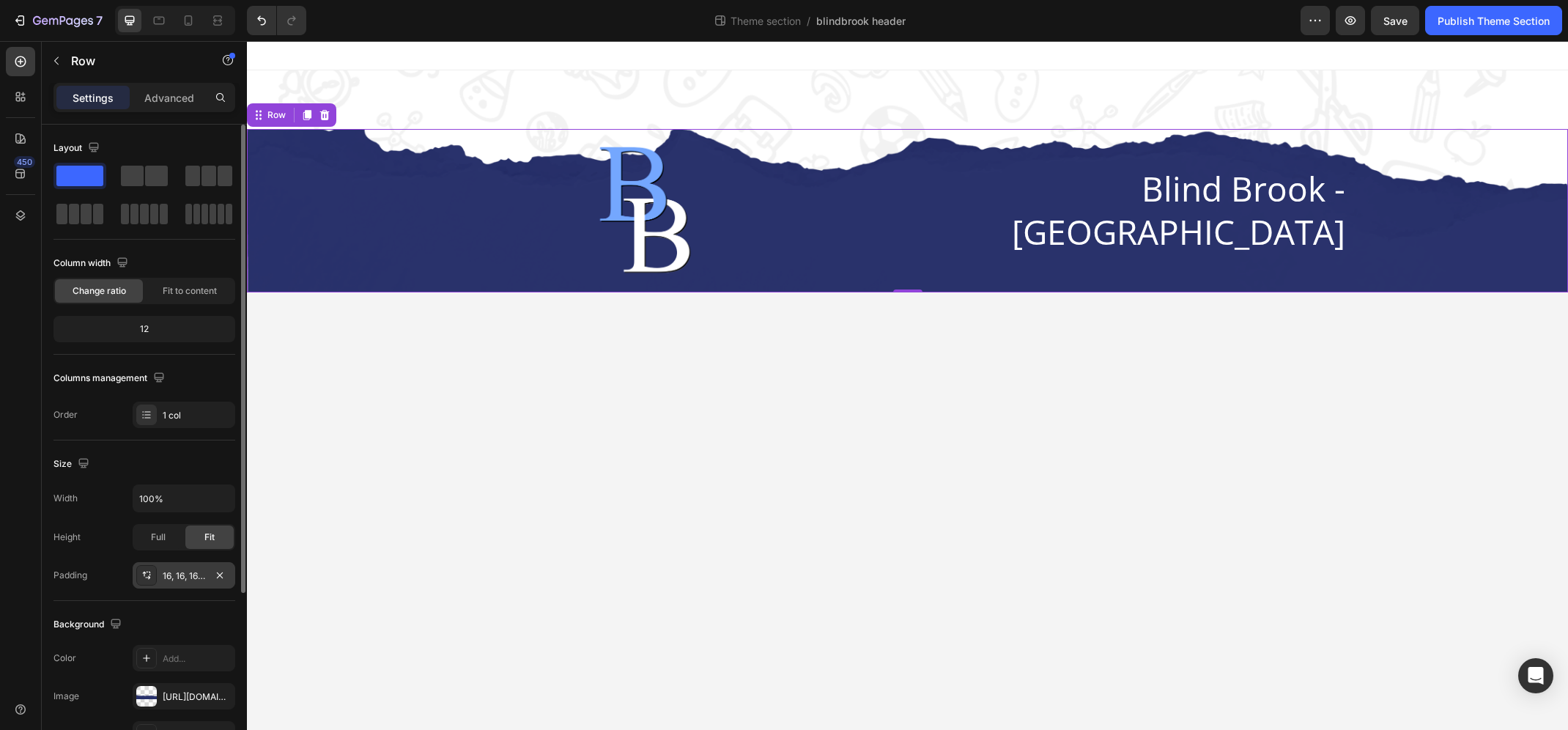
click at [183, 574] on div "16, 16, 16, 16" at bounding box center [183, 576] width 43 height 13
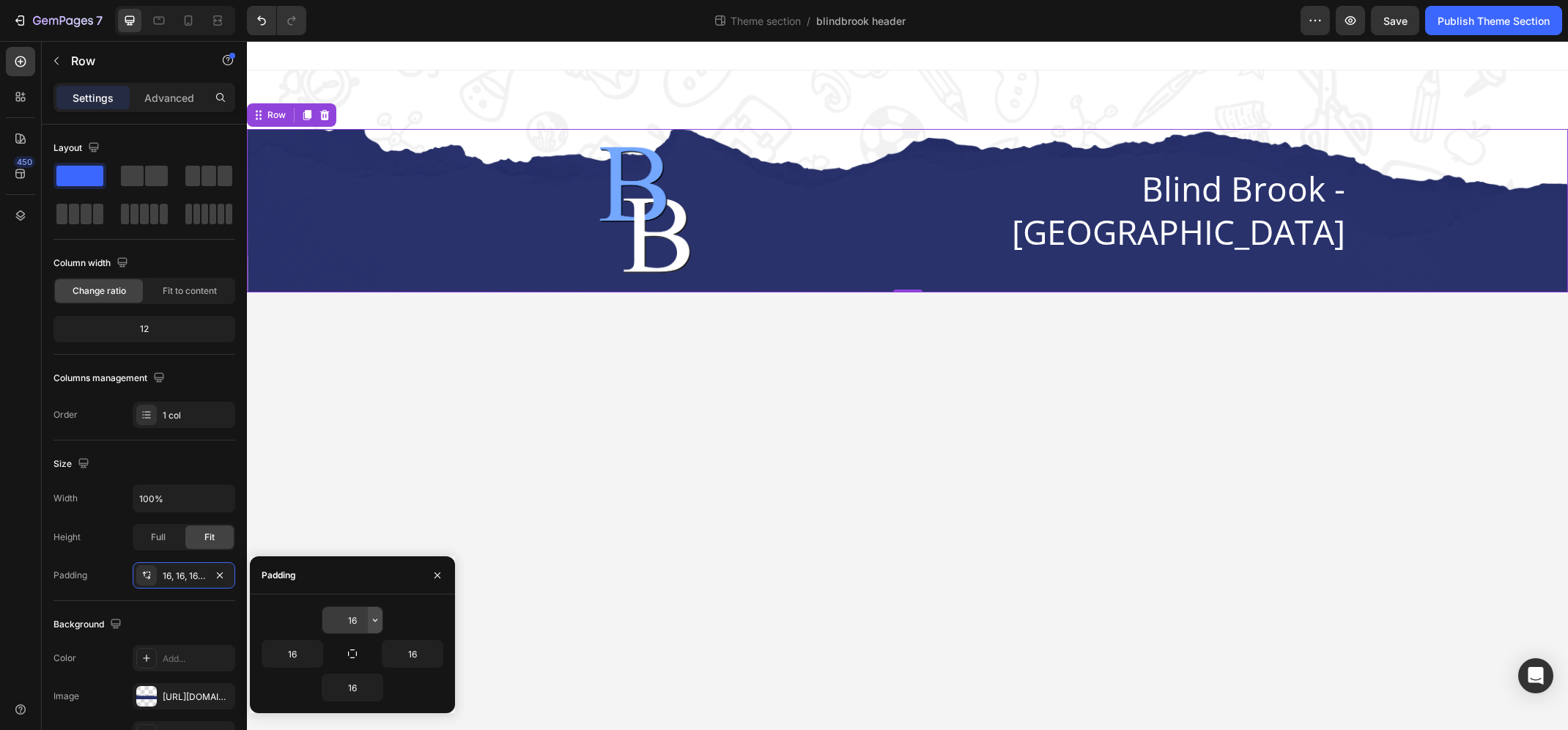
click at [375, 619] on icon "button" at bounding box center [375, 620] width 12 height 12
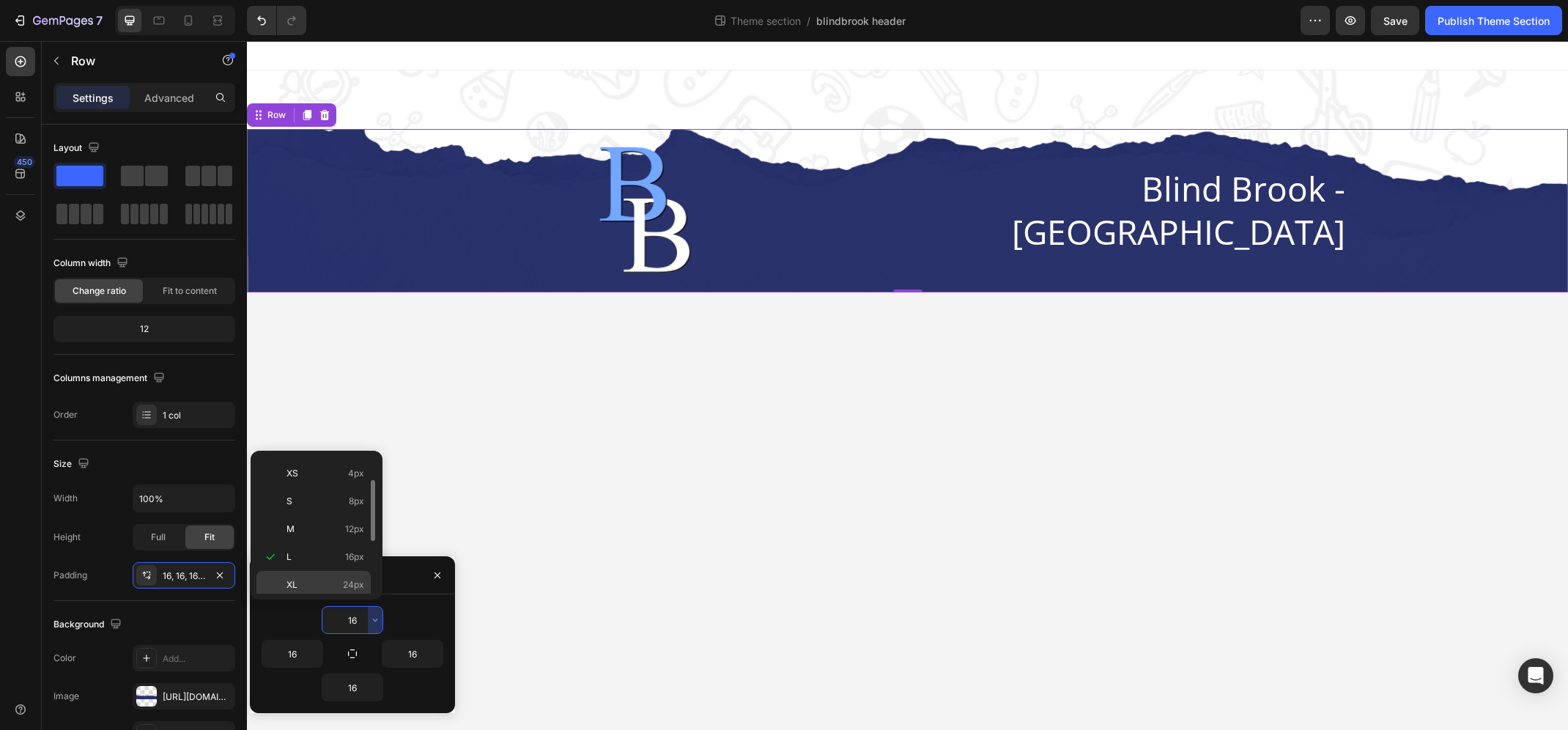
scroll to position [137, 0]
click at [350, 581] on span "80px" at bounding box center [354, 584] width 21 height 13
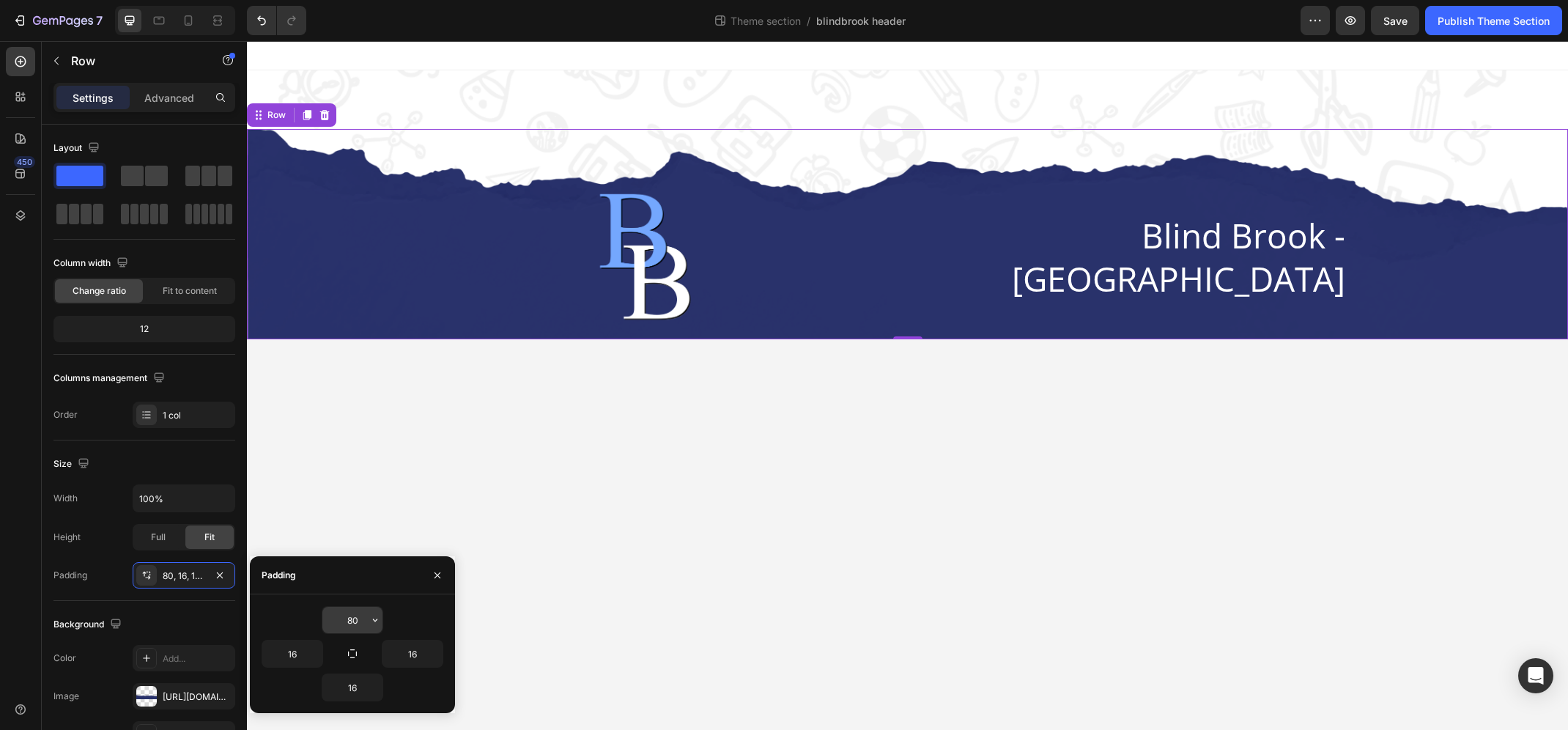
click at [352, 632] on input "80" at bounding box center [352, 619] width 60 height 26
click at [371, 619] on icon "button" at bounding box center [375, 620] width 12 height 12
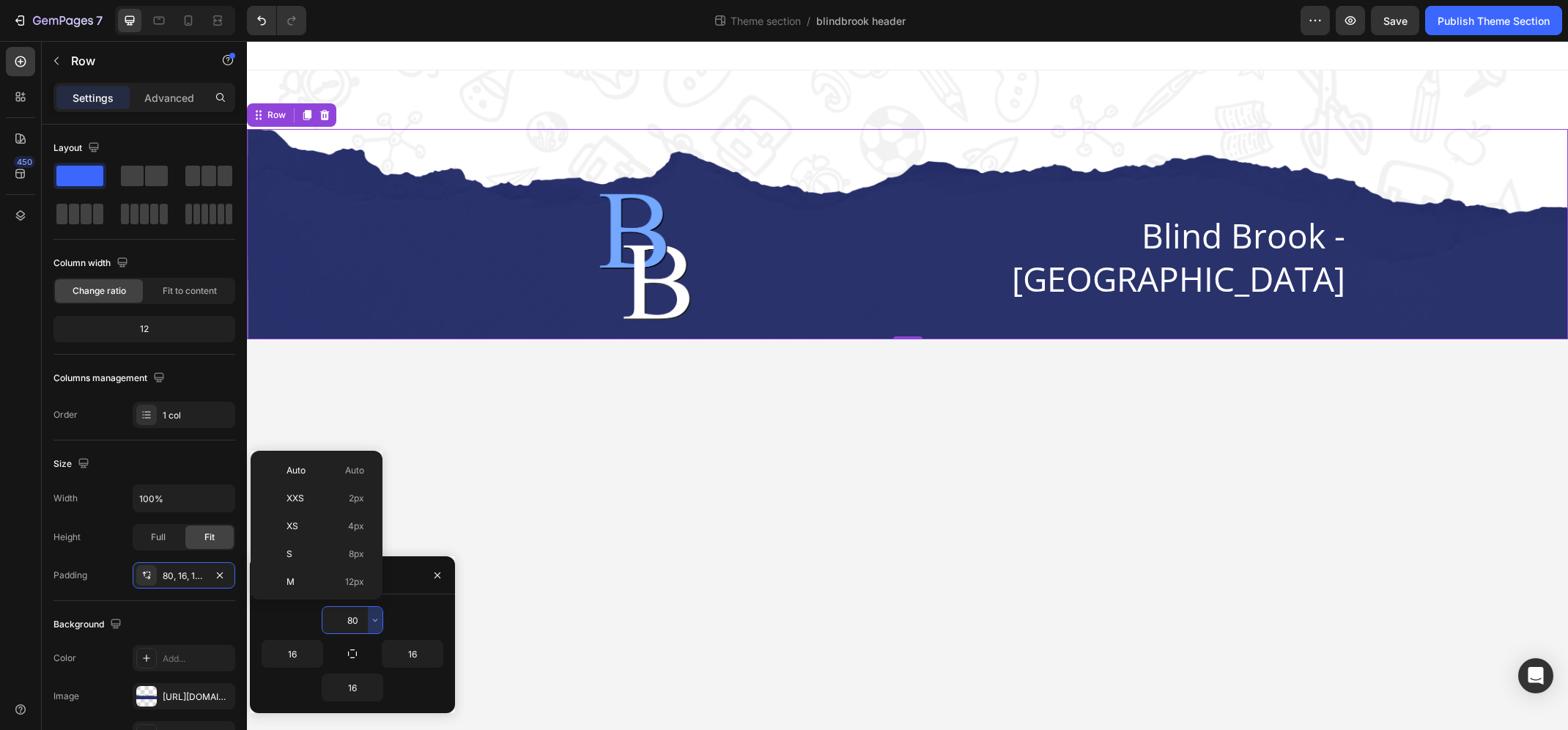
scroll to position [169, 0]
click at [354, 578] on span "112px" at bounding box center [353, 580] width 22 height 13
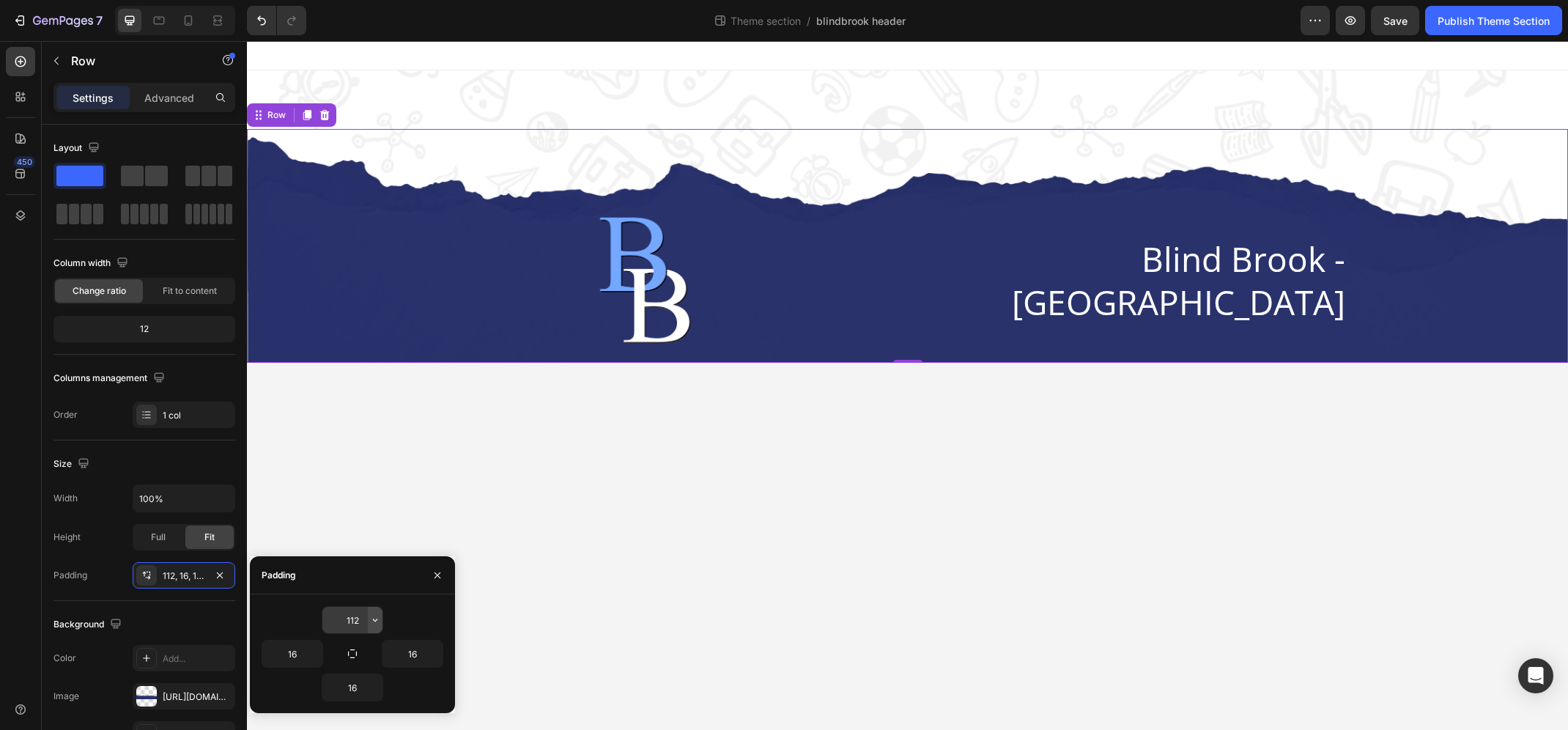
click at [378, 619] on icon "button" at bounding box center [375, 620] width 12 height 12
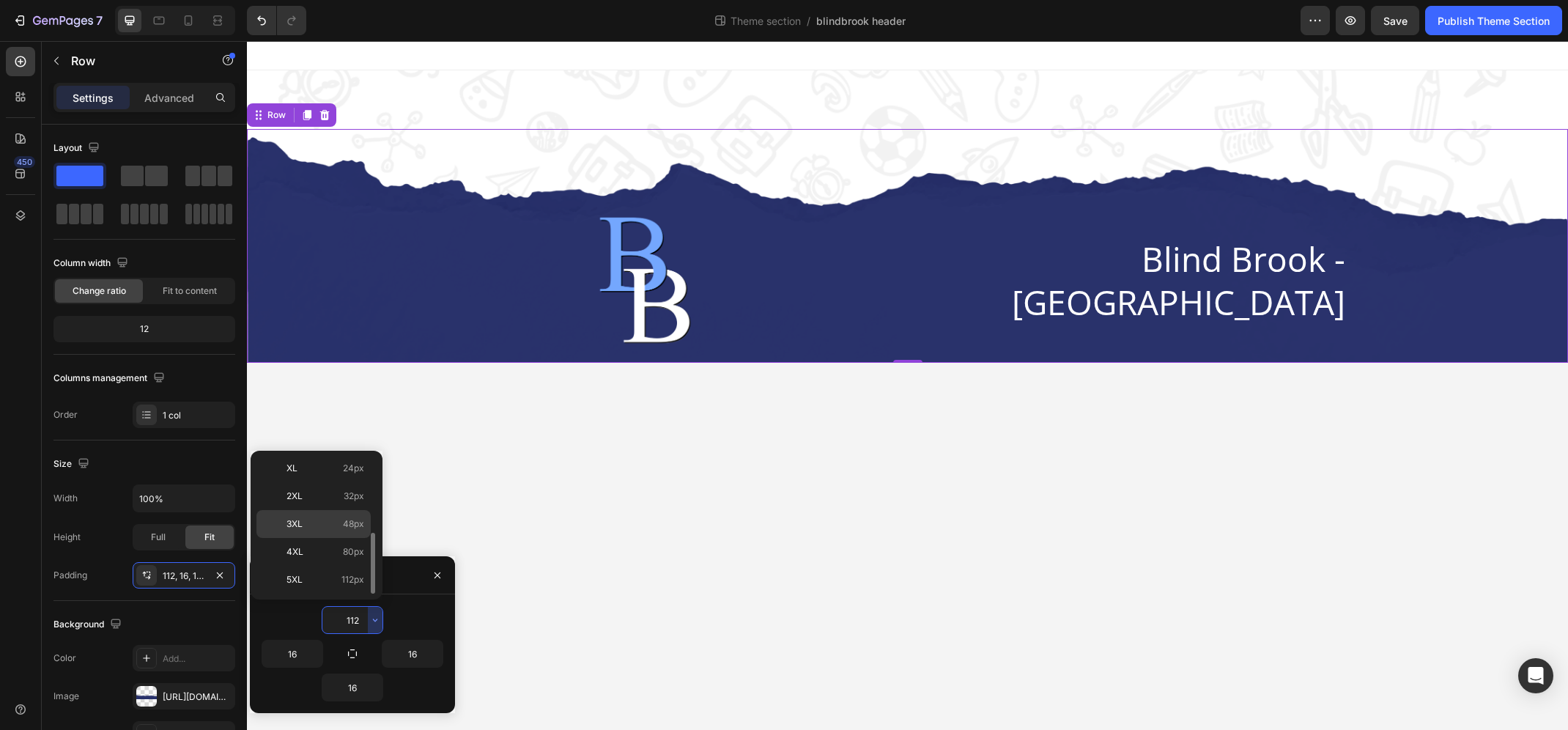
scroll to position [0, 0]
click at [350, 485] on div "Auto Auto" at bounding box center [313, 498] width 114 height 28
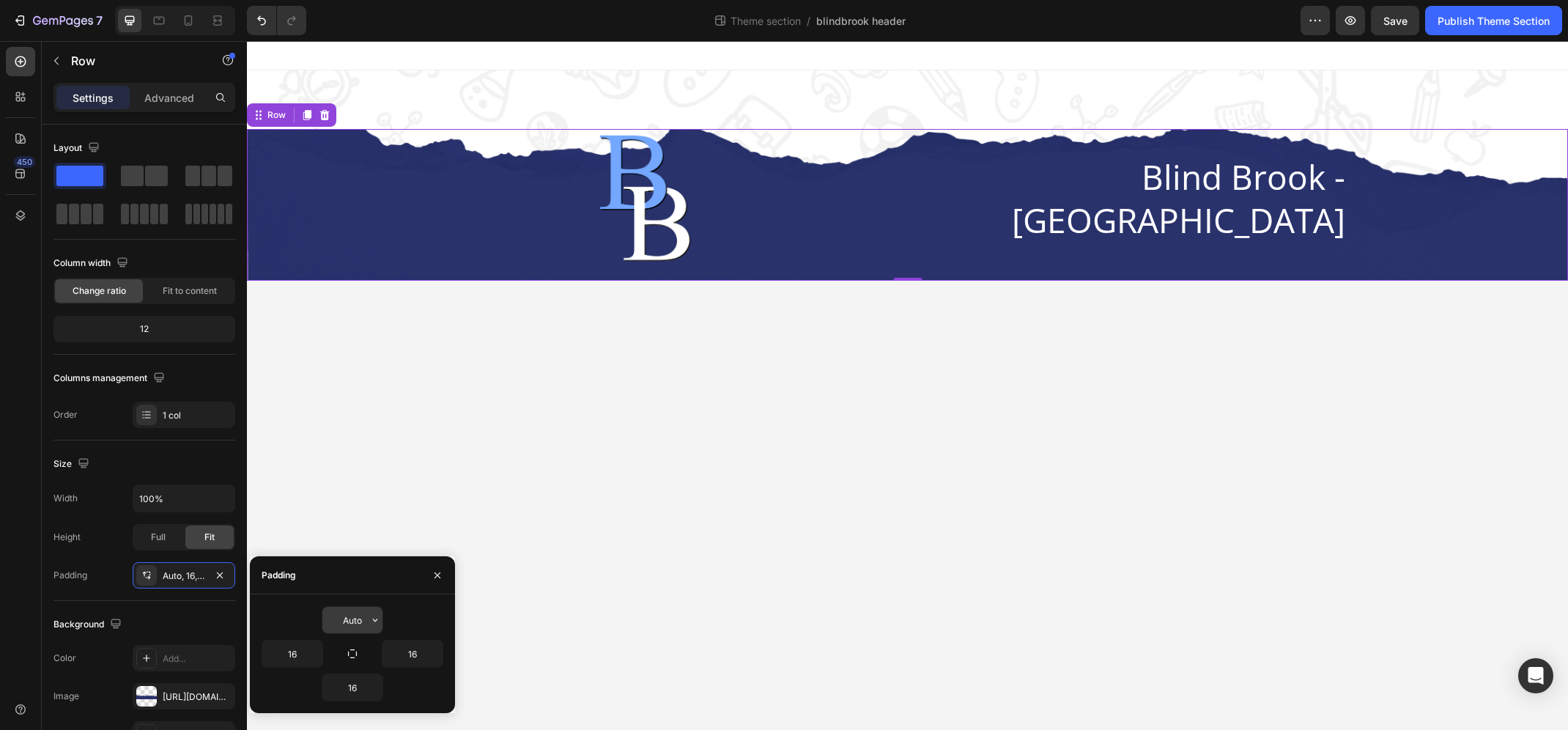
click at [352, 625] on input "Auto" at bounding box center [352, 619] width 60 height 26
click at [367, 623] on input "Auto" at bounding box center [352, 619] width 60 height 26
click at [371, 622] on icon "button" at bounding box center [375, 620] width 12 height 12
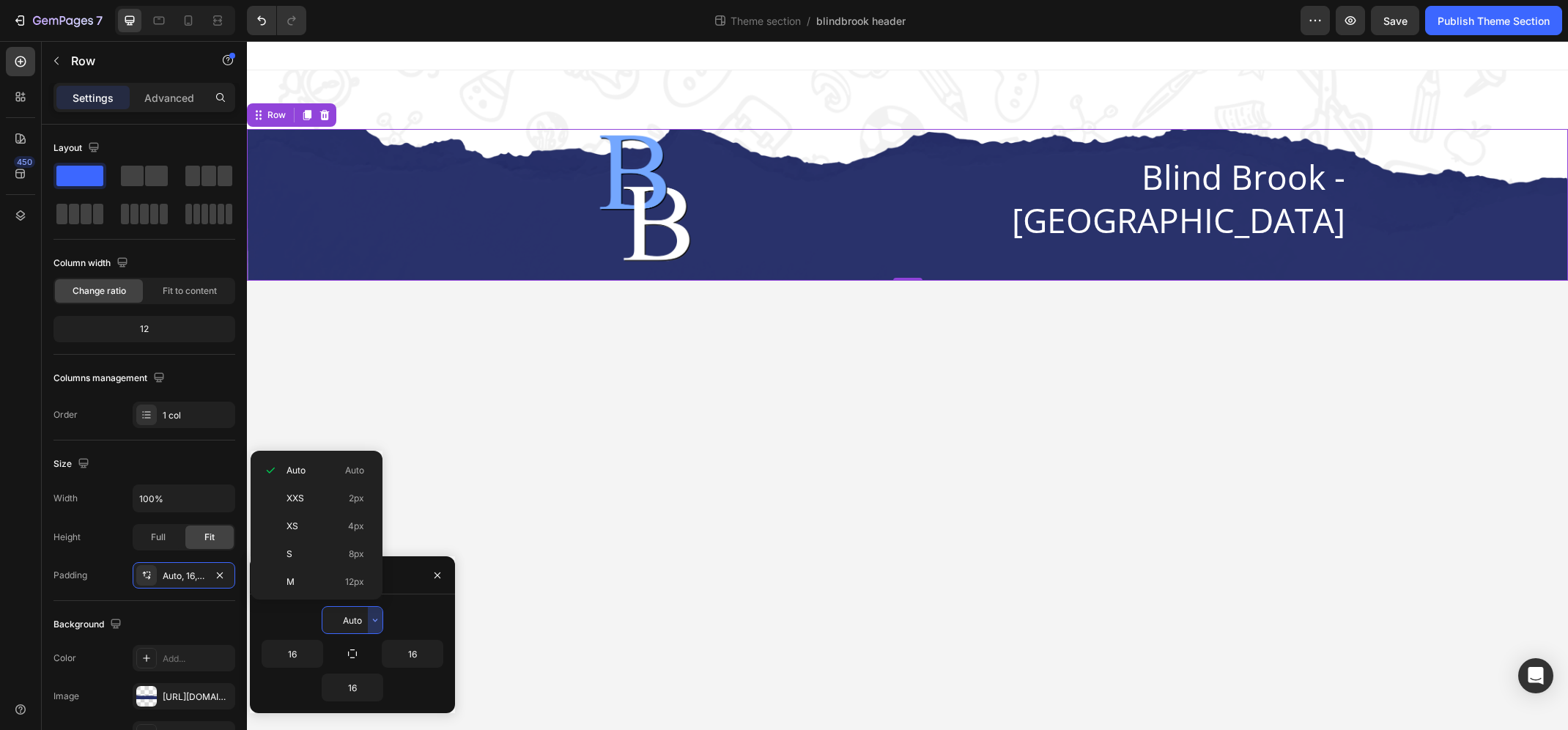
scroll to position [169, 0]
click at [341, 580] on p "5XL 112px" at bounding box center [325, 580] width 78 height 13
type input "112"
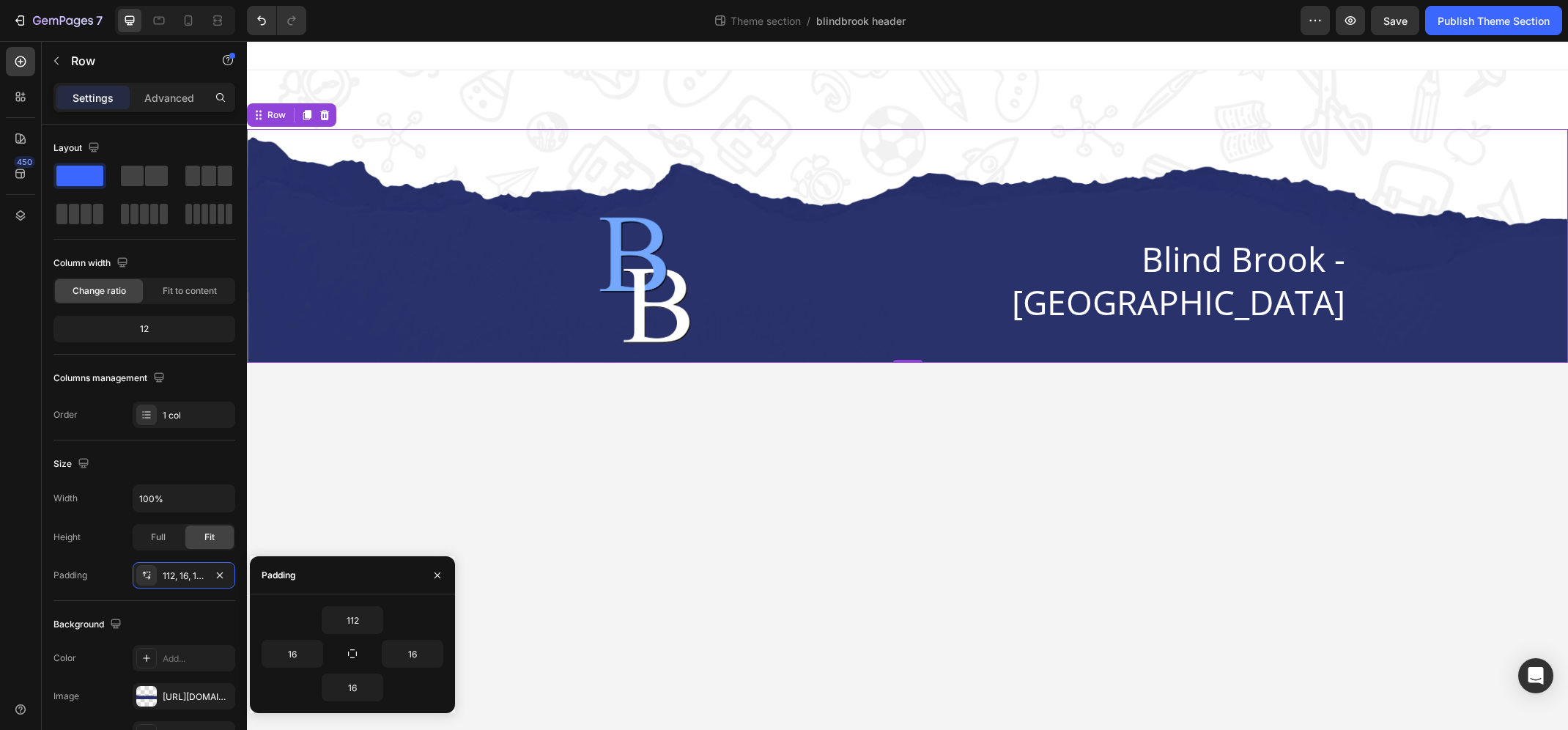
click at [505, 171] on div "Image Blind Brook - [GEOGRAPHIC_DATA] Heading Row Row 0" at bounding box center [907, 245] width 1320 height 234
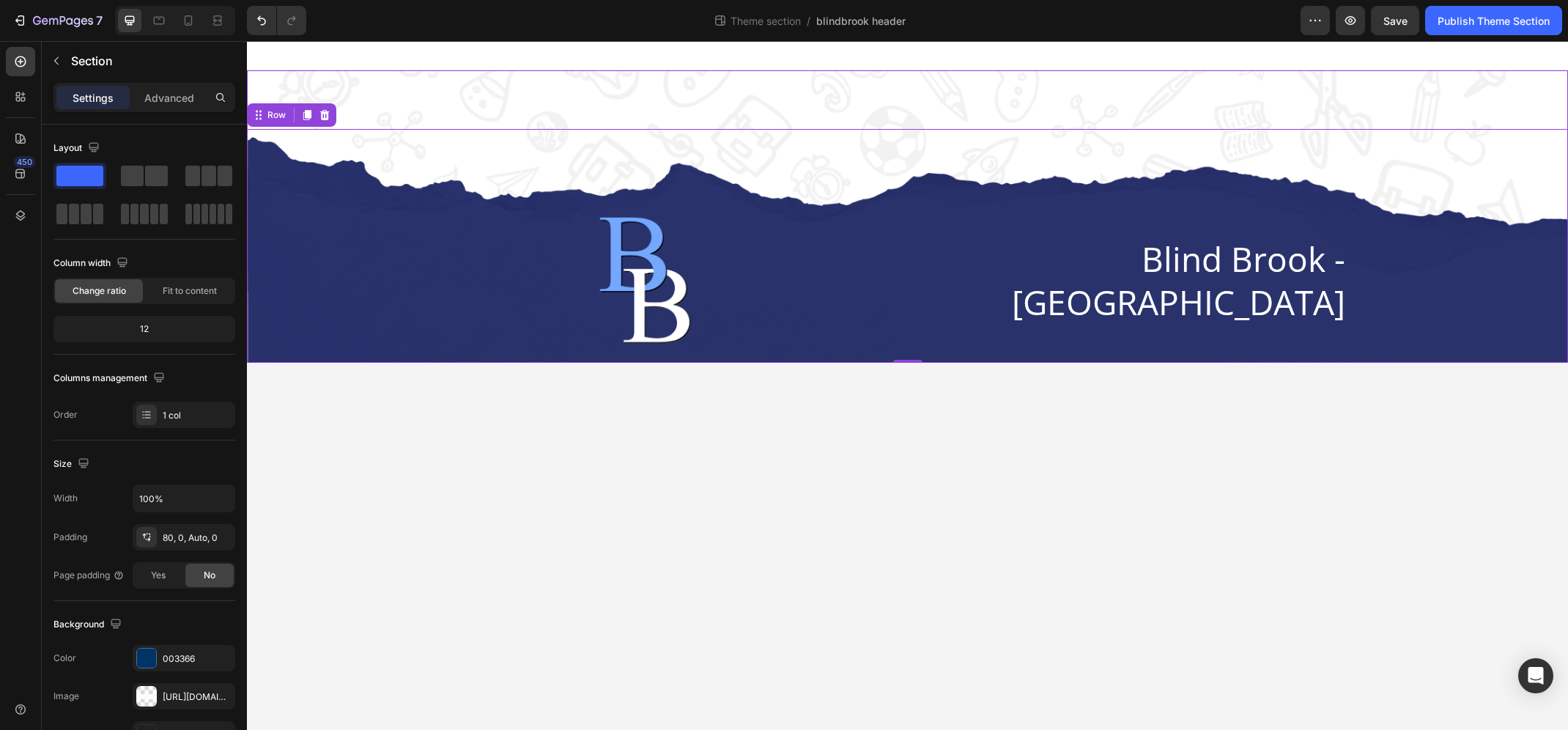
click at [520, 107] on div "Image Blind Brook - [GEOGRAPHIC_DATA] Heading Row Row 0" at bounding box center [907, 216] width 1320 height 292
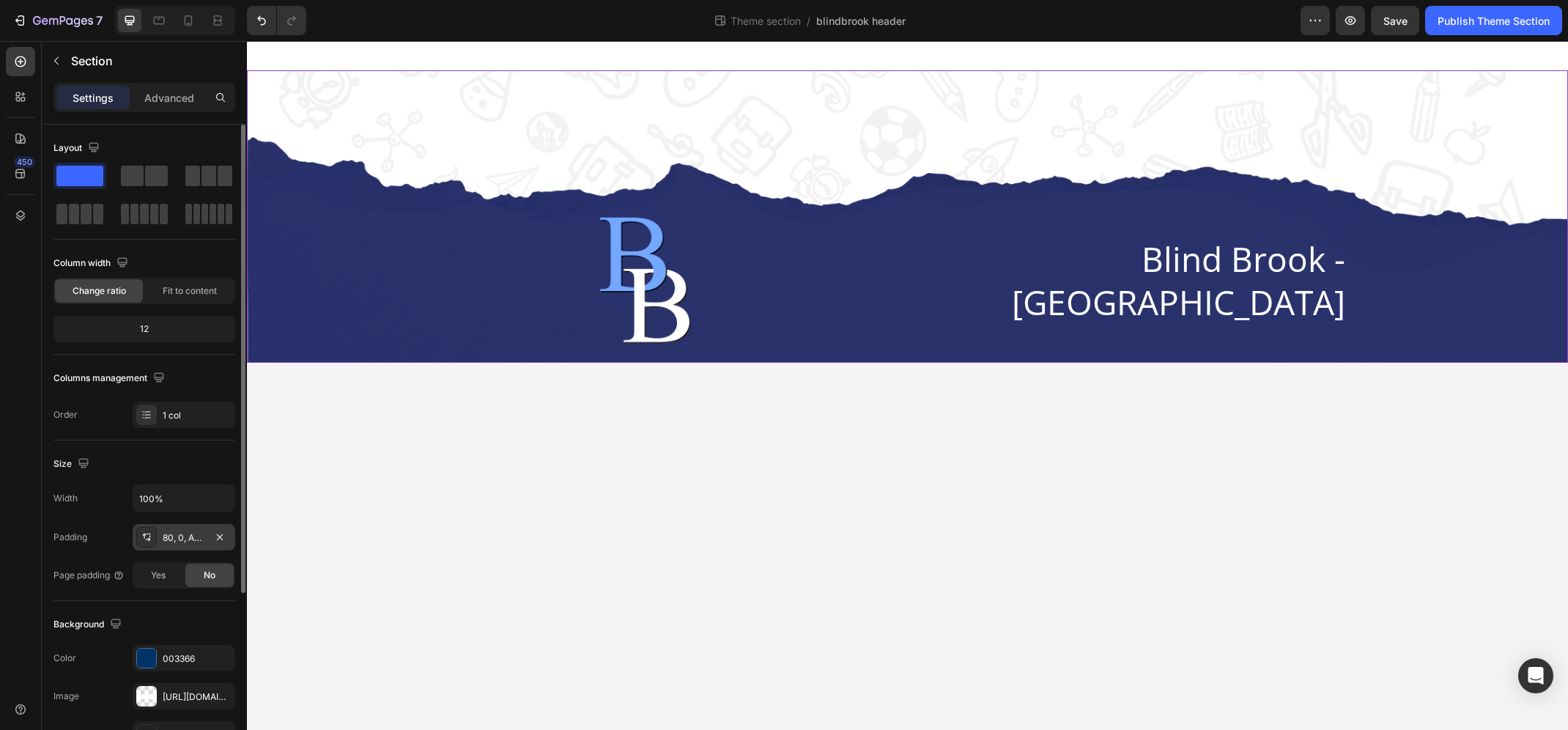
click at [185, 546] on div "80, 0, Auto, 0" at bounding box center [183, 536] width 102 height 26
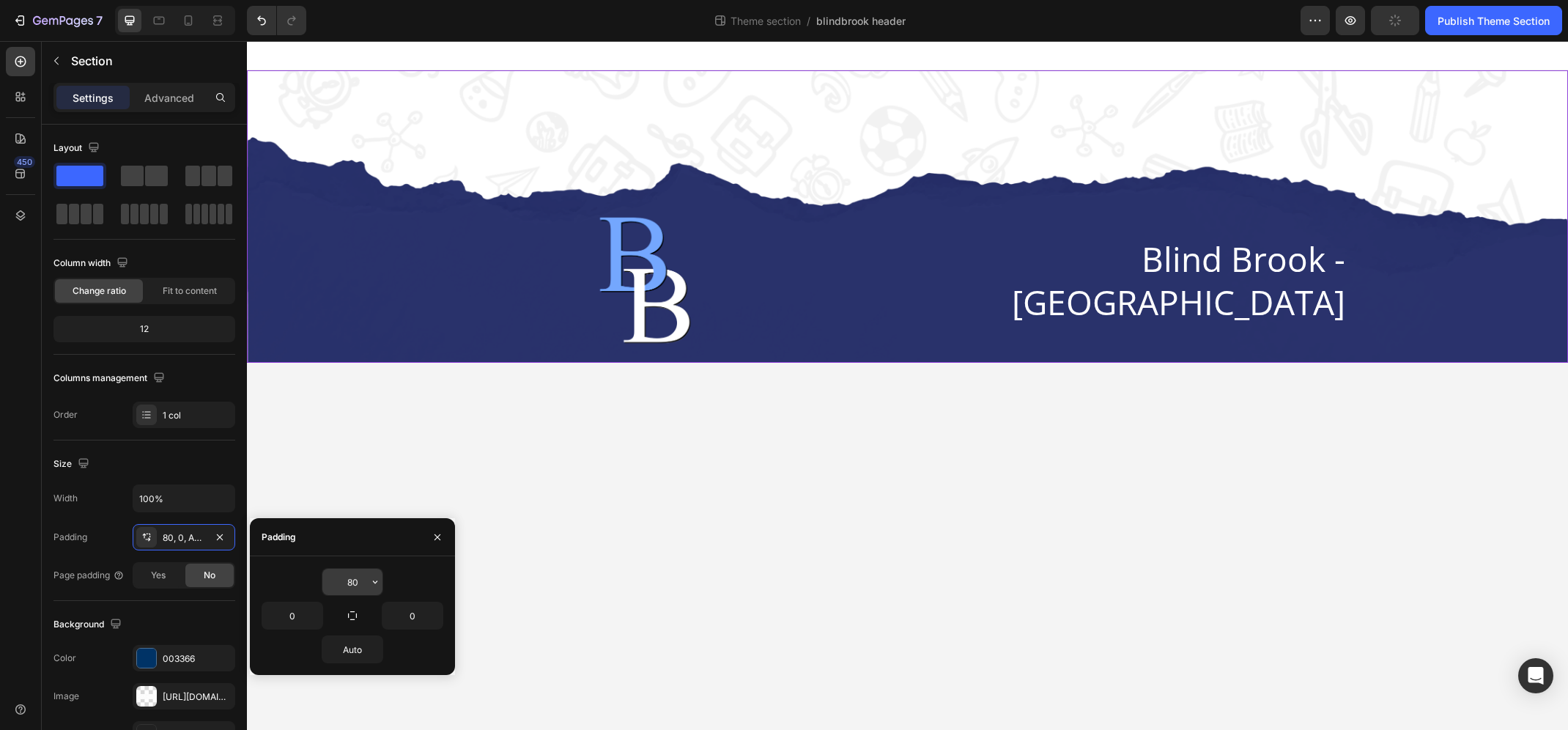
click at [372, 584] on icon "button" at bounding box center [375, 582] width 12 height 12
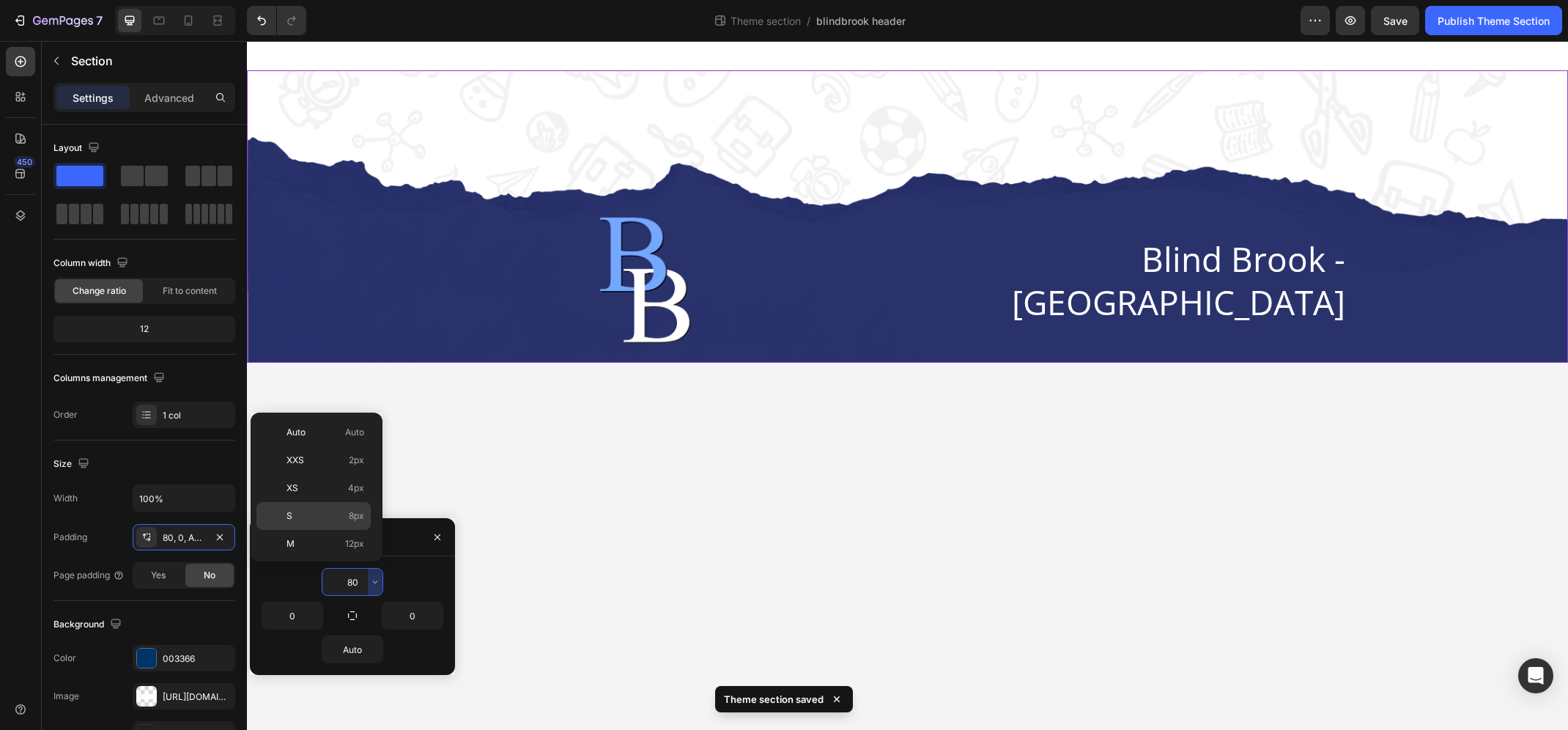
scroll to position [139, 0]
click at [322, 502] on div "2XL 32px" at bounding box center [313, 515] width 114 height 28
type input "32"
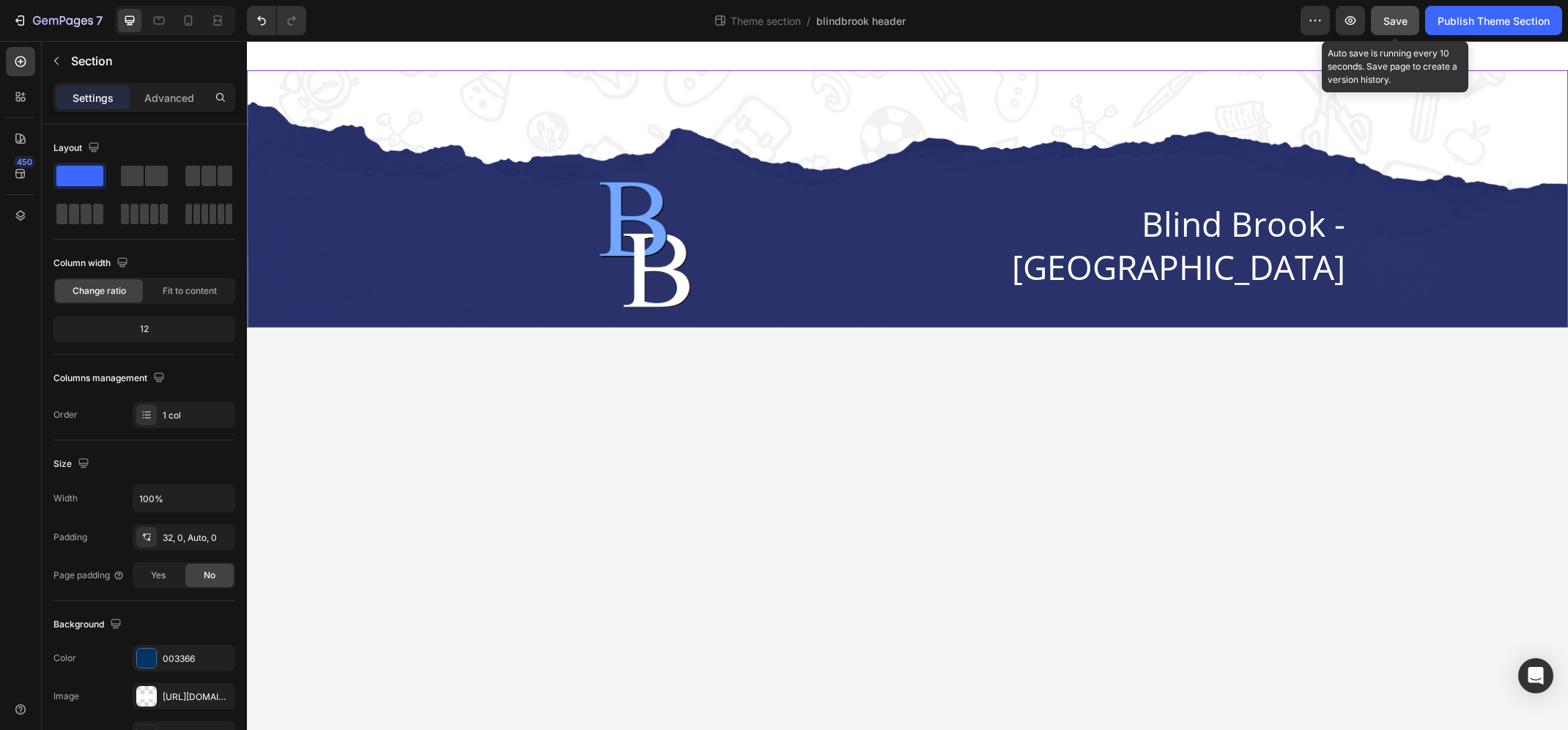
click at [1401, 30] on button "Save" at bounding box center [1395, 20] width 49 height 29
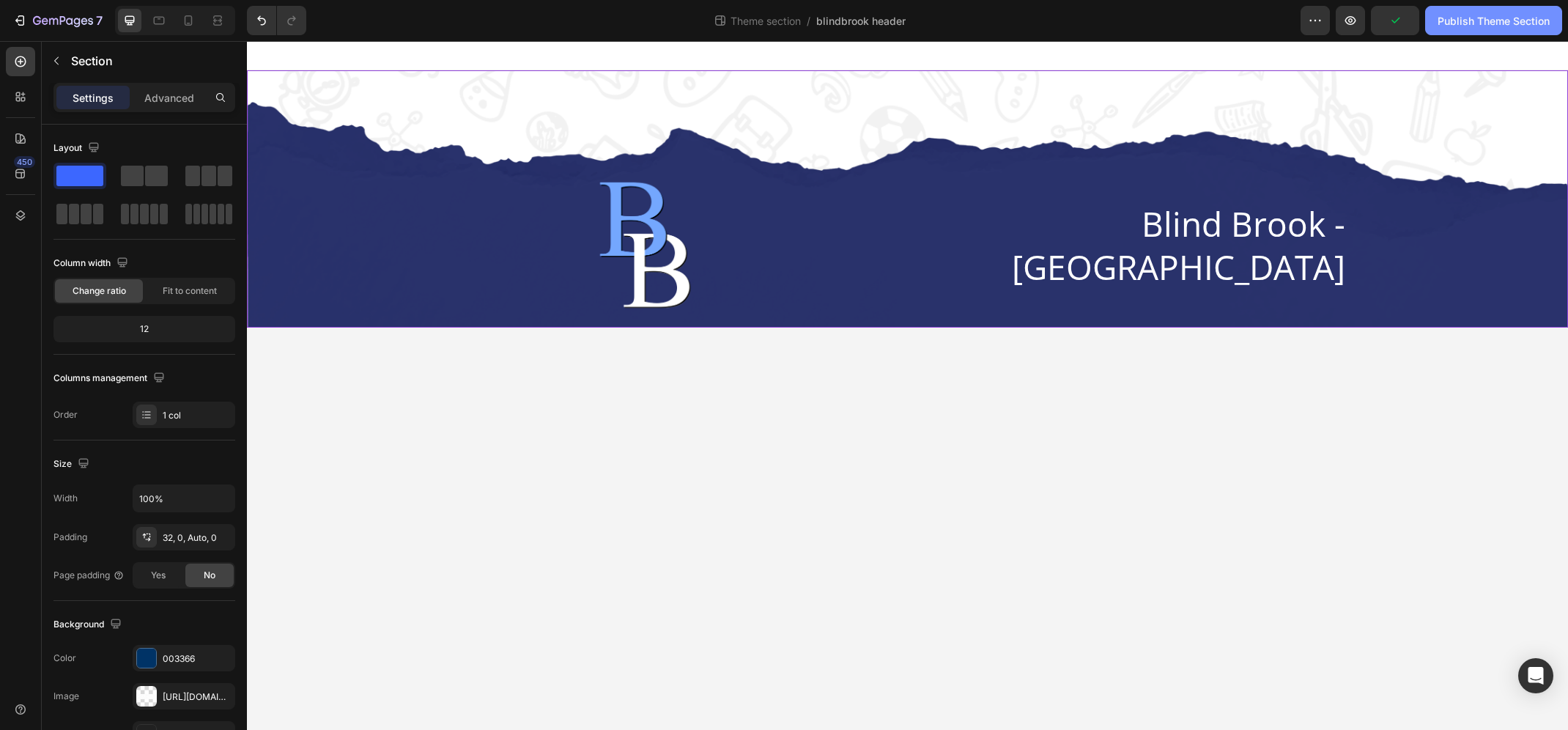
click at [1474, 22] on div "Publish Theme Section" at bounding box center [1493, 21] width 112 height 16
click at [1471, 22] on div "Publish Theme Section" at bounding box center [1493, 21] width 112 height 16
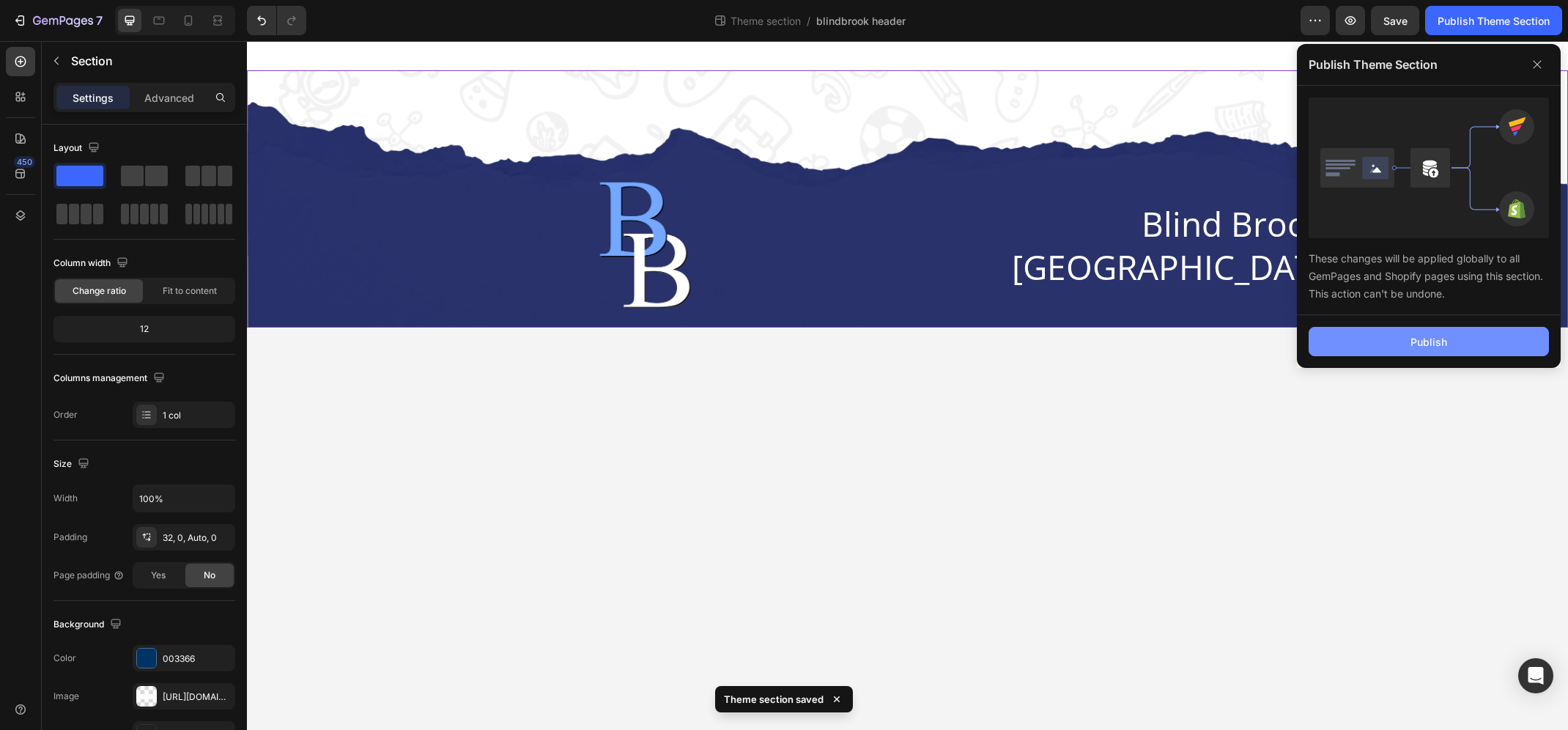
click at [1429, 341] on div "Publish" at bounding box center [1428, 342] width 37 height 16
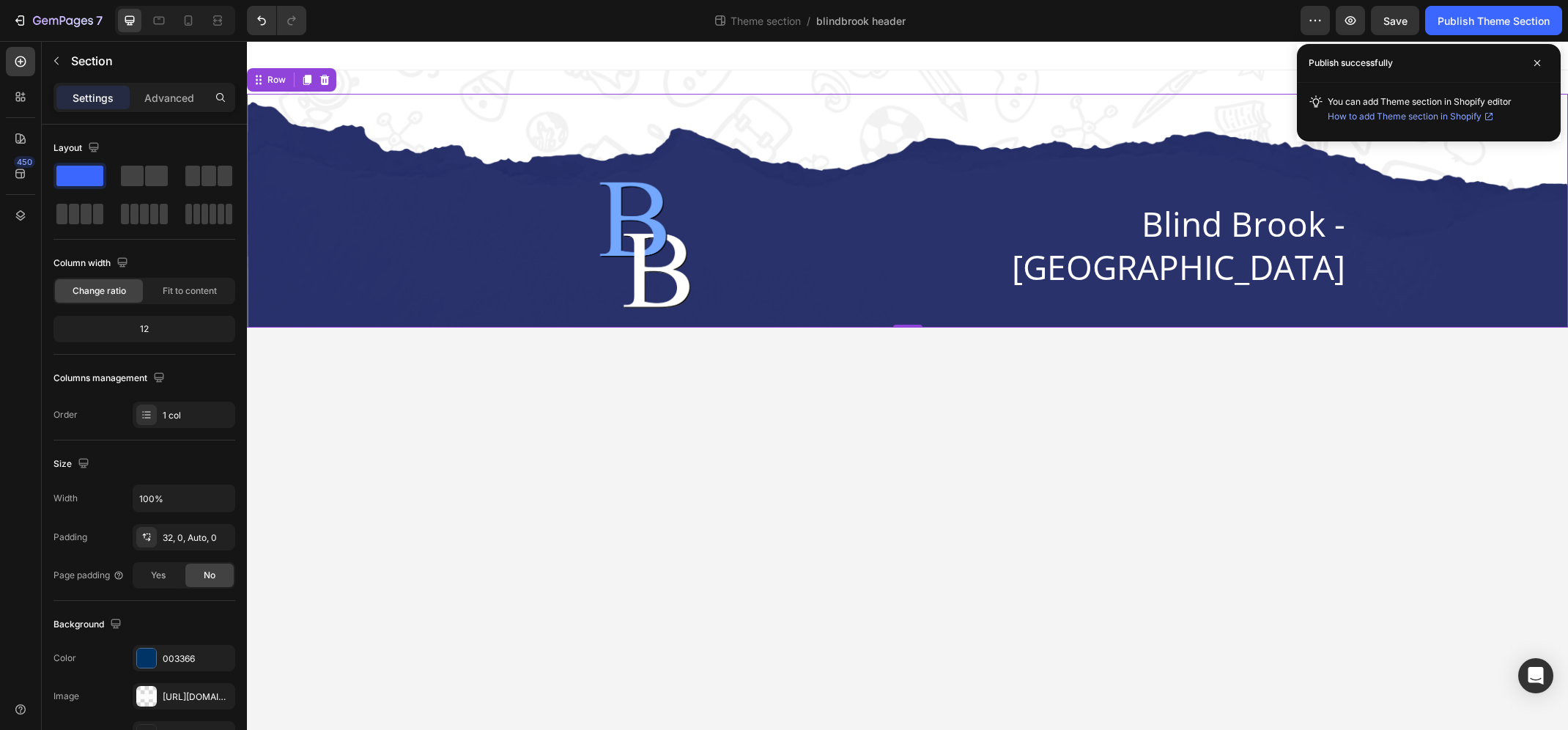
click at [548, 97] on div "Image Blind Brook - [GEOGRAPHIC_DATA] Heading Row Row 0" at bounding box center [907, 210] width 1320 height 234
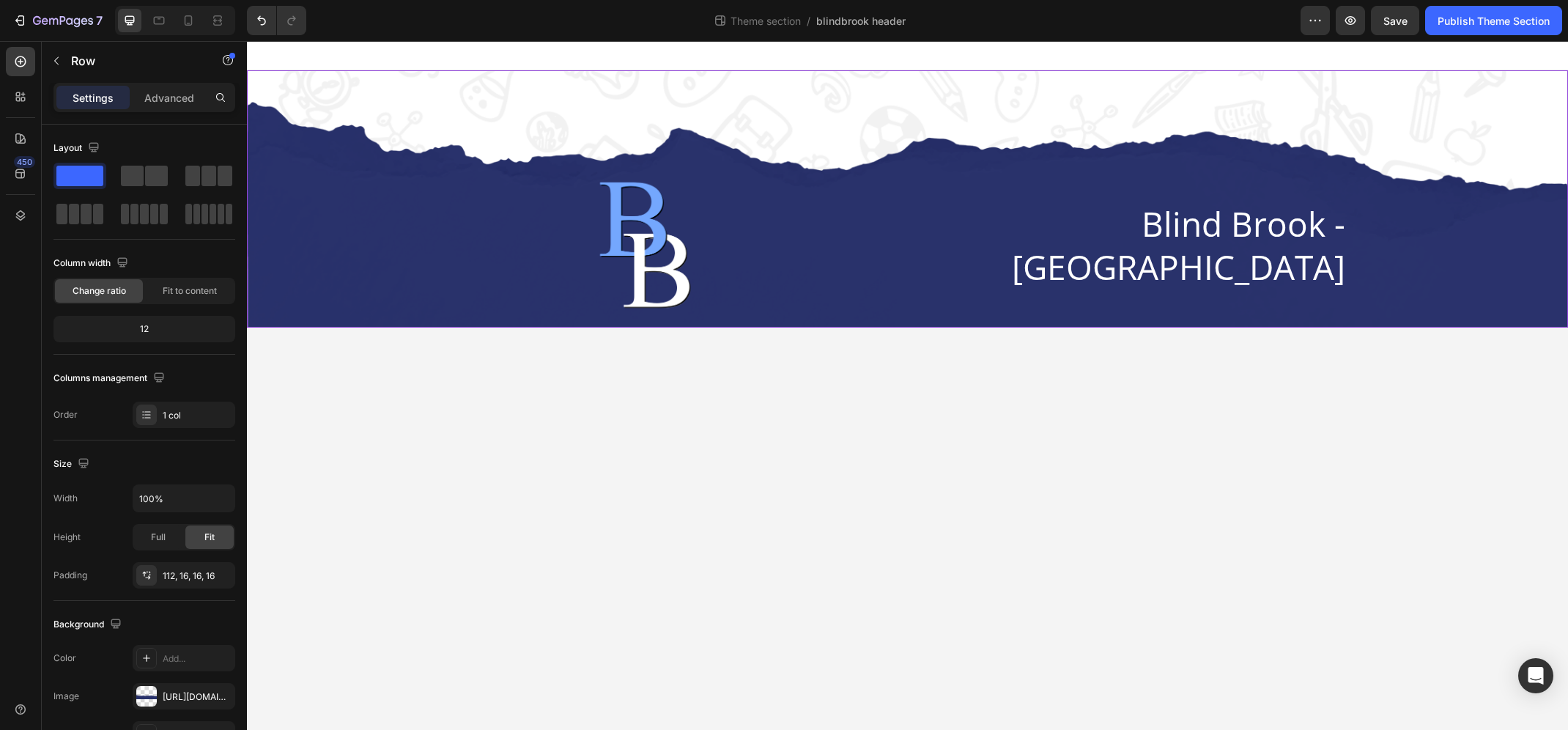
click at [553, 78] on div "Image Blind Brook - [GEOGRAPHIC_DATA] [GEOGRAPHIC_DATA]" at bounding box center [907, 199] width 1320 height 257
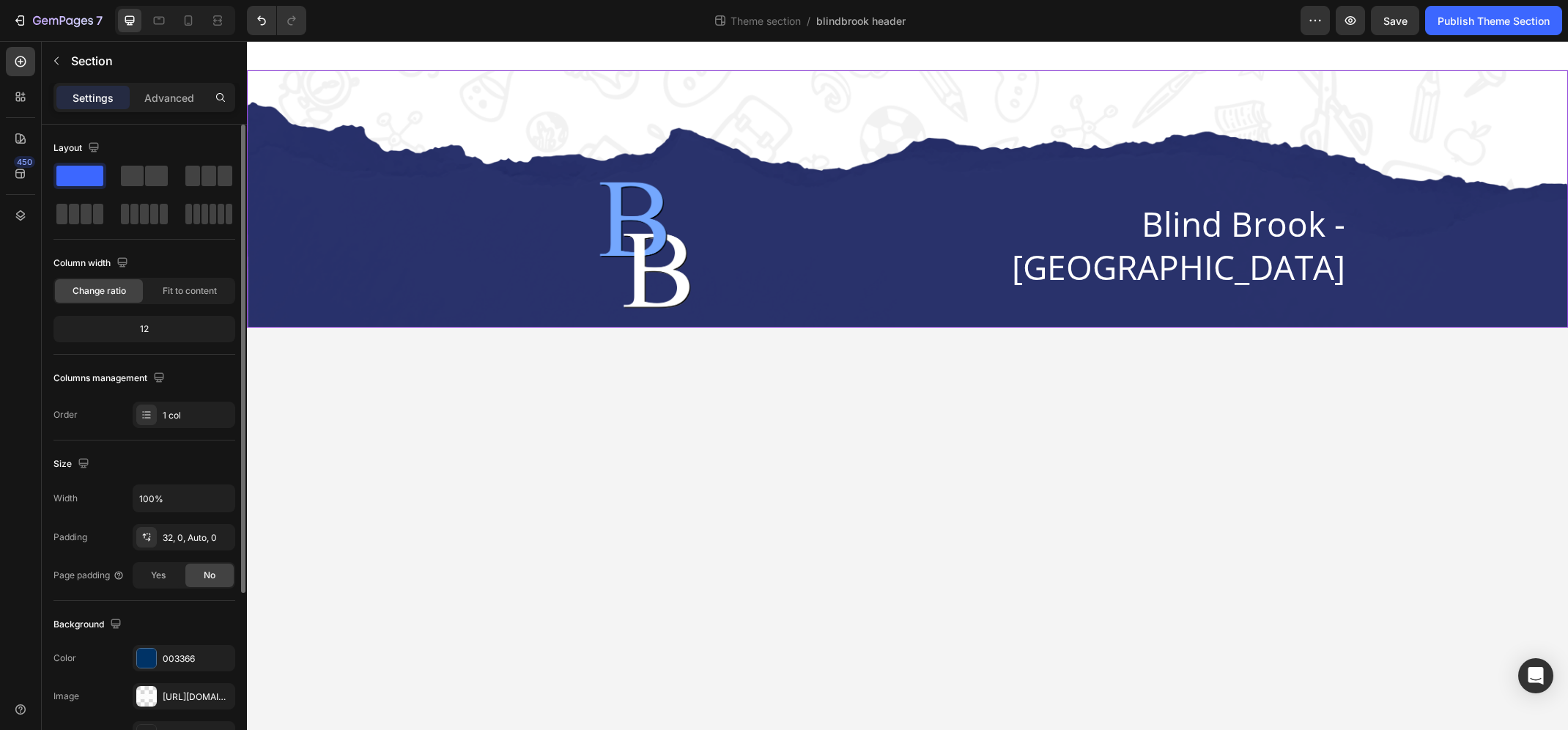
scroll to position [159, 0]
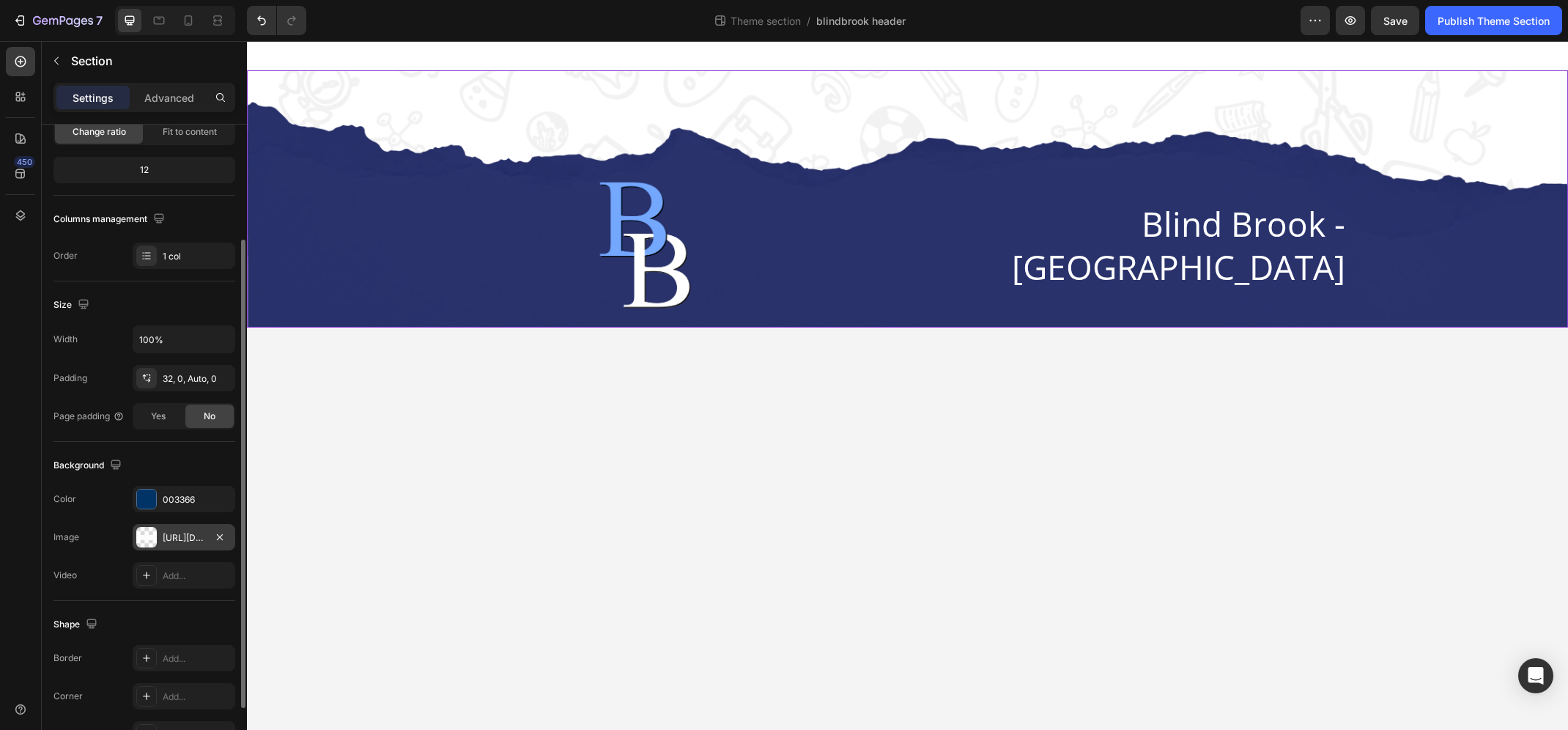
click at [188, 533] on div "[URL][DOMAIN_NAME]" at bounding box center [183, 538] width 43 height 13
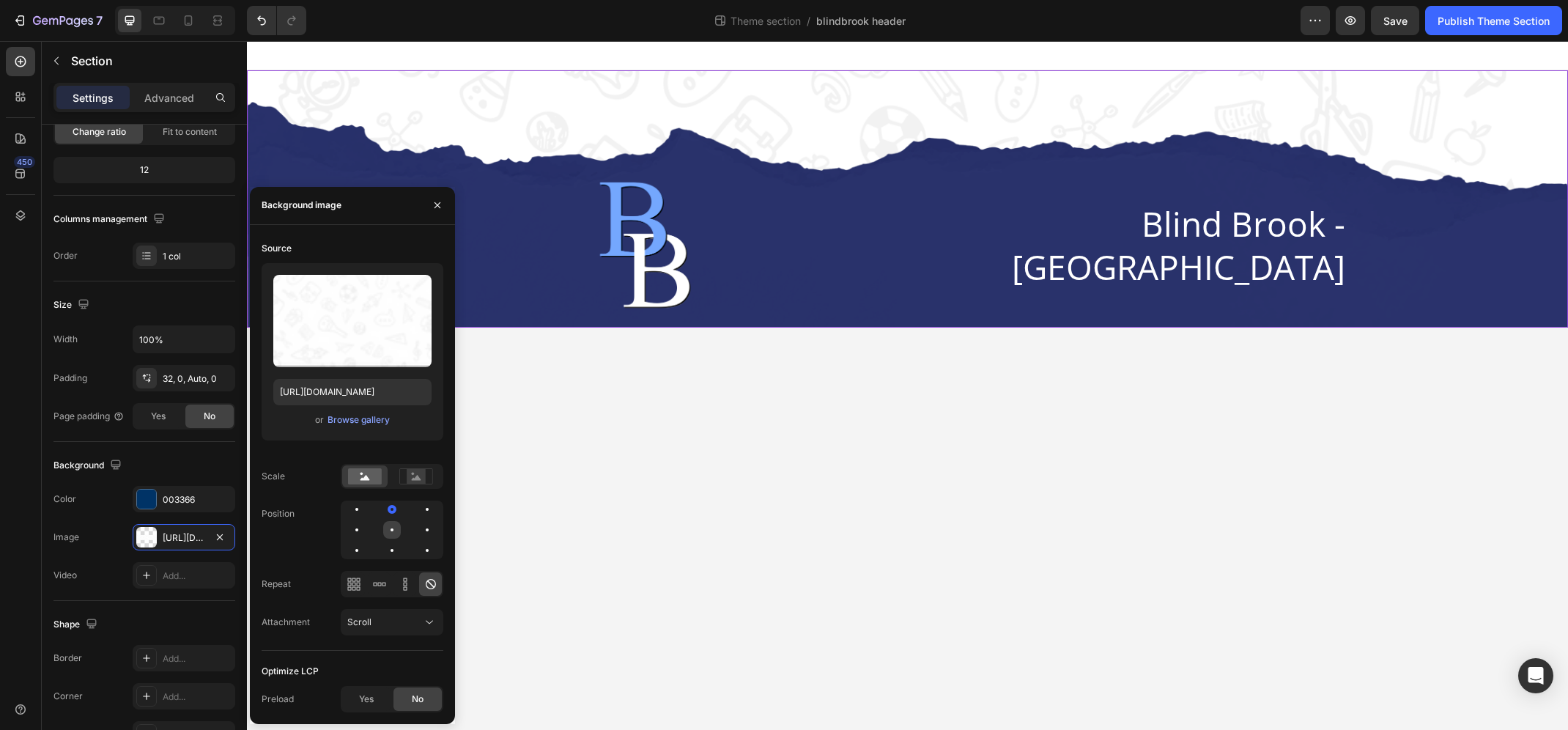
click at [391, 528] on div at bounding box center [392, 530] width 3 height 3
click at [418, 514] on div at bounding box center [427, 509] width 18 height 18
click at [405, 588] on icon at bounding box center [405, 584] width 15 height 15
click at [379, 583] on icon at bounding box center [380, 584] width 15 height 15
click at [381, 585] on icon at bounding box center [383, 583] width 4 height 4
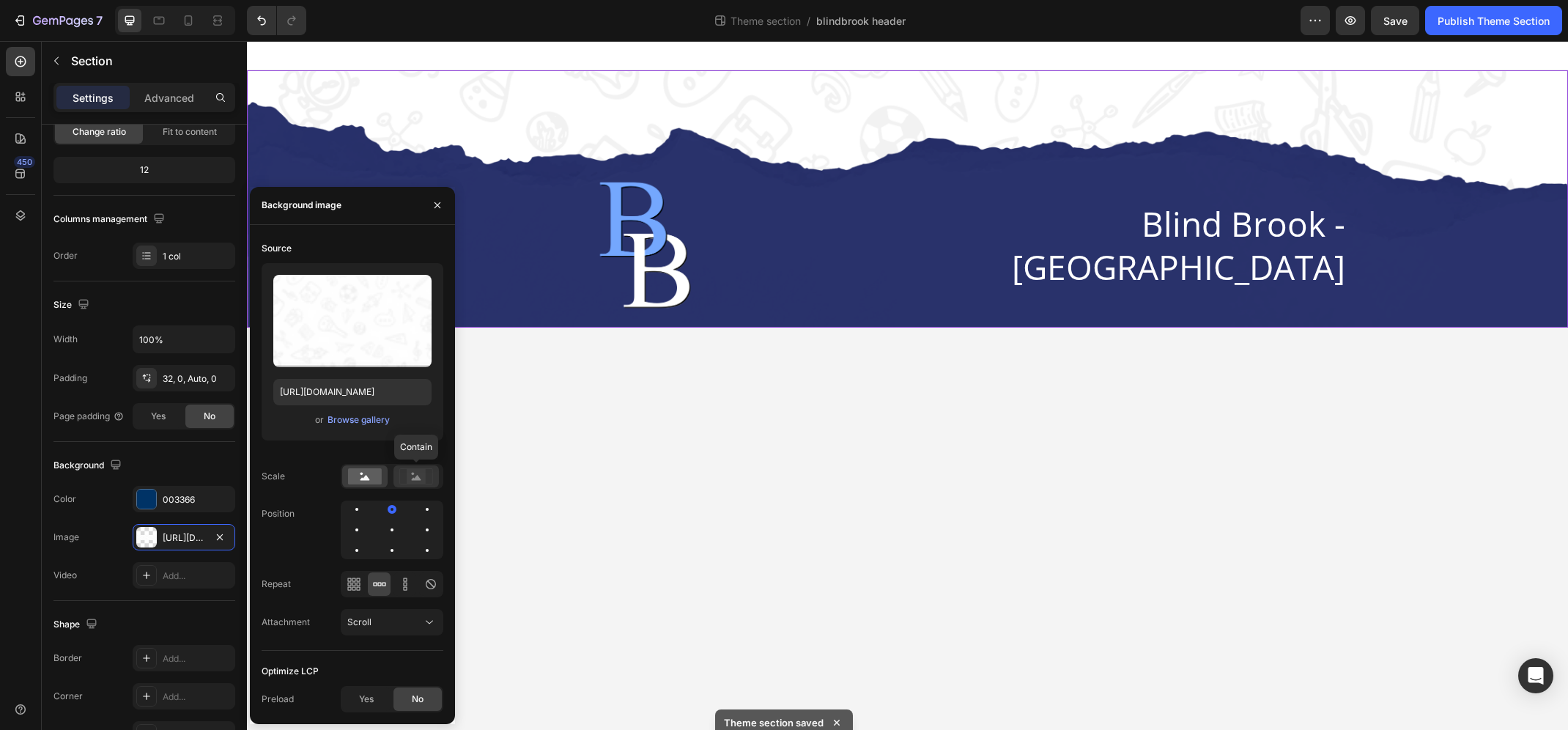
click at [417, 472] on rect at bounding box center [416, 476] width 19 height 15
click at [400, 586] on icon at bounding box center [405, 584] width 15 height 15
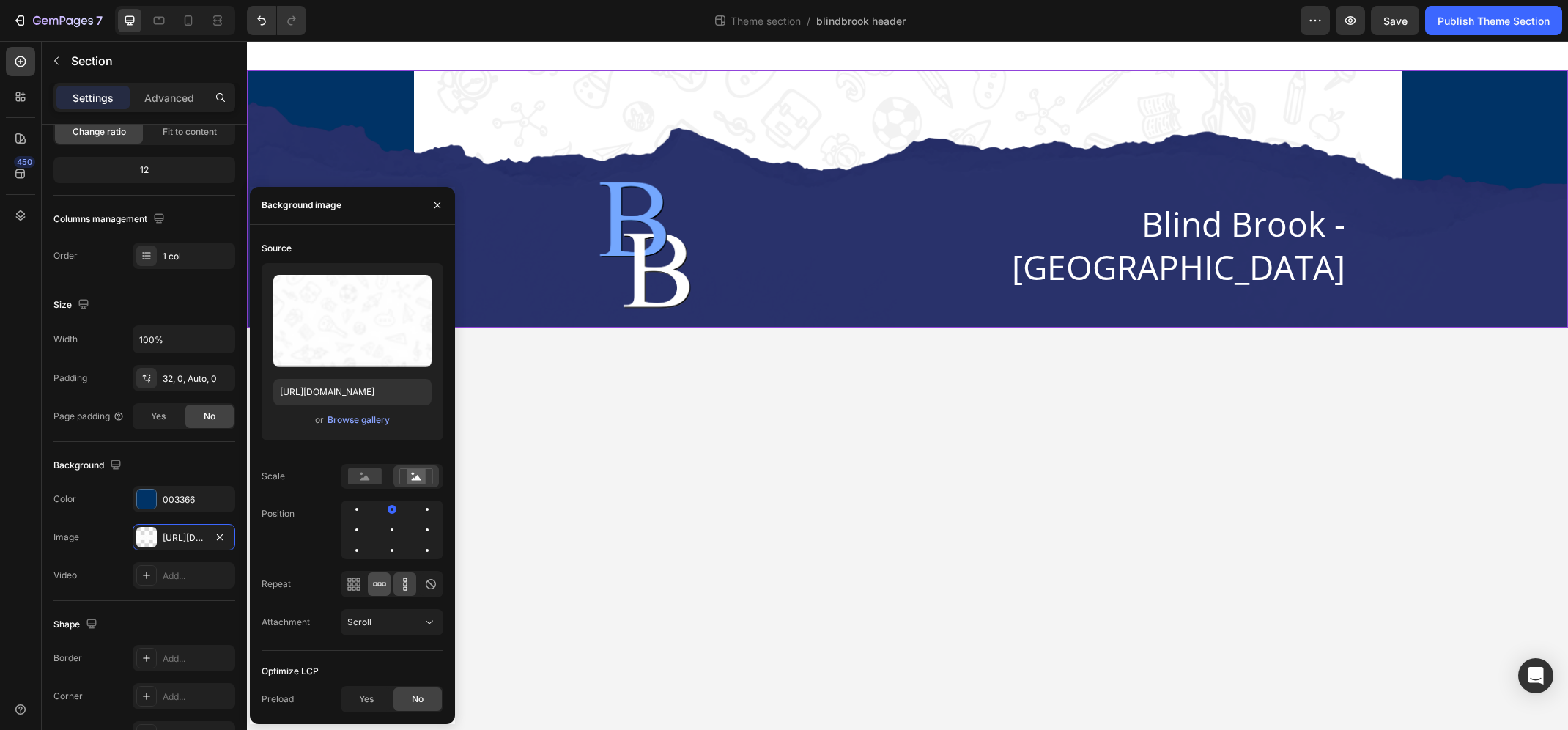
click at [381, 588] on icon at bounding box center [380, 584] width 15 height 15
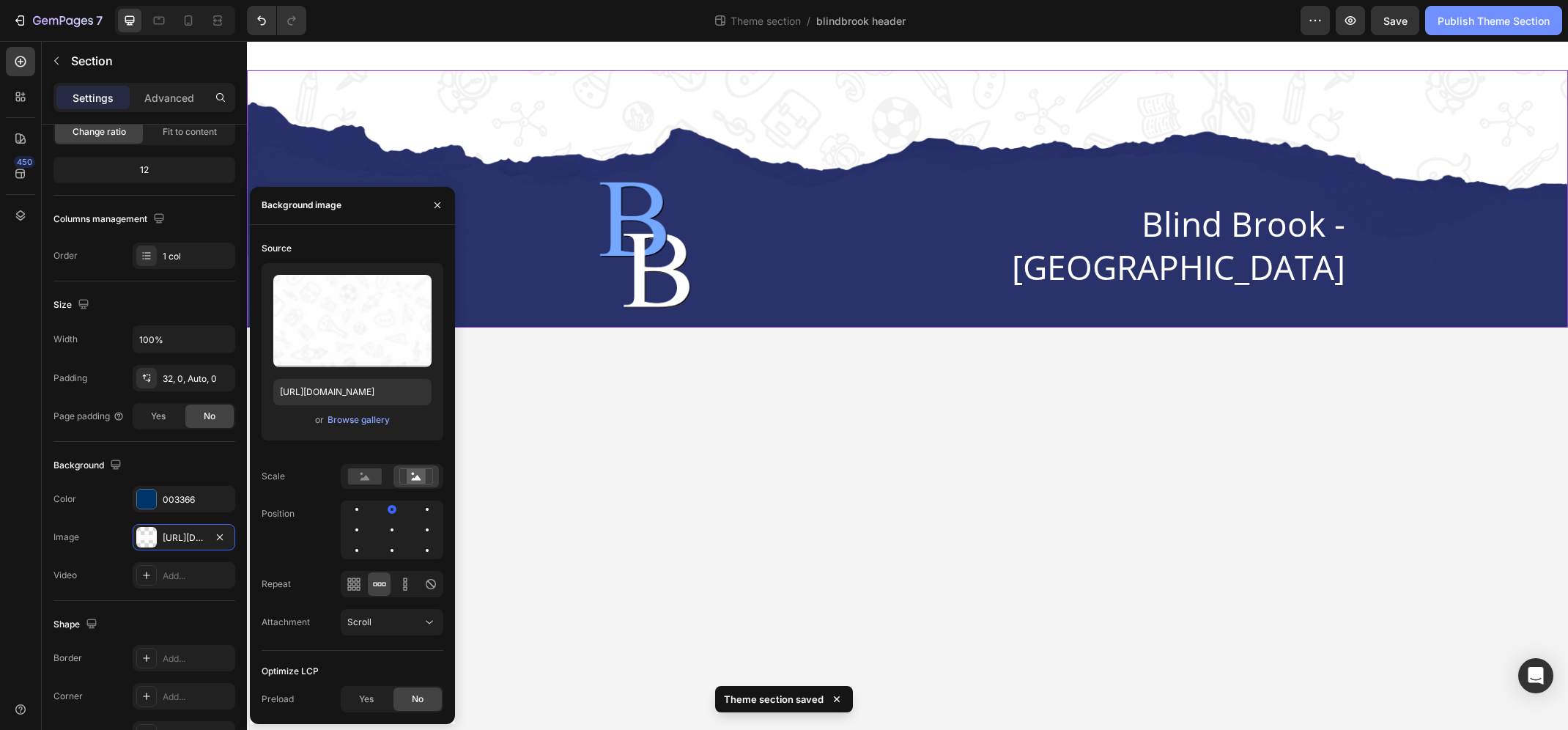
click at [1456, 20] on div "Publish Theme Section" at bounding box center [1493, 21] width 112 height 16
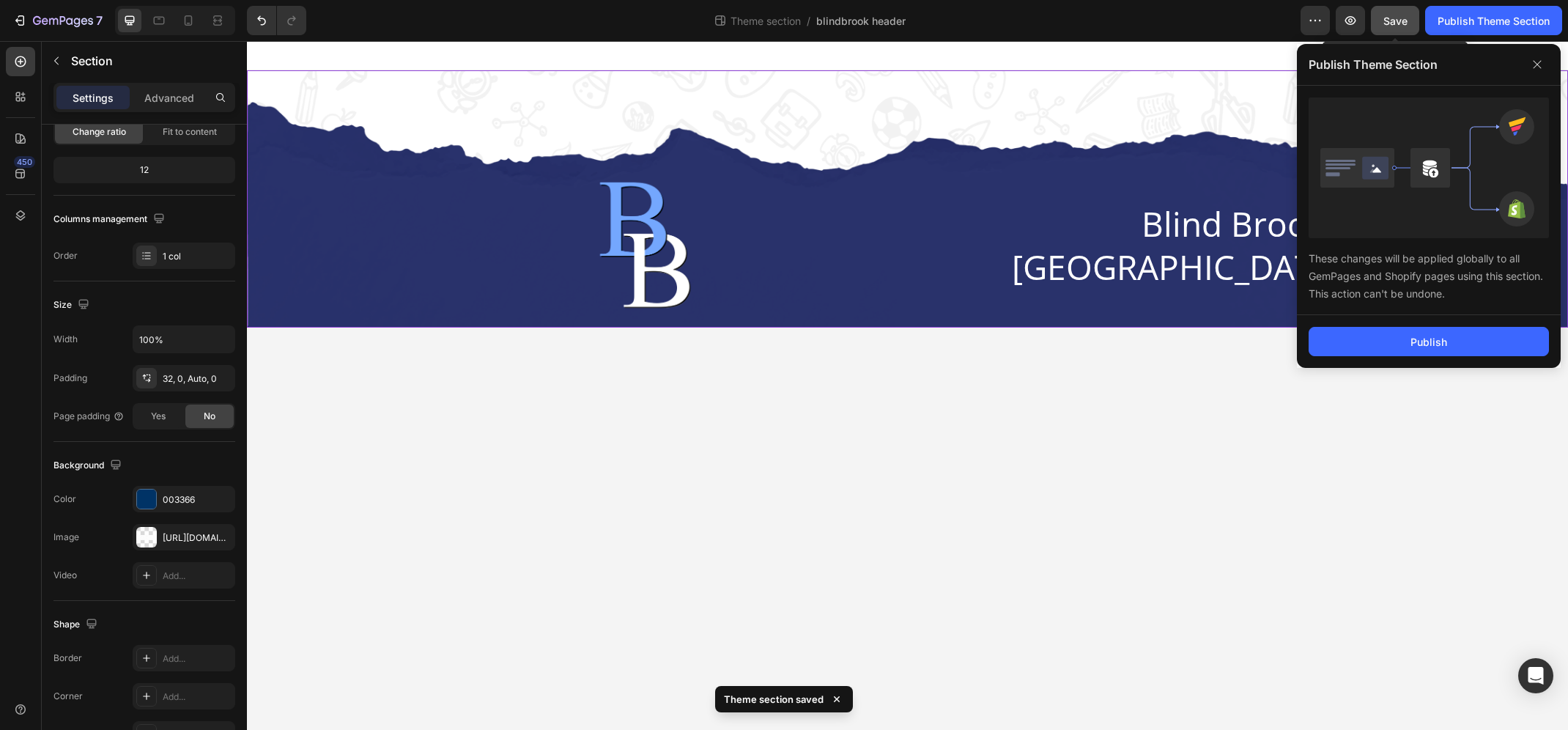
click at [1406, 20] on button "Save" at bounding box center [1395, 20] width 49 height 29
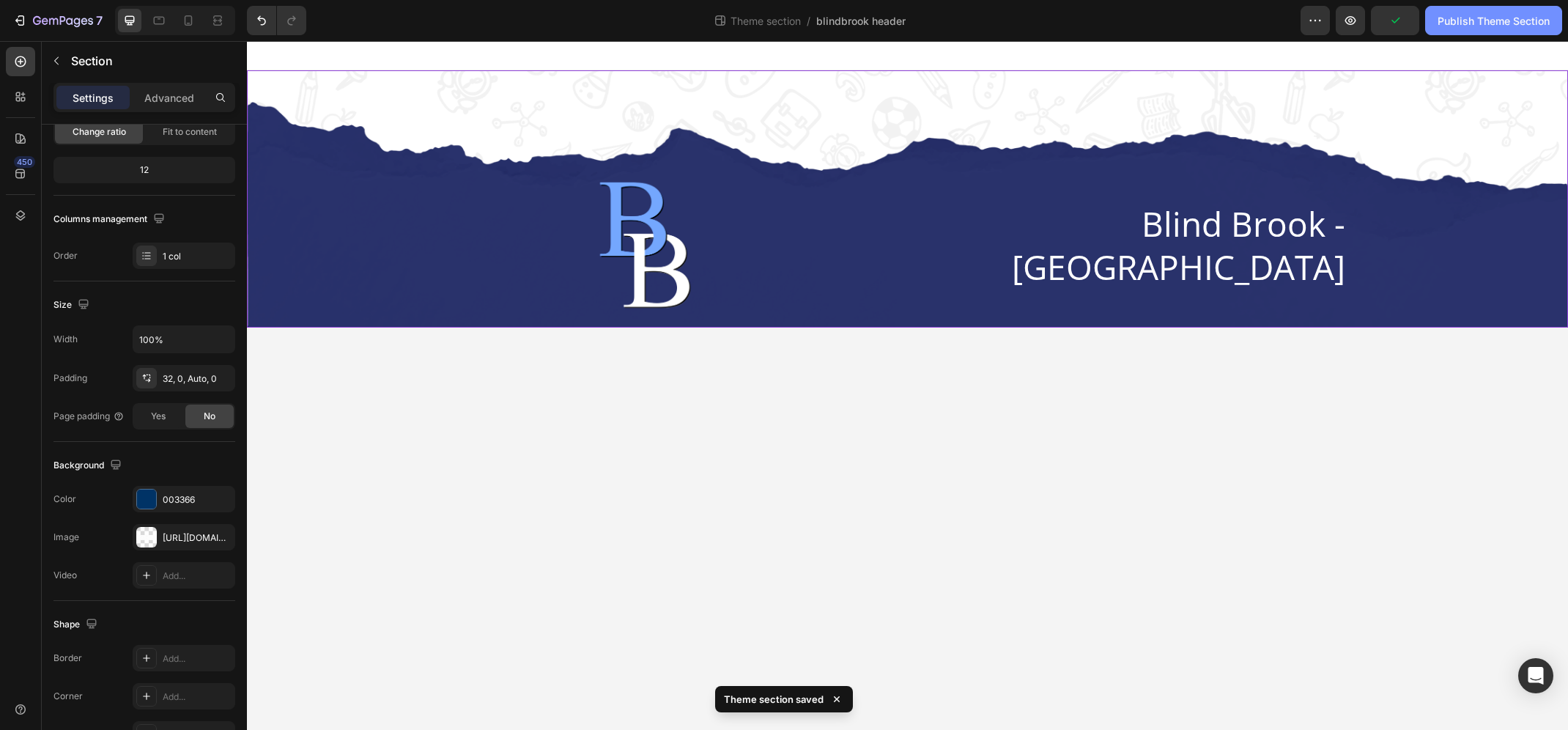
click at [1484, 26] on div "Publish Theme Section" at bounding box center [1493, 21] width 112 height 16
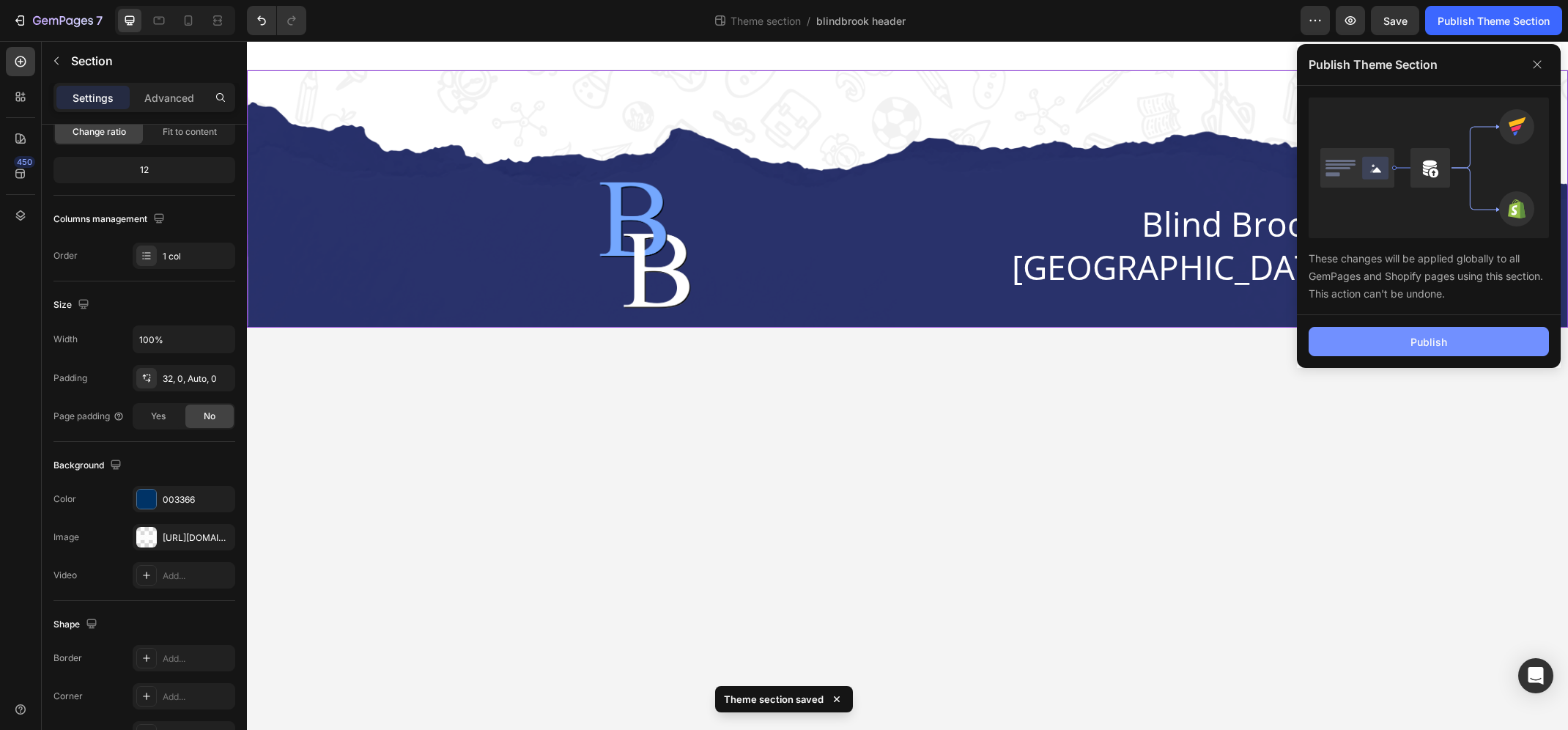
click at [1404, 352] on button "Publish" at bounding box center [1428, 341] width 240 height 29
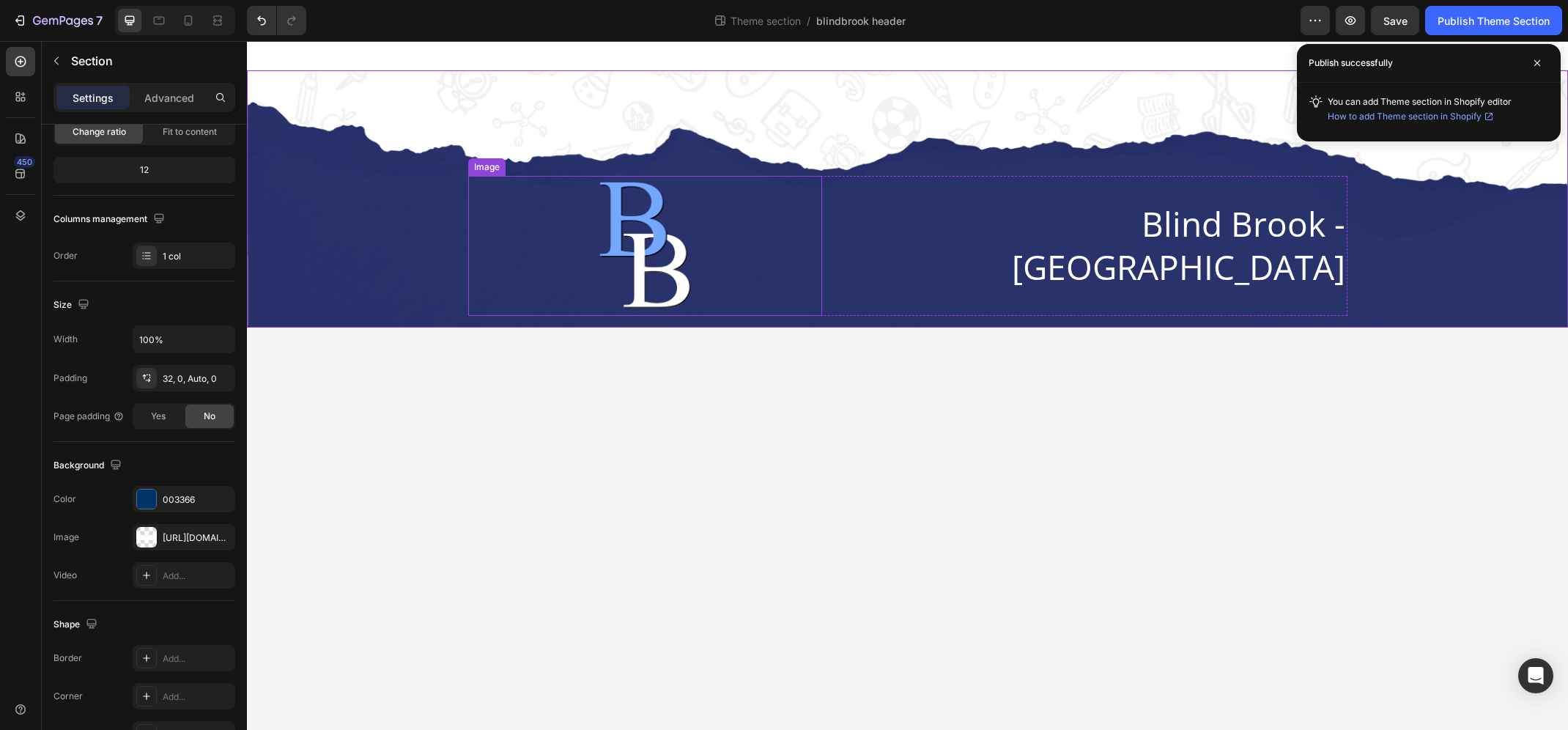
click at [583, 228] on div at bounding box center [645, 245] width 354 height 140
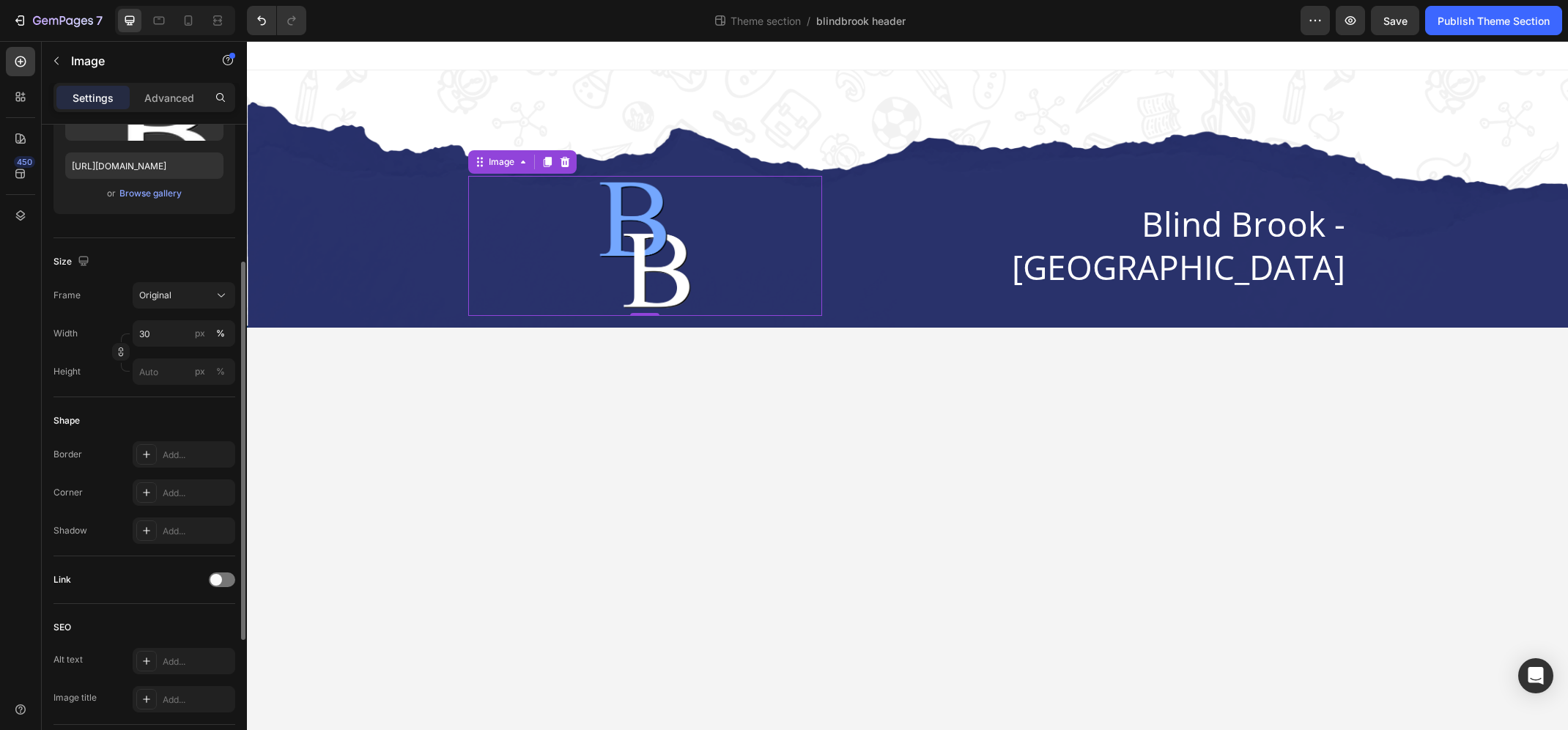
scroll to position [459, 0]
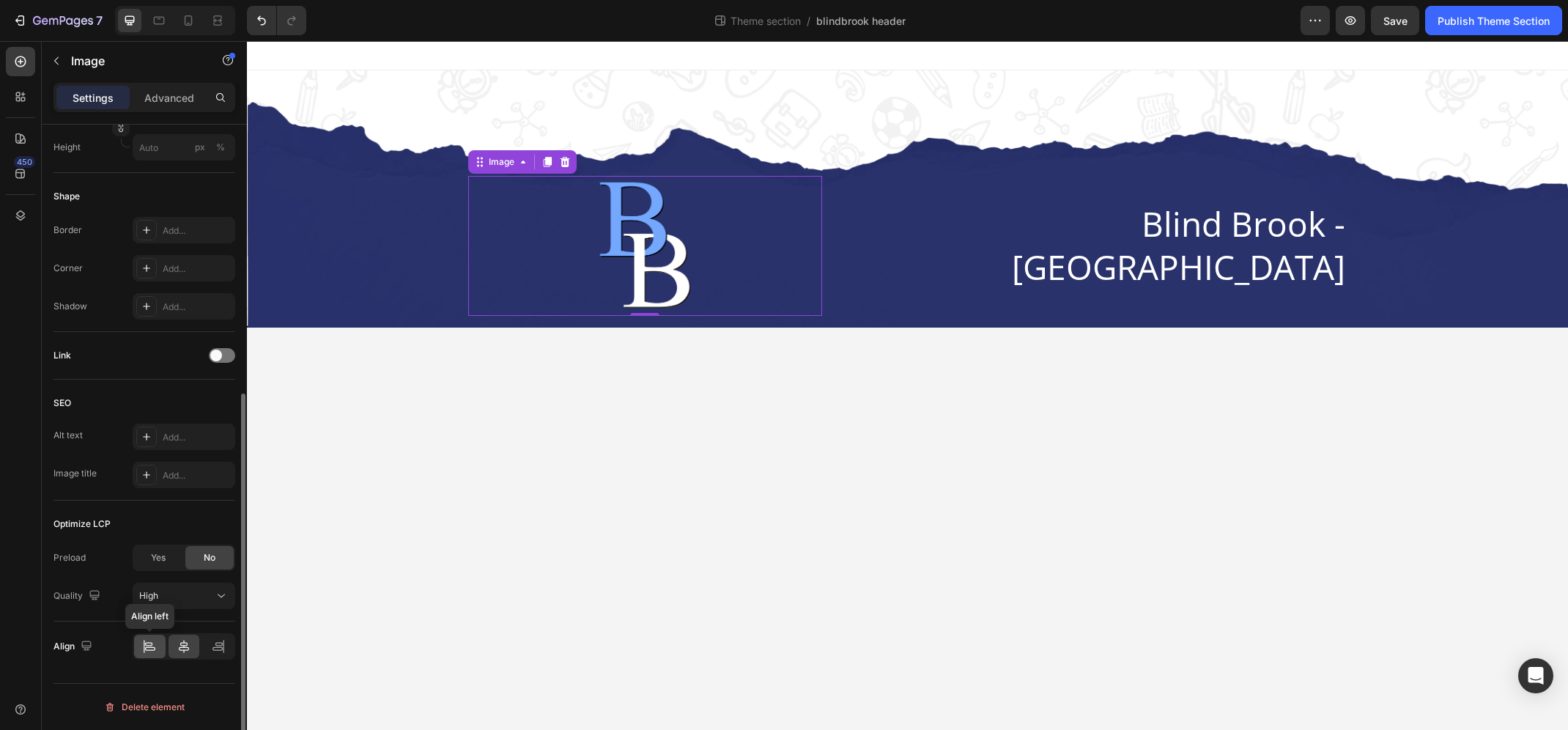
click at [141, 639] on div at bounding box center [150, 645] width 31 height 23
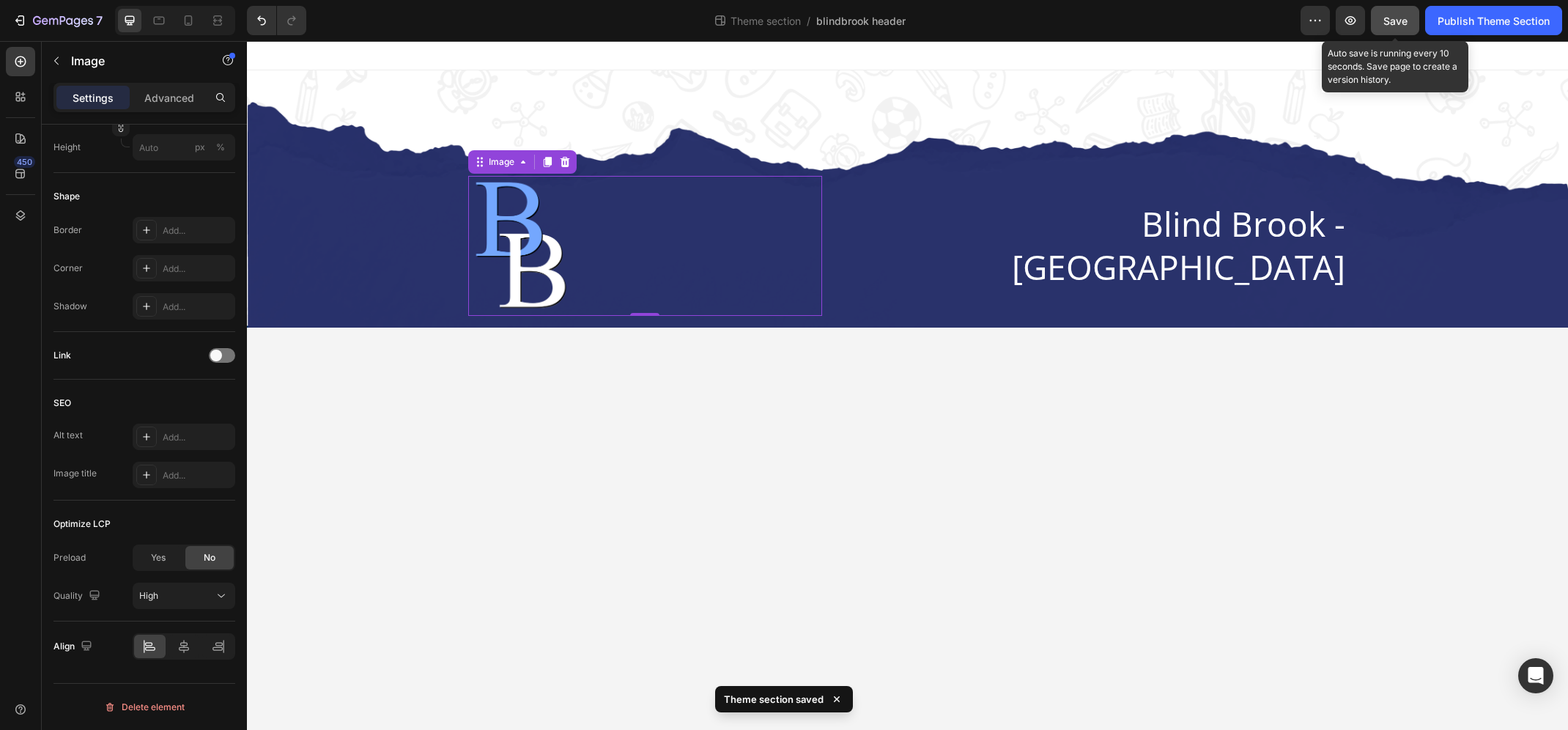
click at [1392, 21] on span "Save" at bounding box center [1395, 21] width 24 height 13
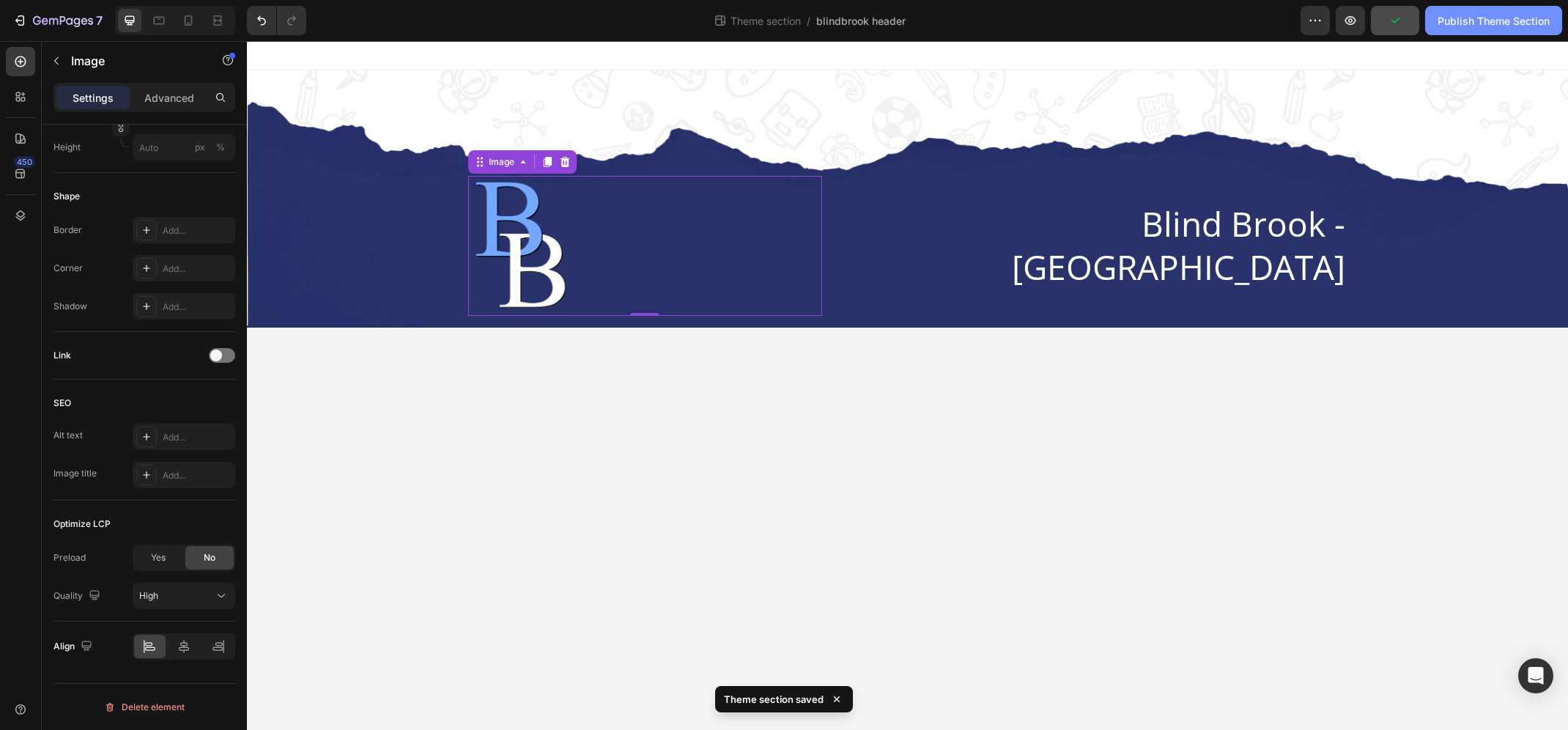
click at [1486, 21] on div "Publish Theme Section" at bounding box center [1493, 21] width 112 height 16
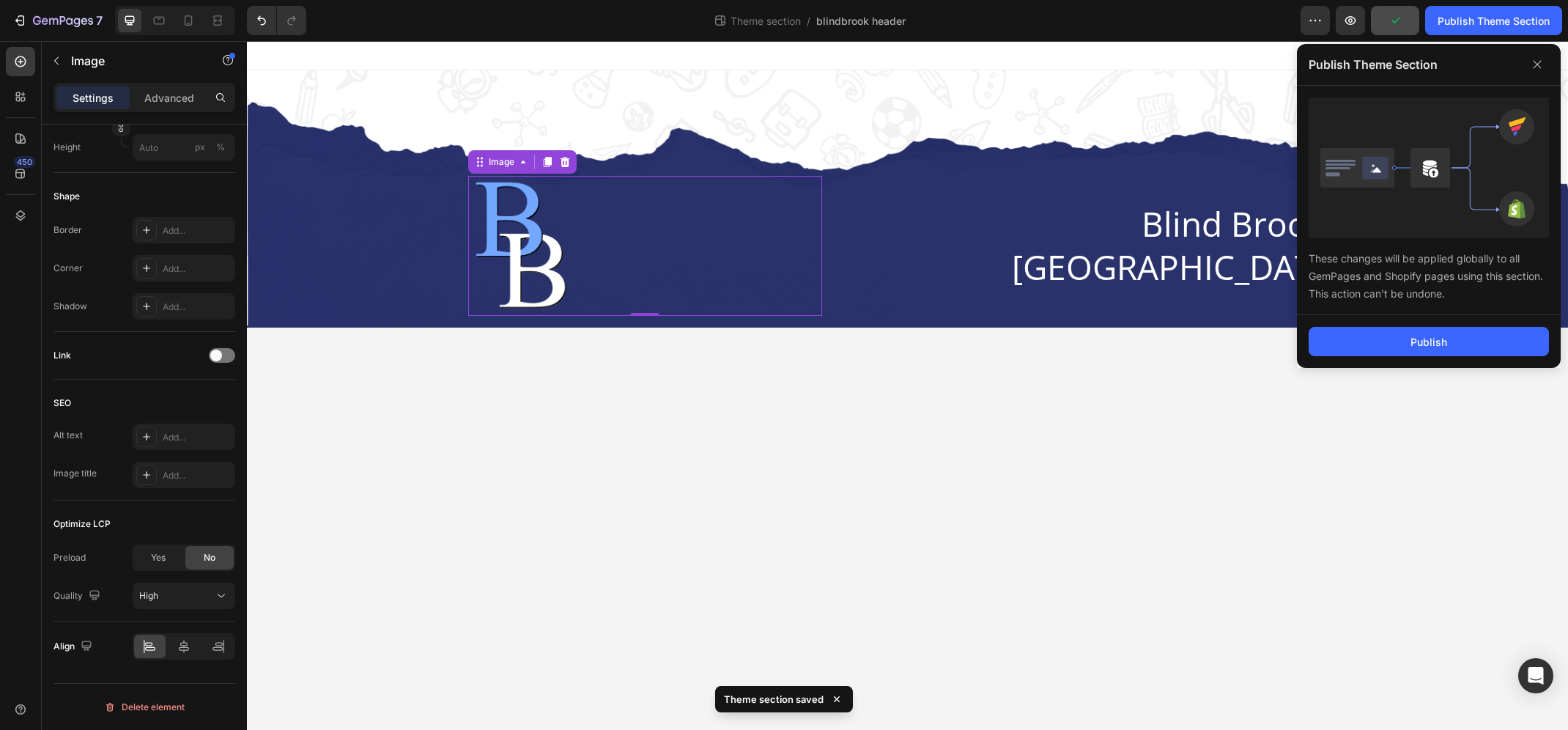
click at [1450, 358] on div "Publish" at bounding box center [1428, 341] width 264 height 53
click at [1454, 352] on button "Publish" at bounding box center [1428, 341] width 240 height 29
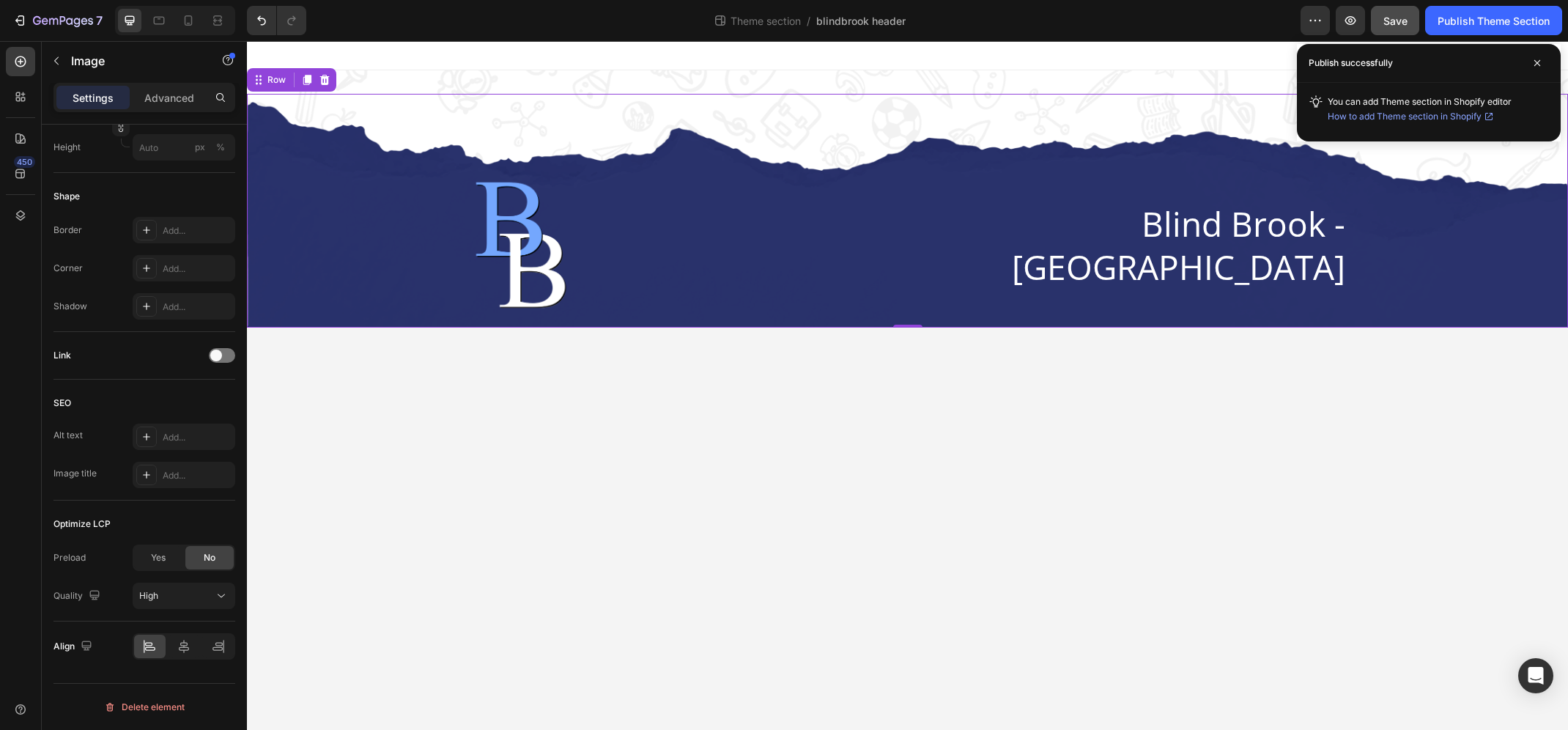
click at [380, 122] on div "Image Blind Brook - [GEOGRAPHIC_DATA] Heading Row Row 0" at bounding box center [907, 210] width 1320 height 234
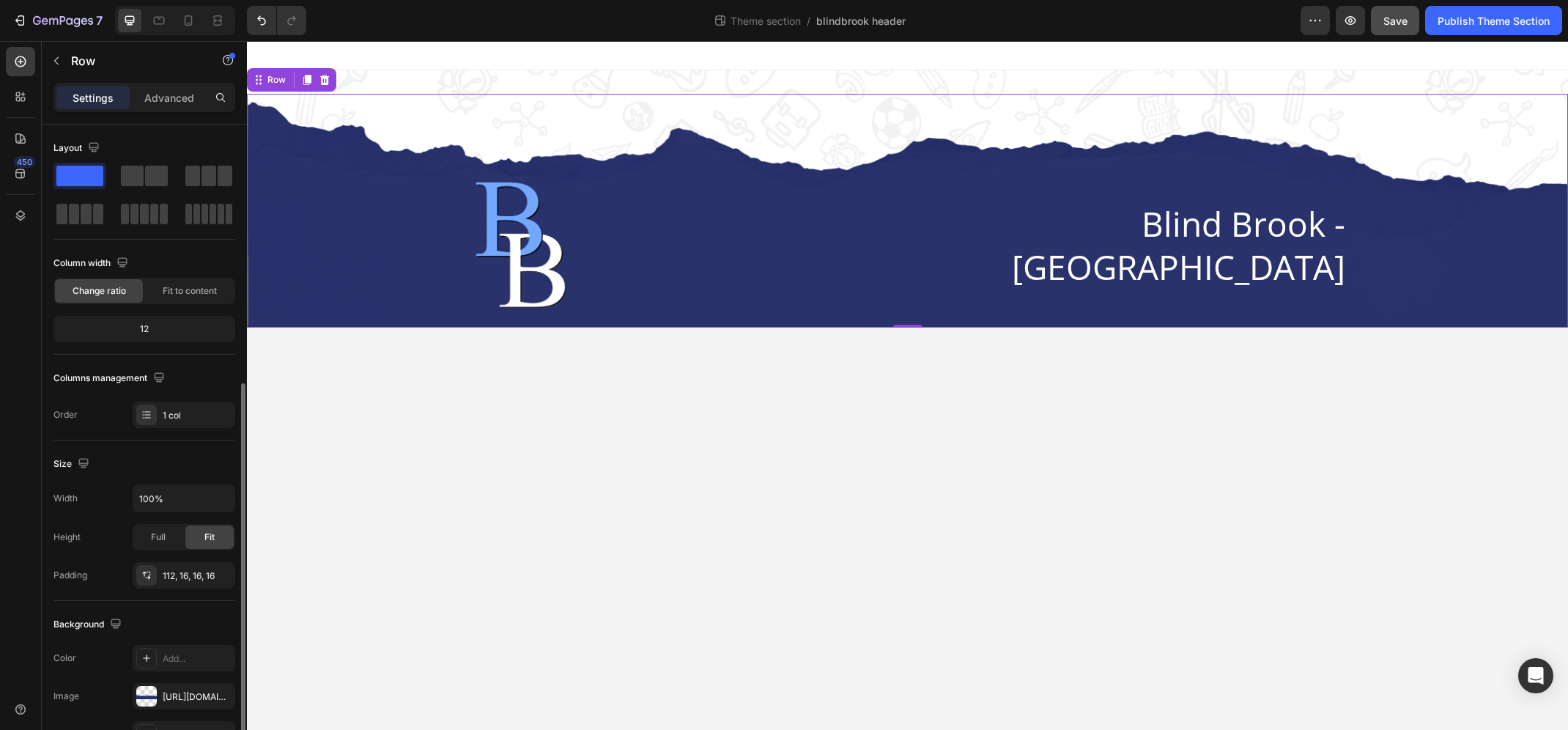
scroll to position [150, 0]
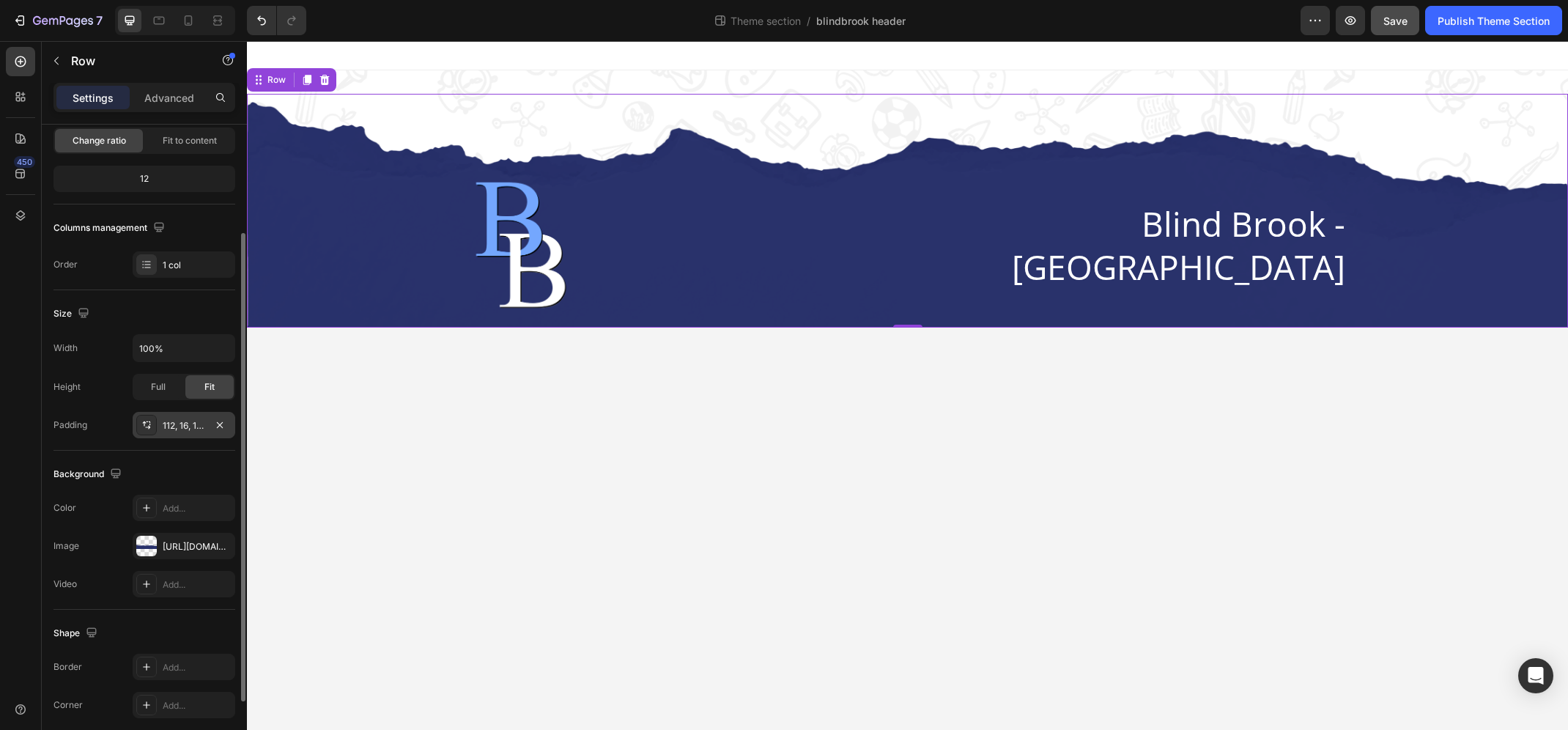
click at [173, 425] on div "112, 16, 16, 16" at bounding box center [183, 426] width 43 height 13
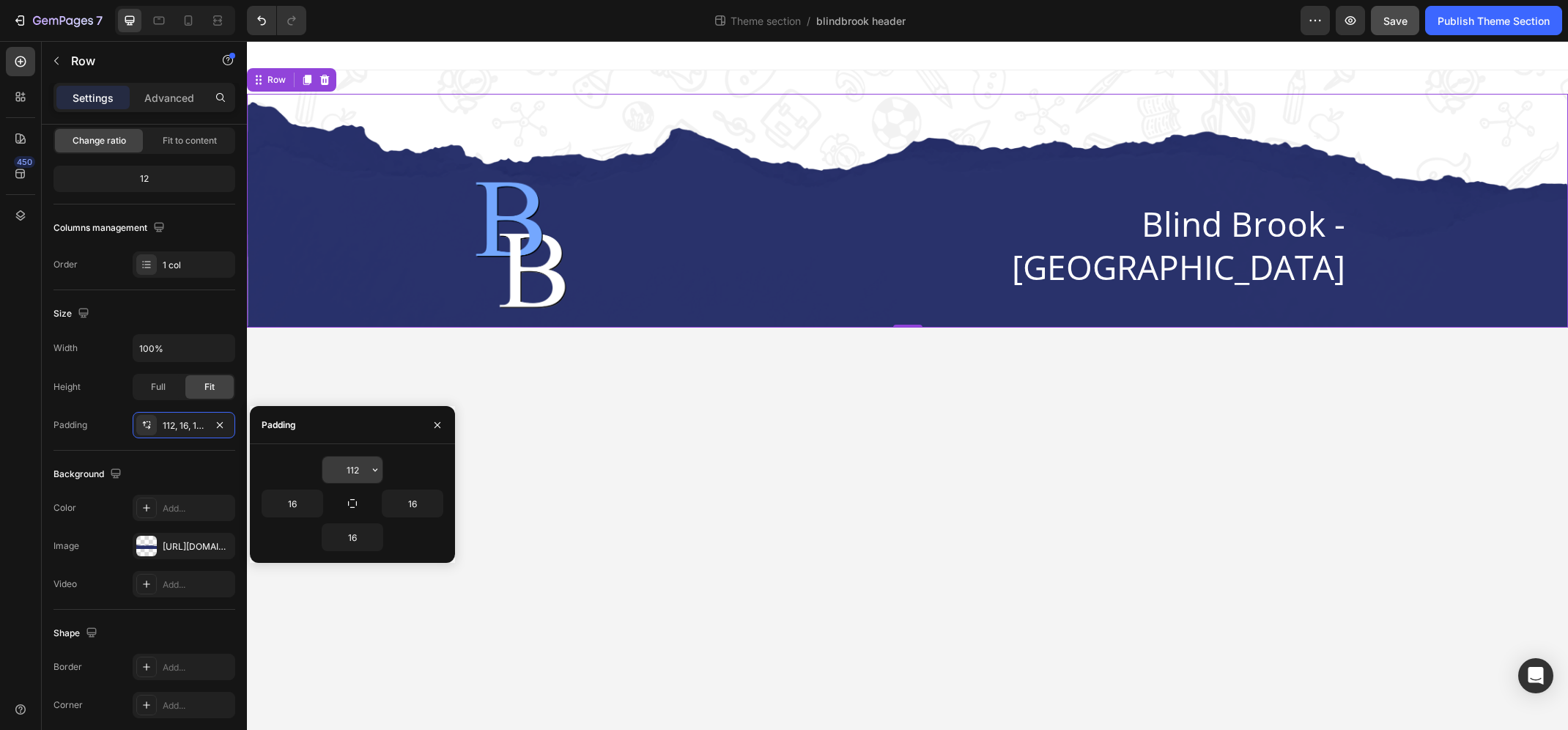
click at [360, 458] on input "112" at bounding box center [352, 469] width 60 height 26
click at [376, 474] on icon "button" at bounding box center [375, 470] width 12 height 12
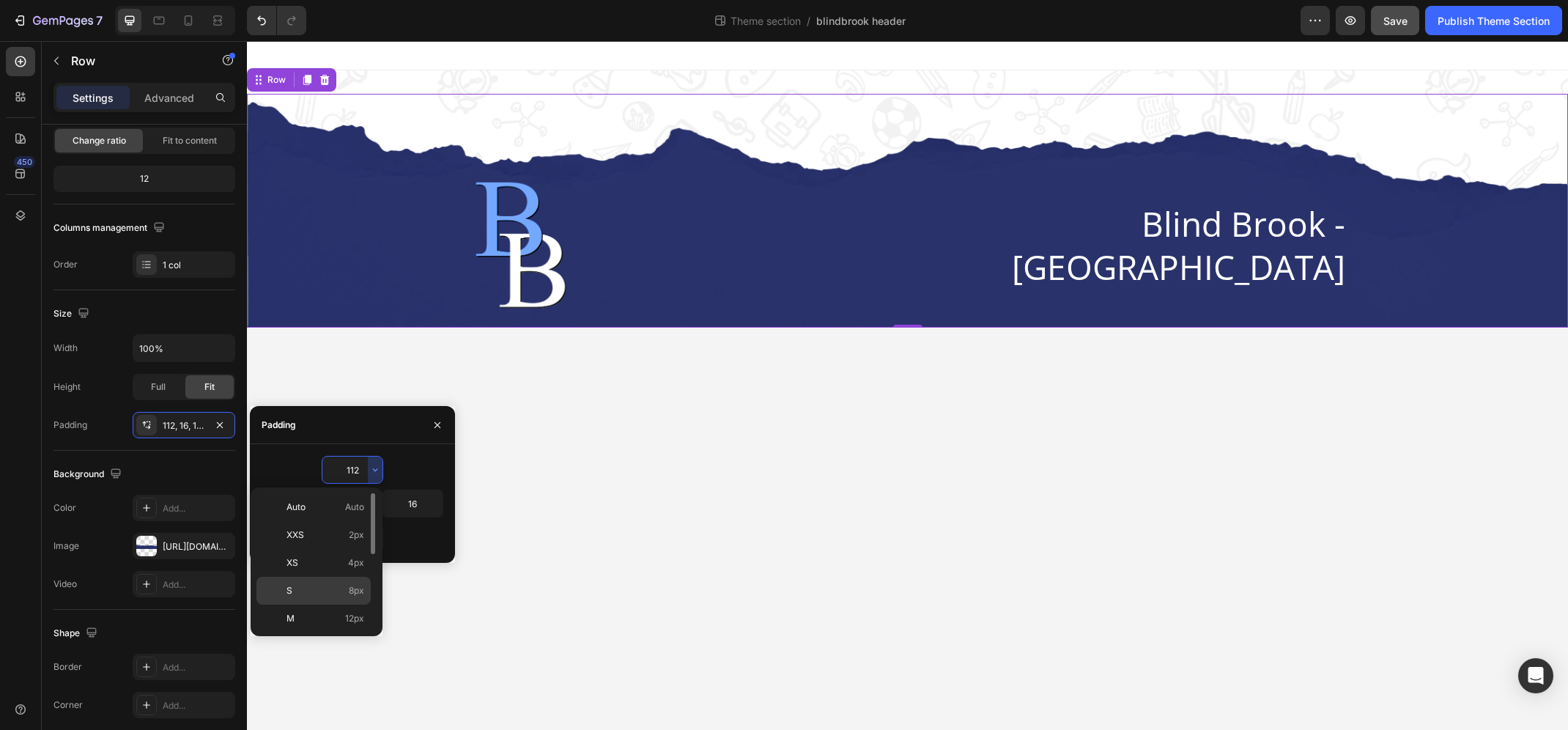
scroll to position [169, 0]
click at [349, 614] on span "112px" at bounding box center [353, 616] width 22 height 13
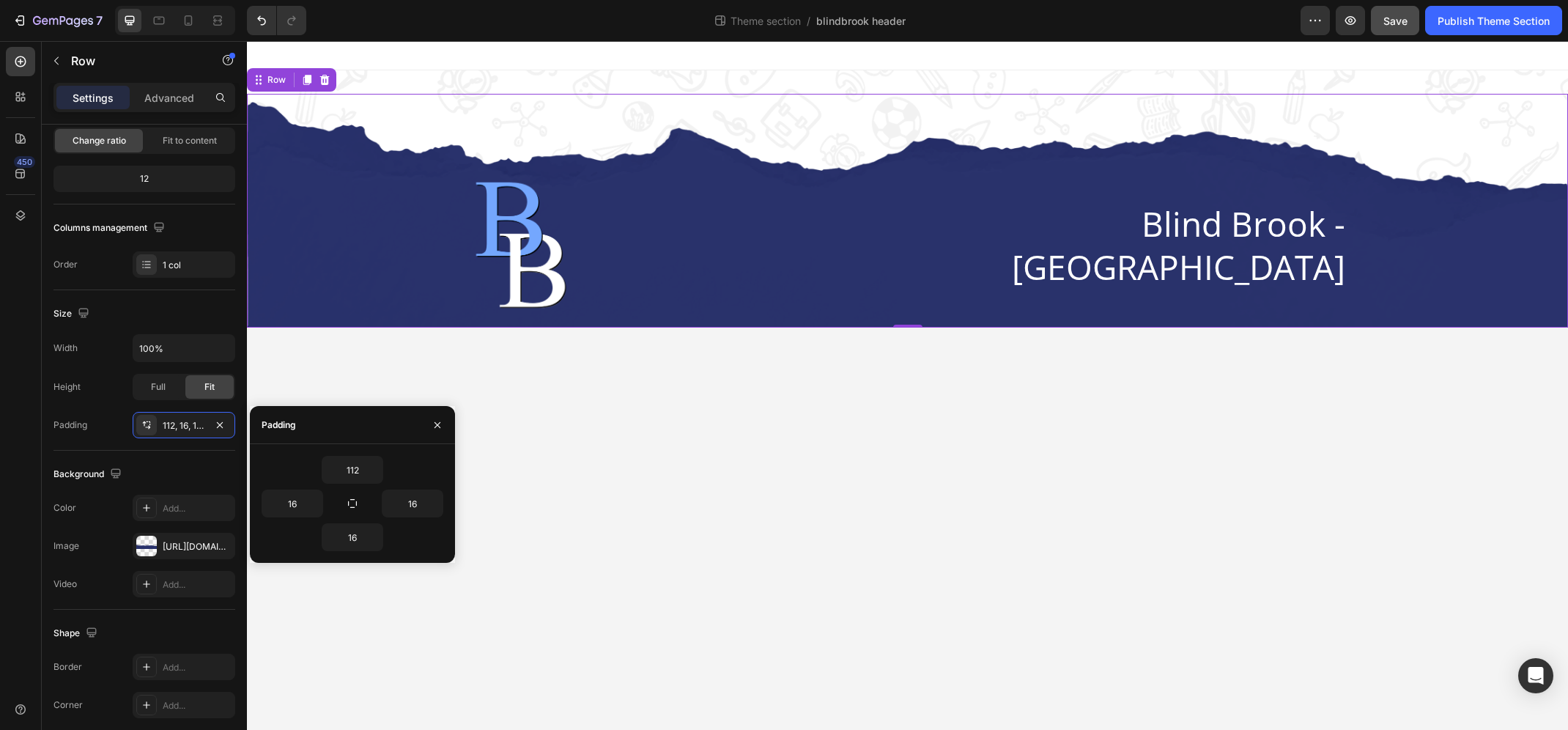
click at [301, 179] on div "Image Blind Brook - [GEOGRAPHIC_DATA] Heading Row" at bounding box center [907, 245] width 1297 height 140
click at [703, 566] on body "Image Blind Brook - [GEOGRAPHIC_DATA] Heading Row Row 0 Root Drag & drop elemen…" at bounding box center [907, 385] width 1320 height 689
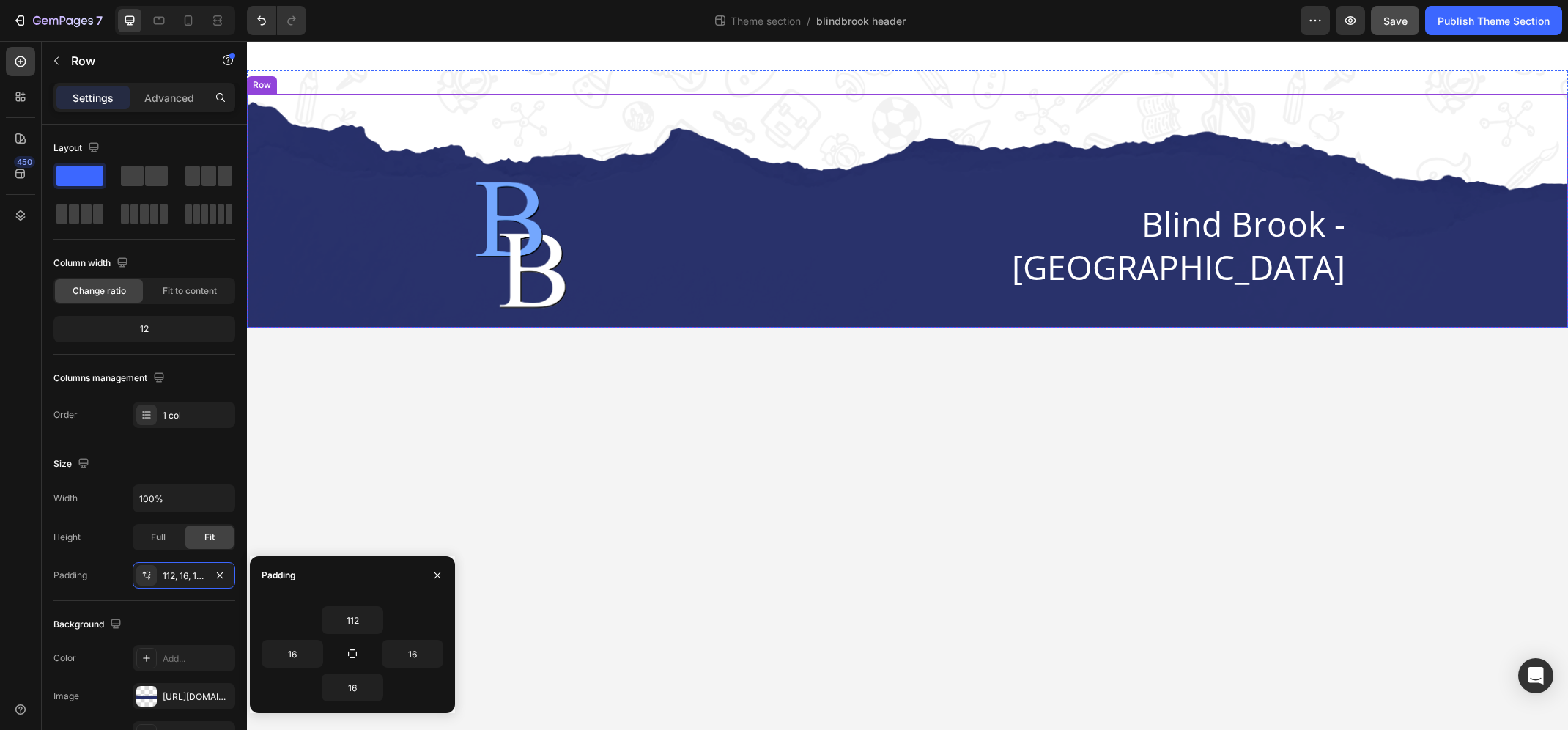
click at [357, 197] on div "Image Blind Brook - [GEOGRAPHIC_DATA] Heading Row" at bounding box center [907, 245] width 1297 height 140
click at [358, 687] on input "16" at bounding box center [352, 687] width 60 height 26
click at [365, 686] on input "16" at bounding box center [352, 687] width 60 height 26
click at [367, 687] on div "16" at bounding box center [352, 687] width 60 height 26
click at [368, 687] on button "button" at bounding box center [375, 687] width 15 height 26
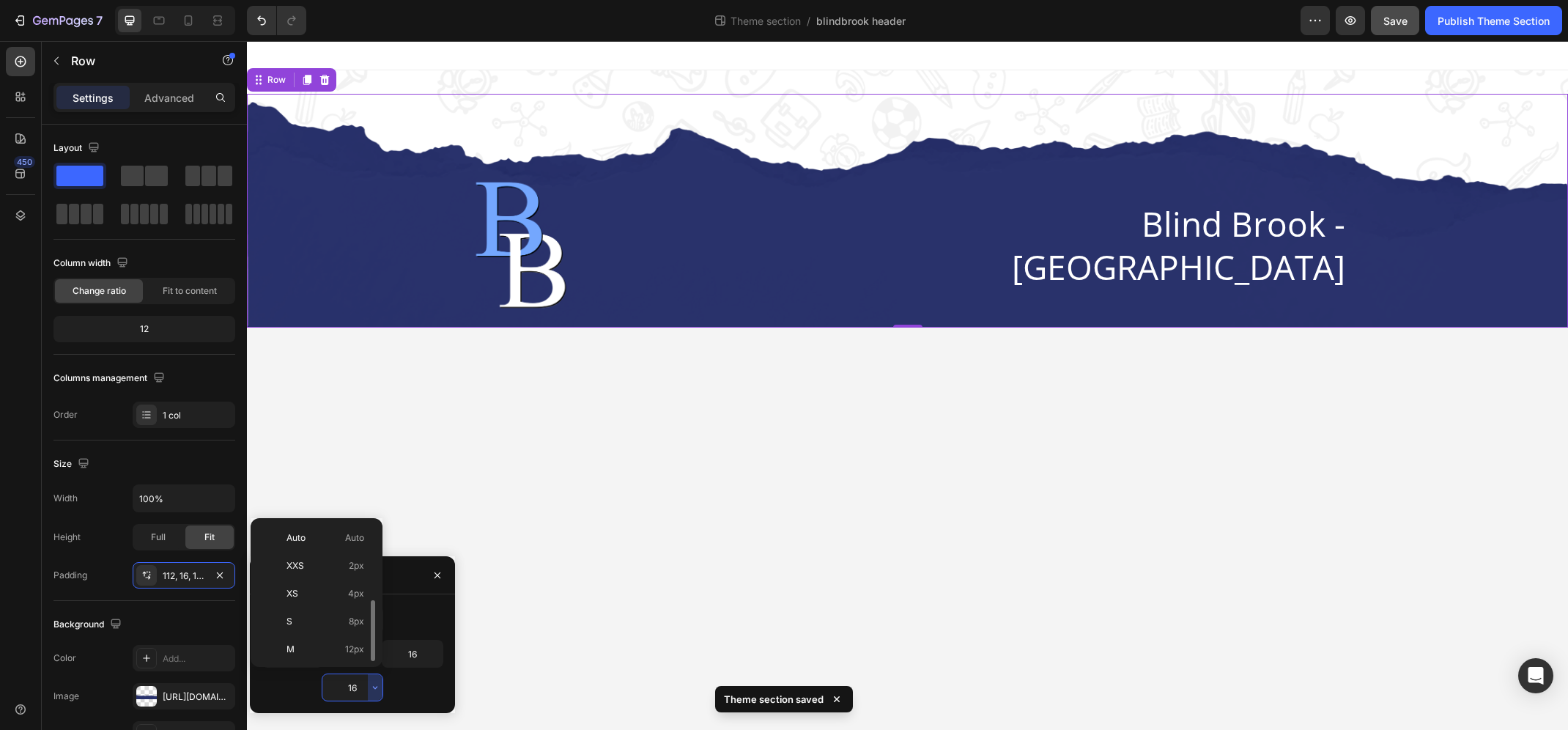
scroll to position [53, 0]
click at [333, 651] on p "XL 24px" at bounding box center [325, 652] width 78 height 13
type input "24"
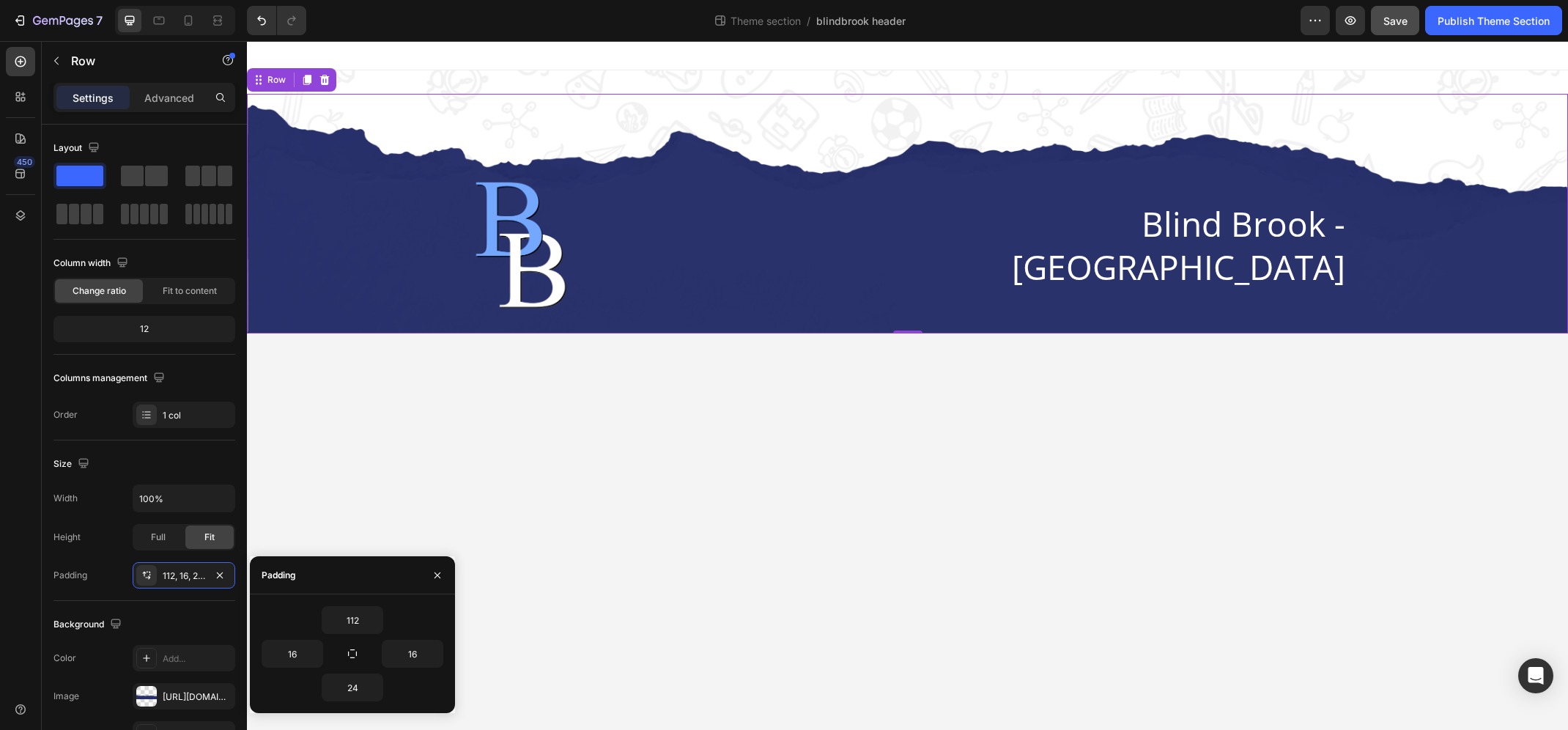
click at [348, 236] on div "Image Blind Brook - [GEOGRAPHIC_DATA] Heading Row" at bounding box center [907, 245] width 1297 height 140
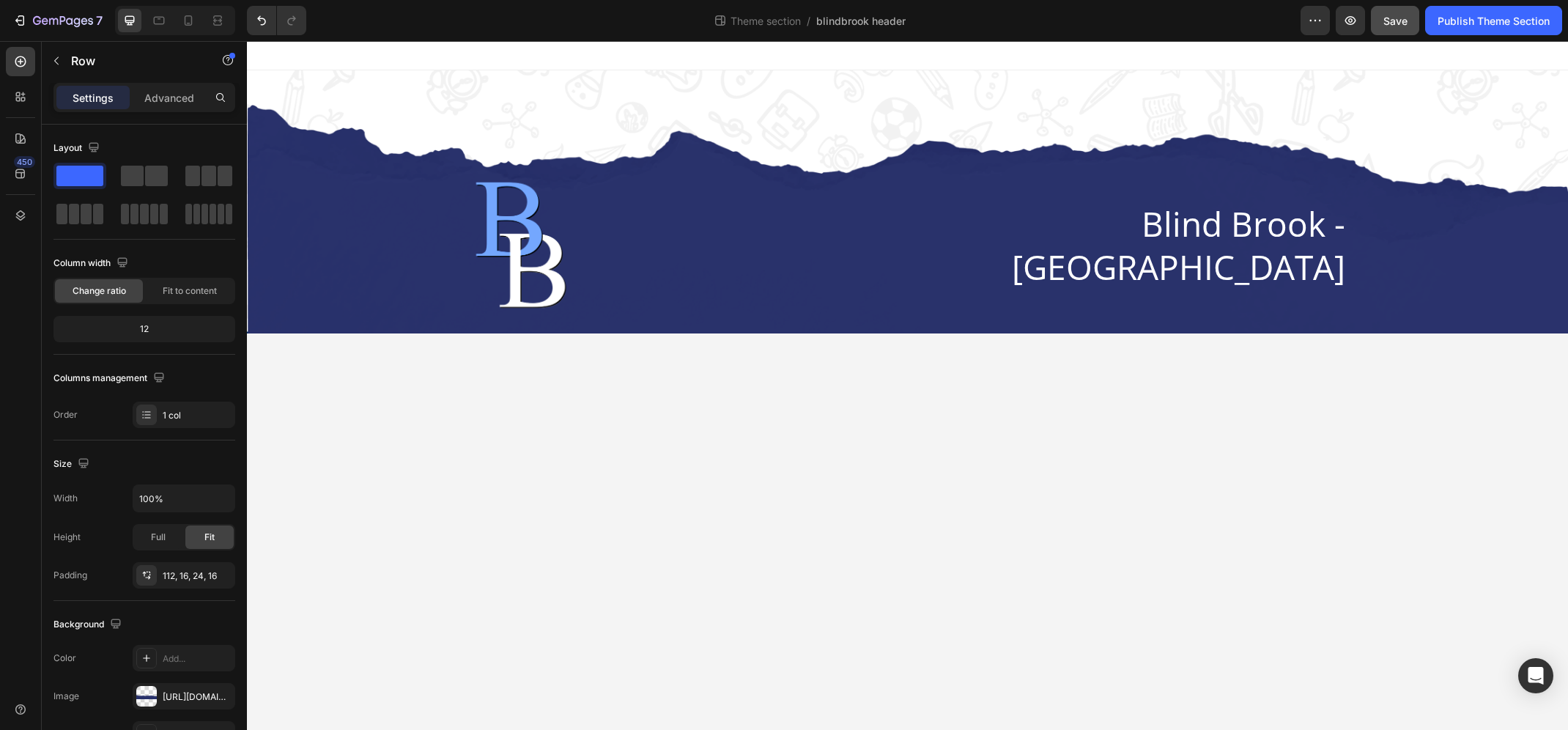
click at [448, 530] on body "Image Blind Brook - [GEOGRAPHIC_DATA] Heading Row Row 0 Root Drag & drop elemen…" at bounding box center [907, 385] width 1320 height 689
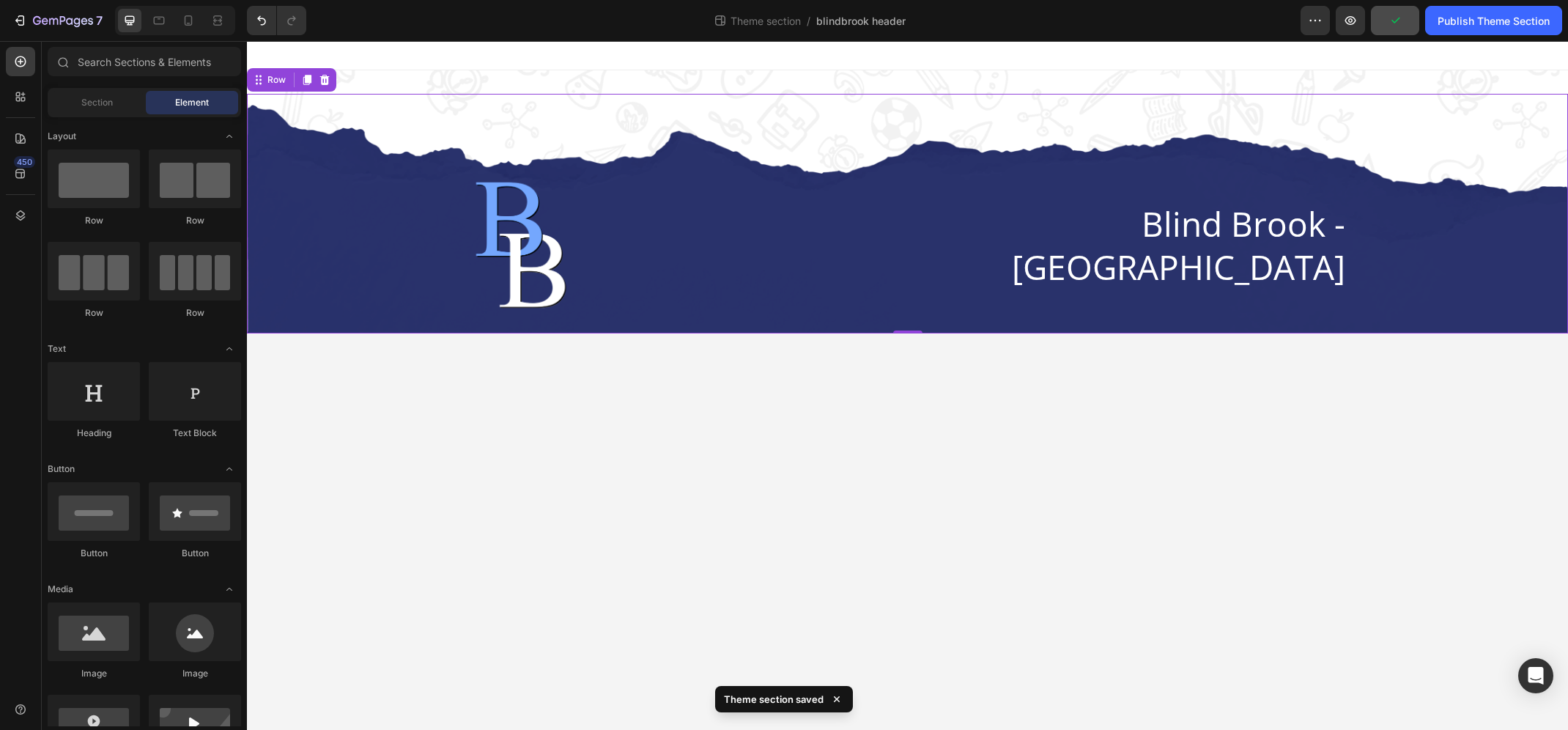
click at [393, 242] on div "Image Blind Brook - [GEOGRAPHIC_DATA] Heading Row" at bounding box center [907, 245] width 1297 height 140
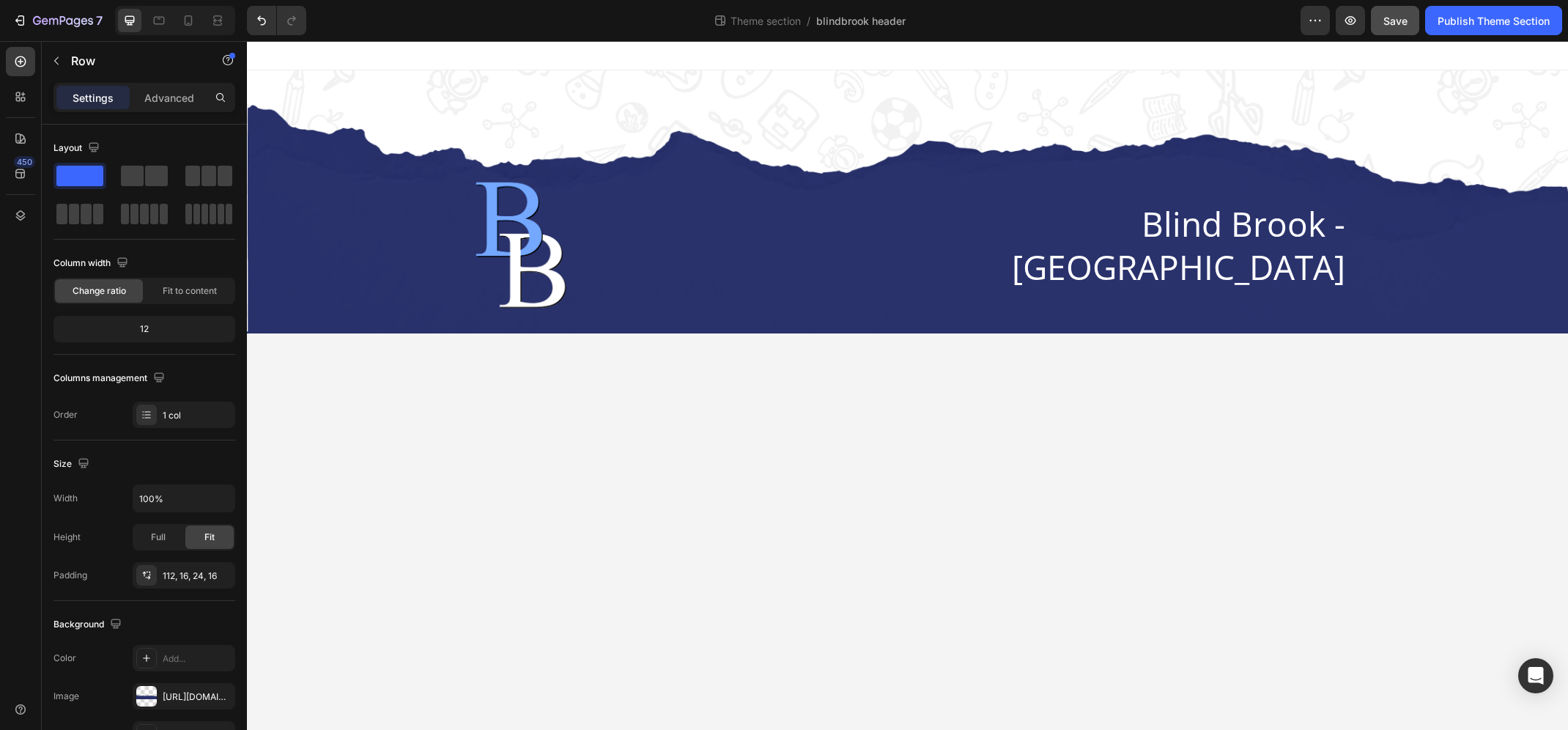
click at [415, 441] on body "Image Blind Brook - [GEOGRAPHIC_DATA] Heading Row Row Root Drag & drop element …" at bounding box center [907, 385] width 1320 height 689
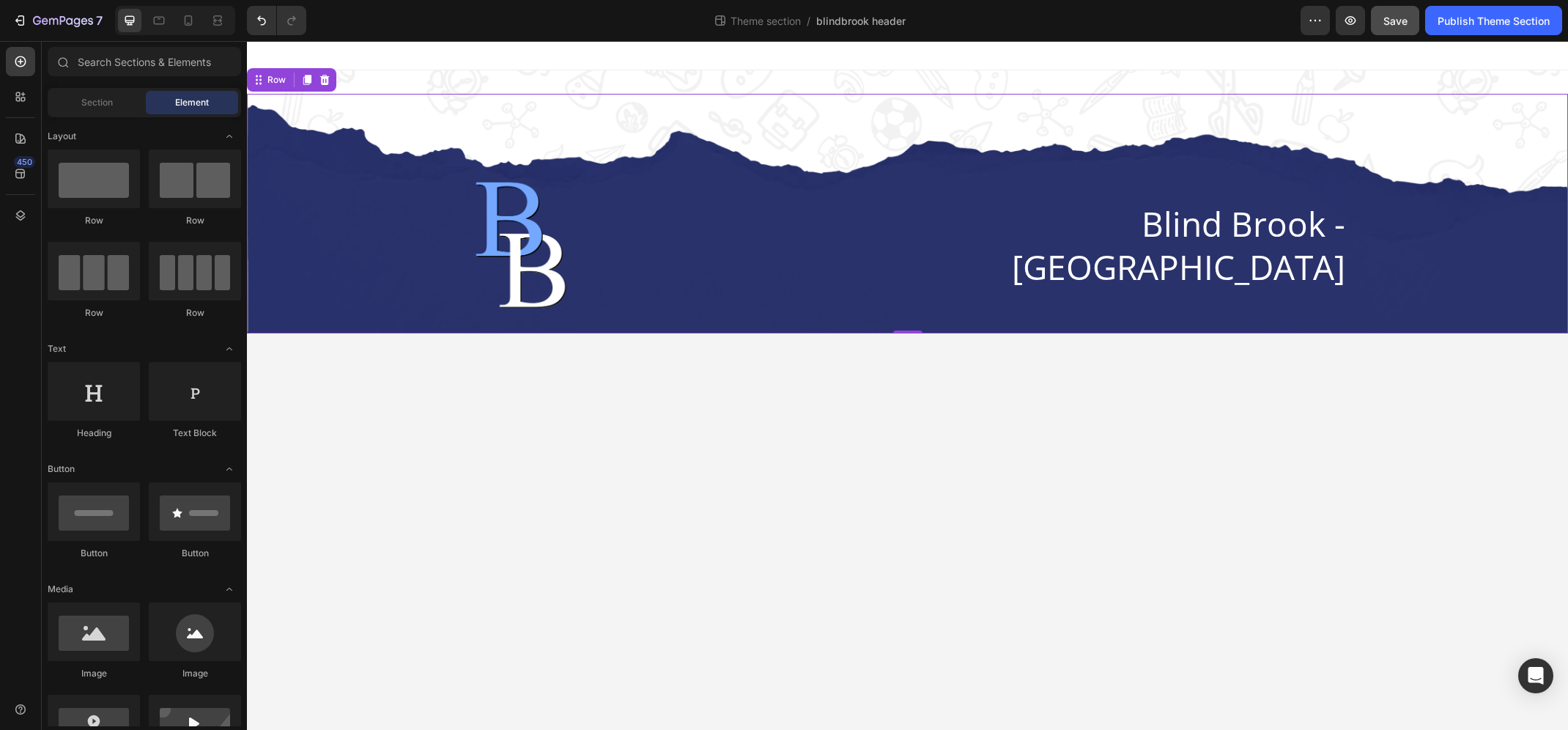
click at [422, 279] on div "Image Blind Brook - [GEOGRAPHIC_DATA] Heading Row" at bounding box center [907, 245] width 1297 height 140
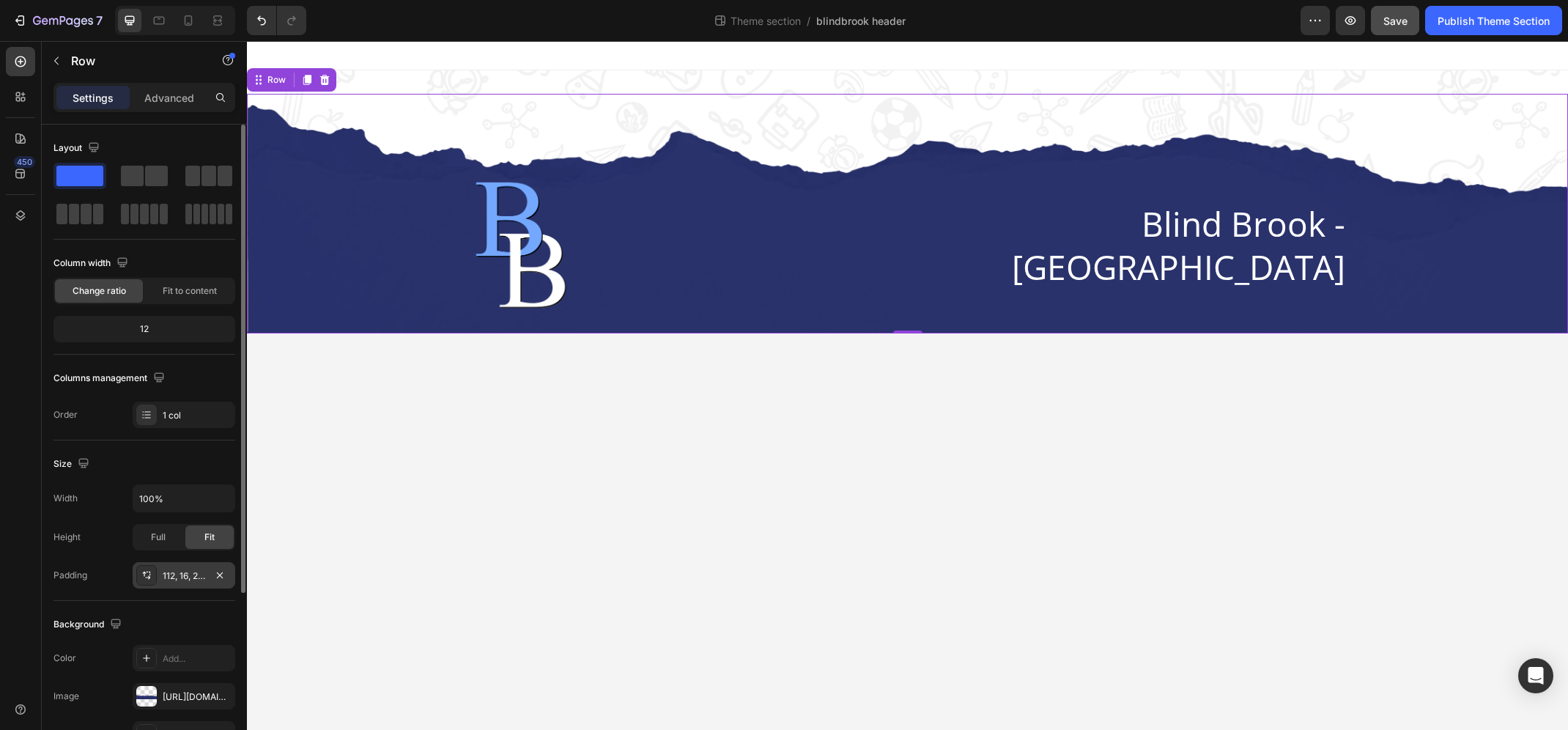
click at [186, 577] on div "112, 16, 24, 16" at bounding box center [183, 576] width 43 height 13
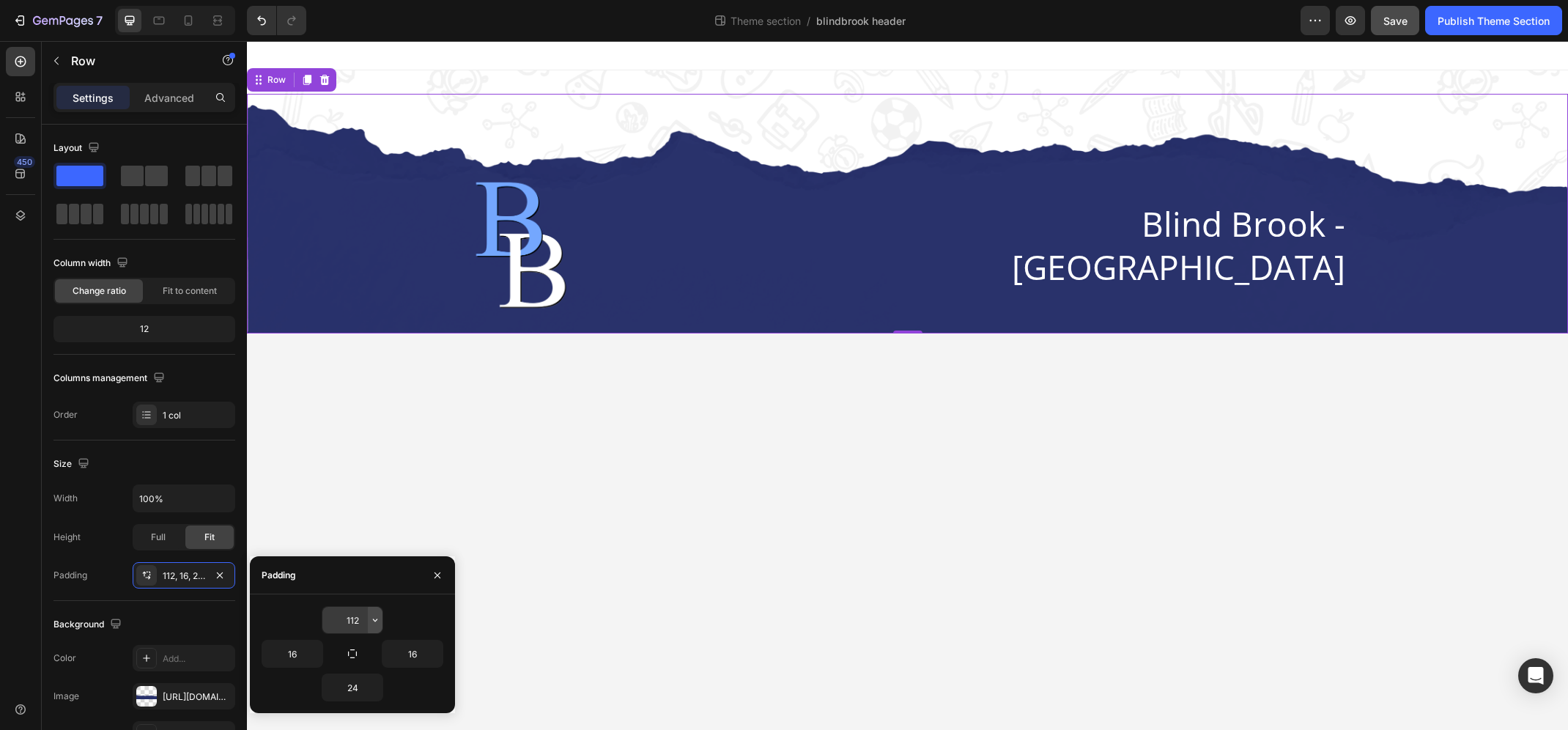
click at [371, 625] on icon "button" at bounding box center [375, 620] width 12 height 12
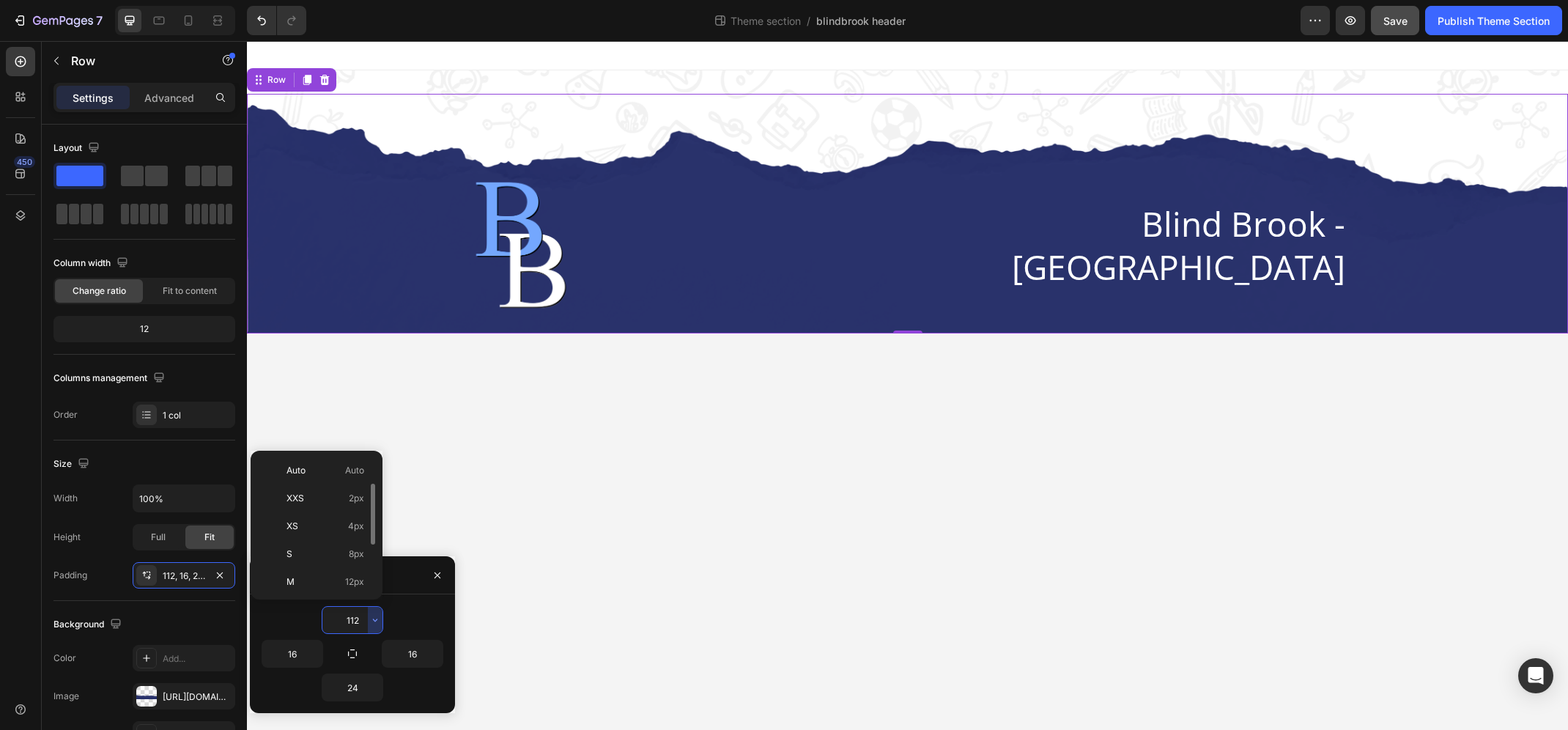
scroll to position [169, 0]
click at [351, 631] on input "112" at bounding box center [352, 619] width 60 height 26
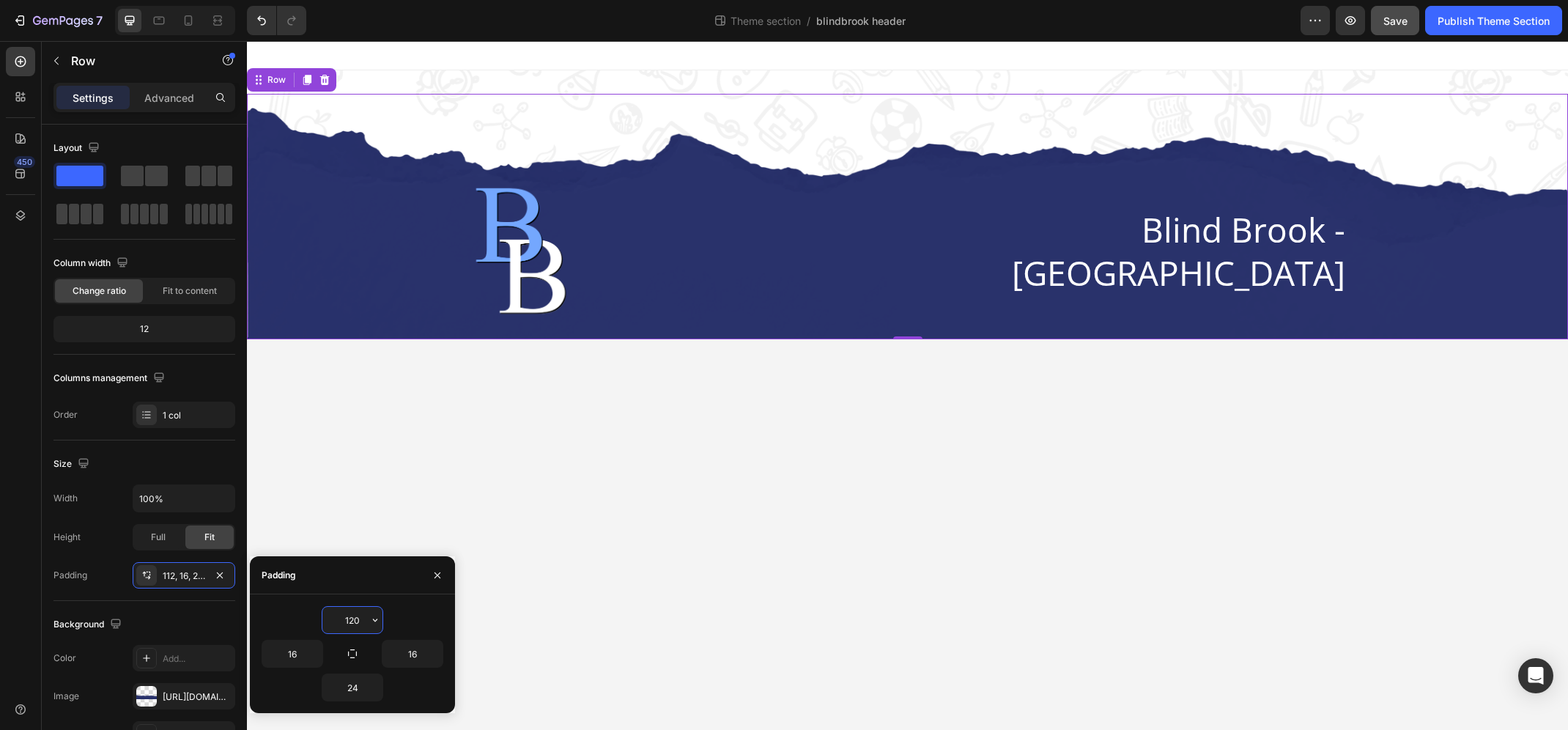
click at [370, 628] on button "button" at bounding box center [375, 619] width 15 height 26
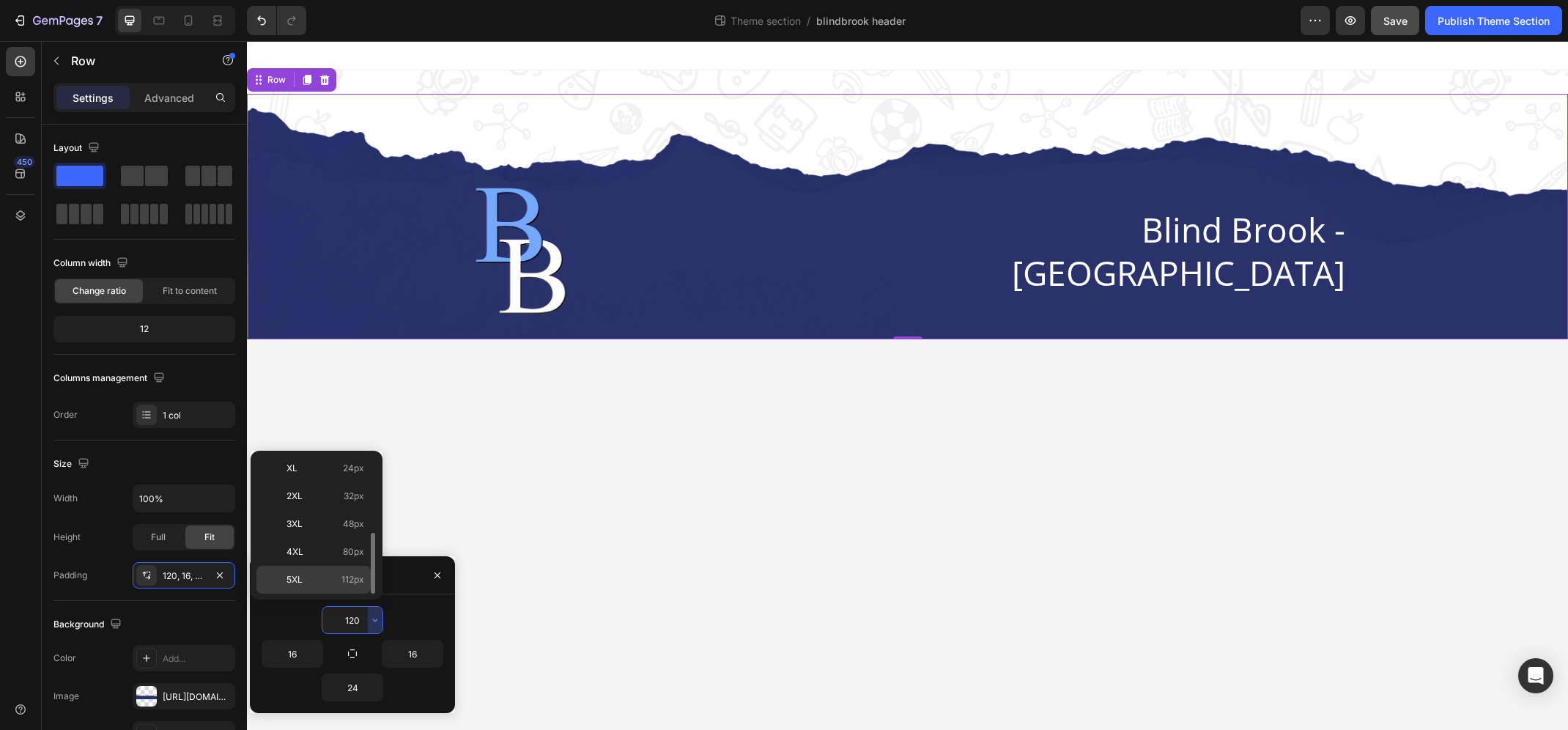
click at [357, 578] on span "112px" at bounding box center [353, 580] width 22 height 13
type input "112"
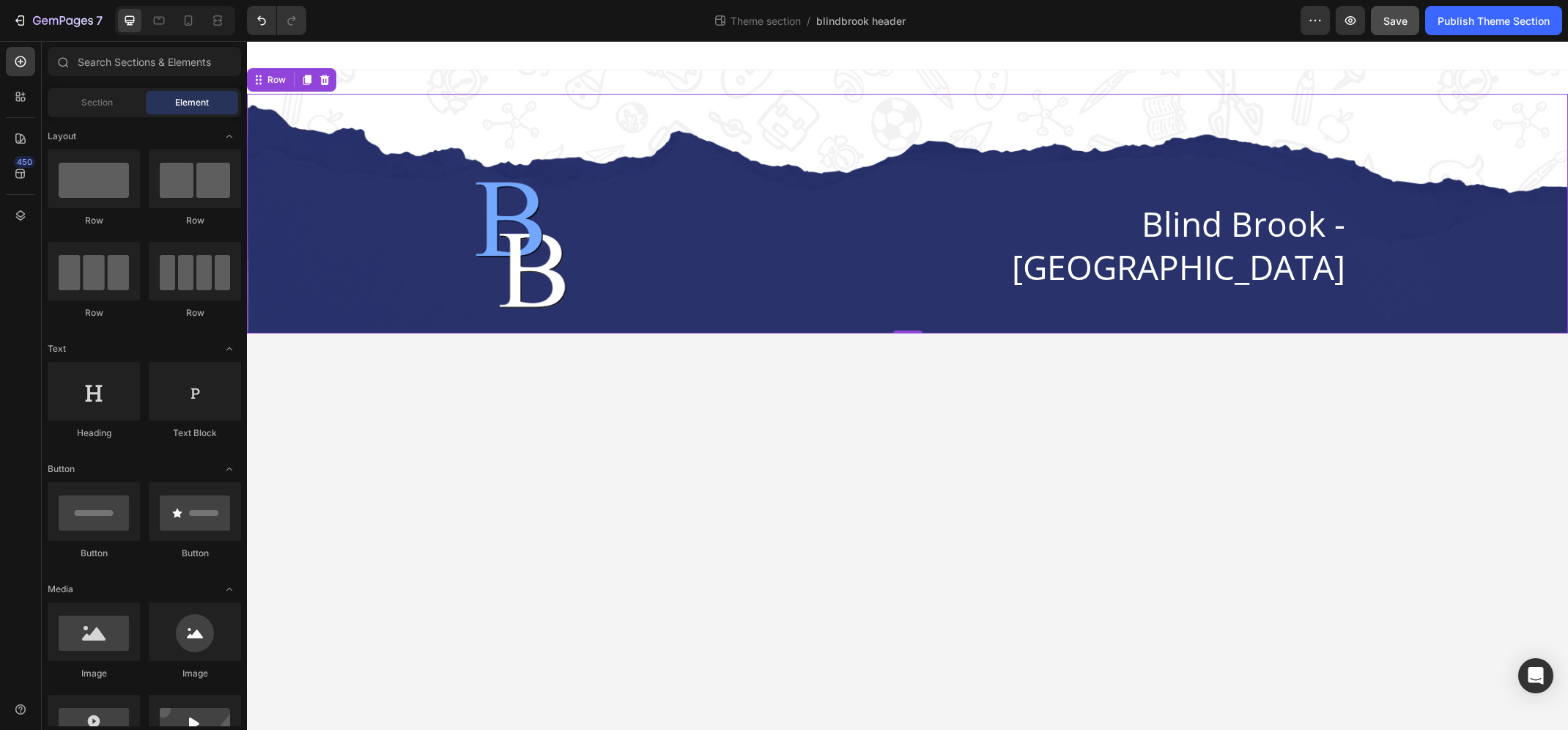
click at [719, 456] on body "Image Blind Brook - [GEOGRAPHIC_DATA] Heading Row Row 0 Root Drag & drop elemen…" at bounding box center [907, 385] width 1320 height 689
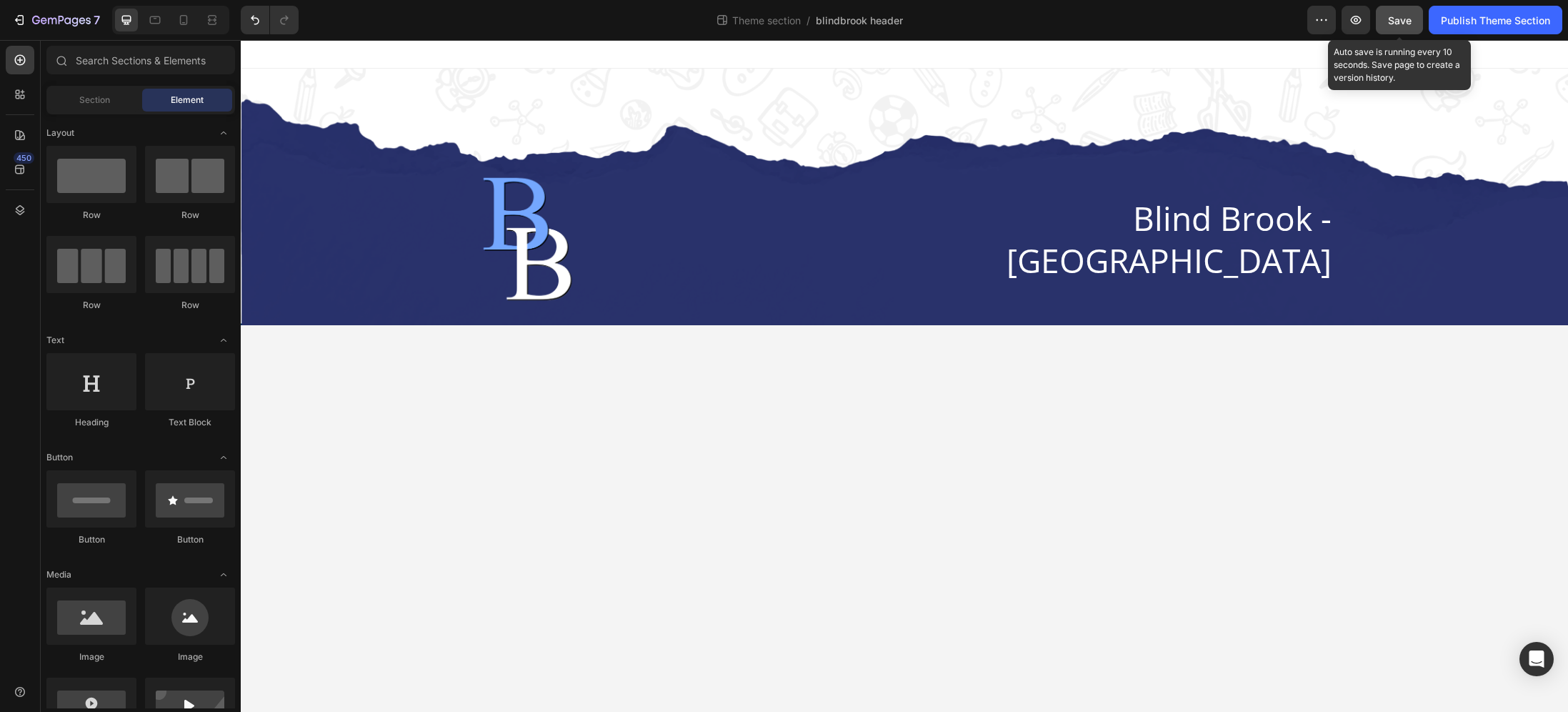
click at [1408, 18] on span "Save" at bounding box center [1400, 20] width 23 height 12
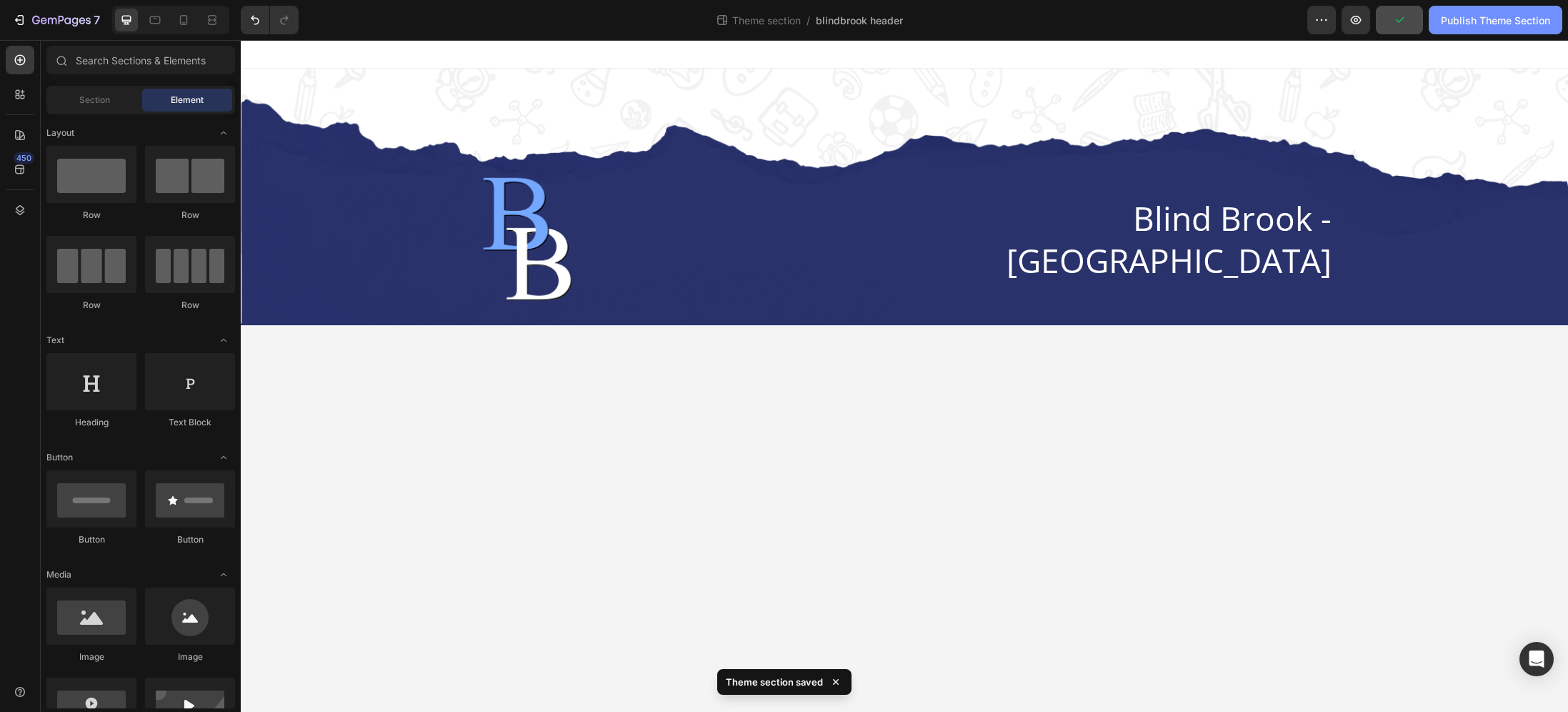
click at [1449, 20] on div "Publish Theme Section" at bounding box center [1496, 20] width 109 height 15
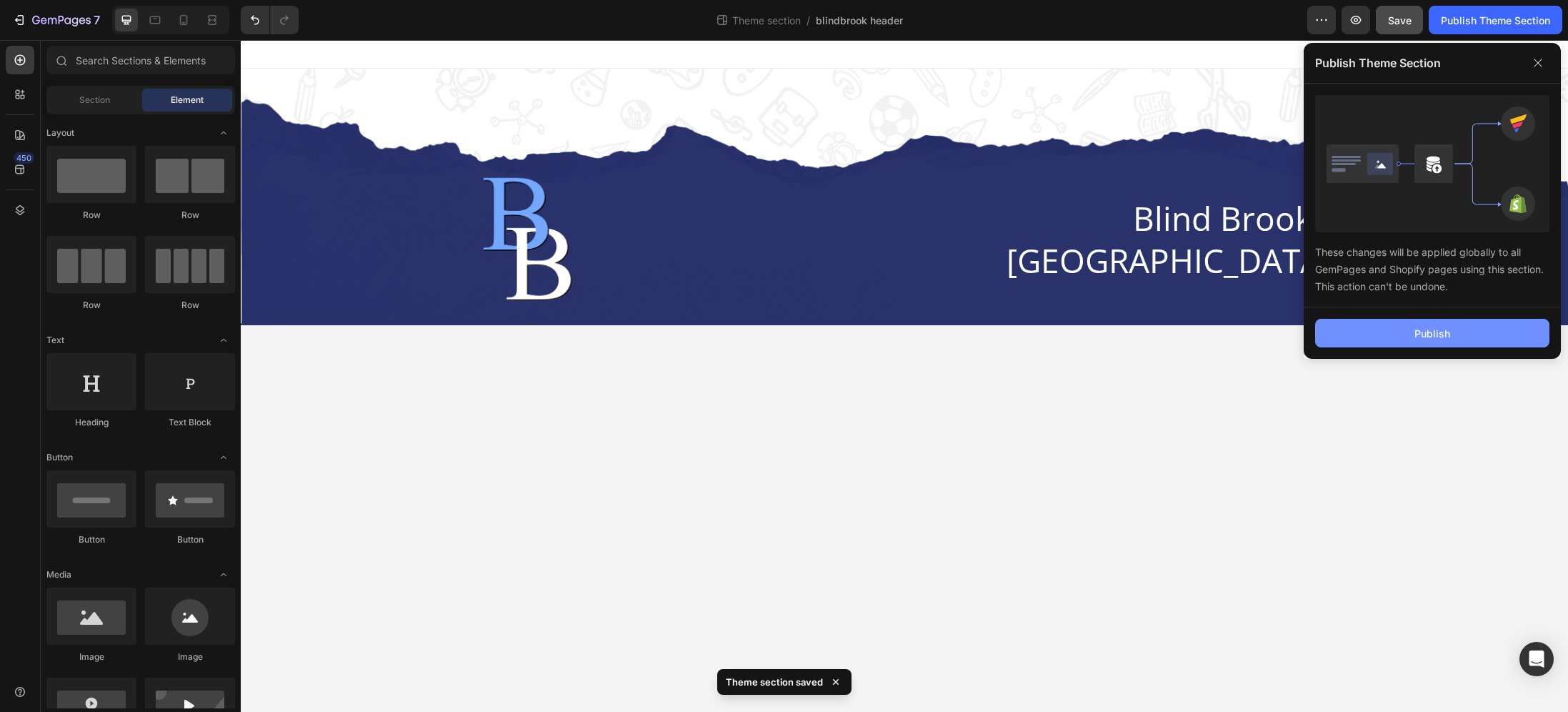
click at [1449, 338] on button "Publish" at bounding box center [1432, 333] width 234 height 28
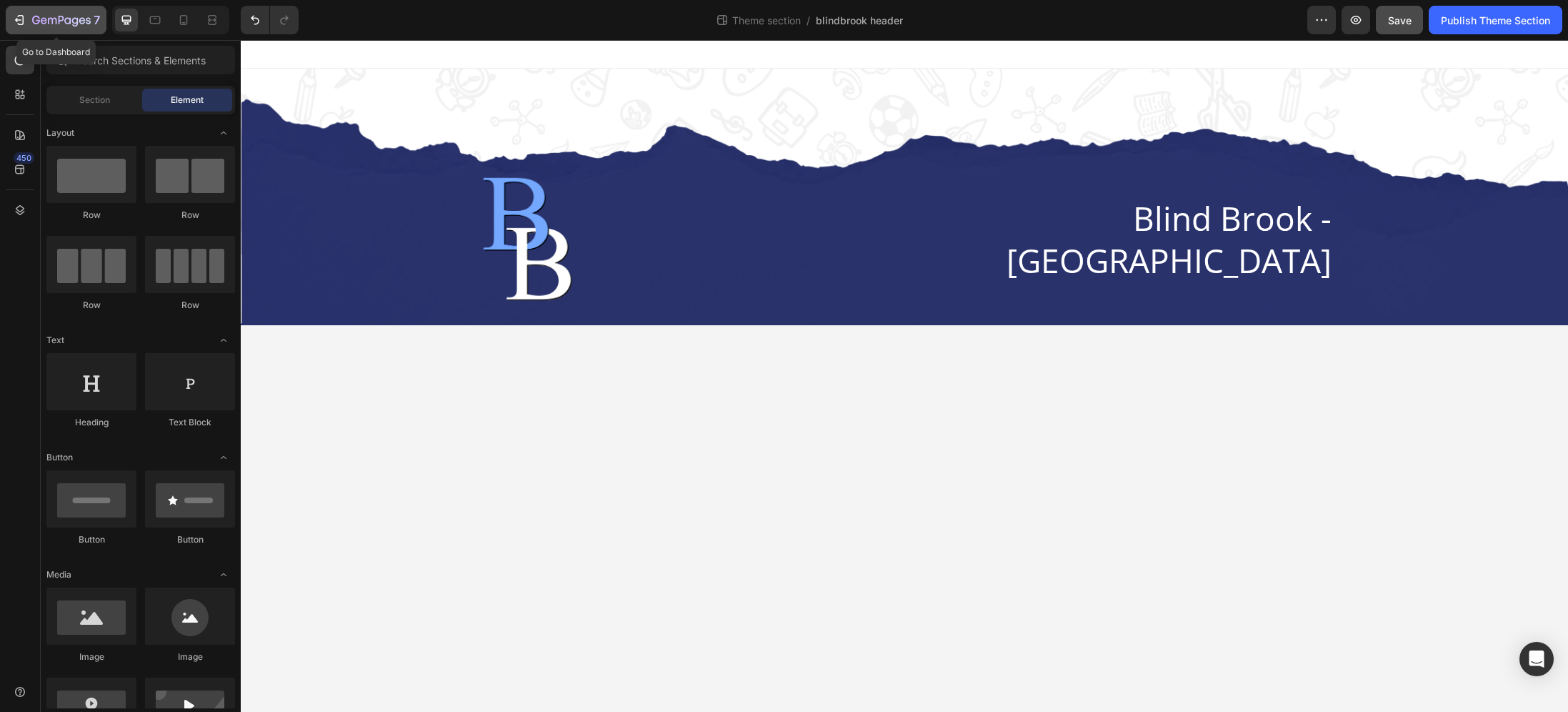
click at [28, 25] on div "7" at bounding box center [56, 20] width 88 height 18
